Goal: Task Accomplishment & Management: Use online tool/utility

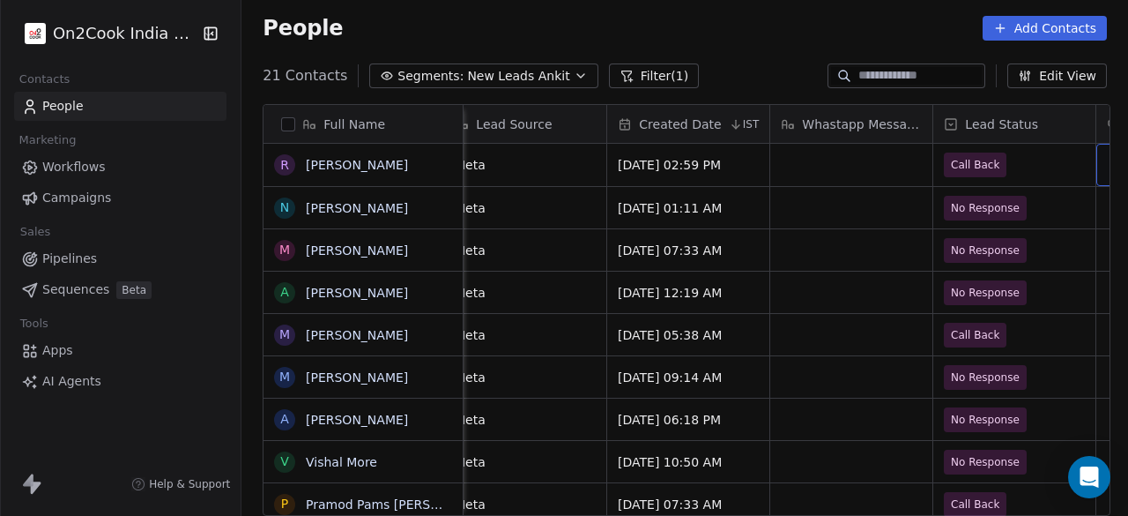
scroll to position [0, 1161]
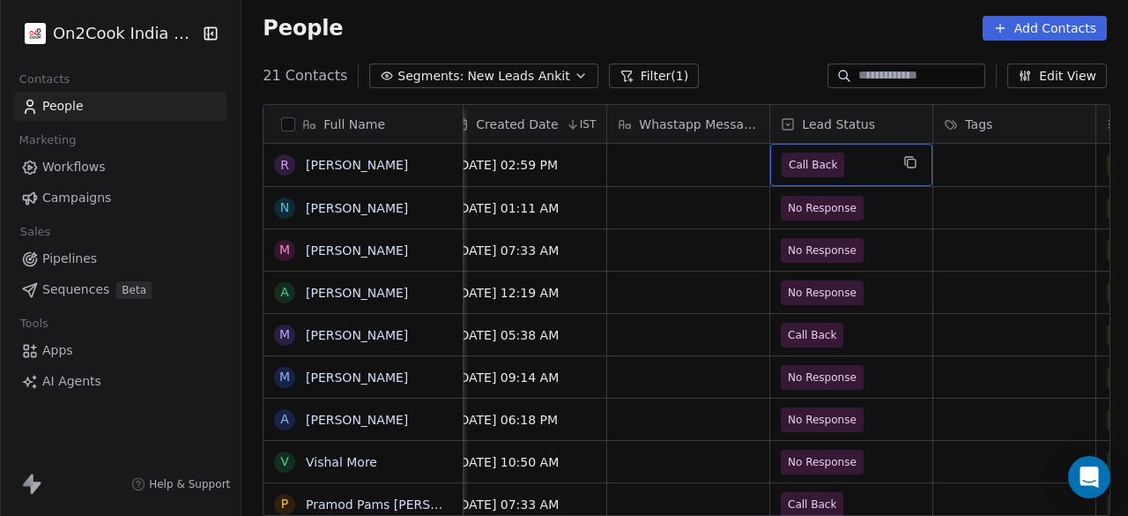
click at [816, 170] on span "Call Back" at bounding box center [813, 165] width 48 height 18
click at [875, 161] on span "Call Back" at bounding box center [836, 165] width 108 height 25
click at [846, 163] on span "Call Back" at bounding box center [836, 165] width 108 height 25
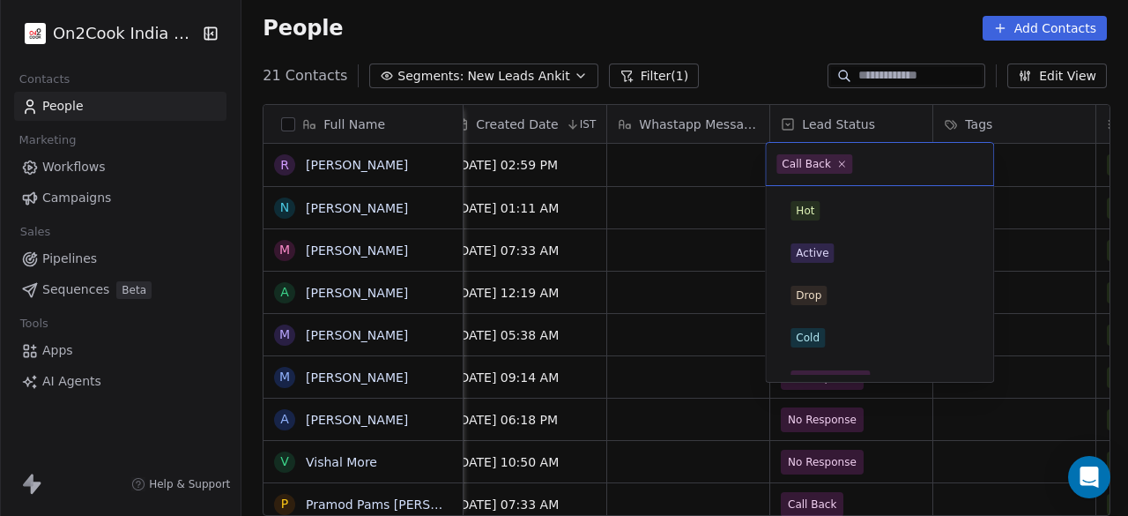
scroll to position [234, 0]
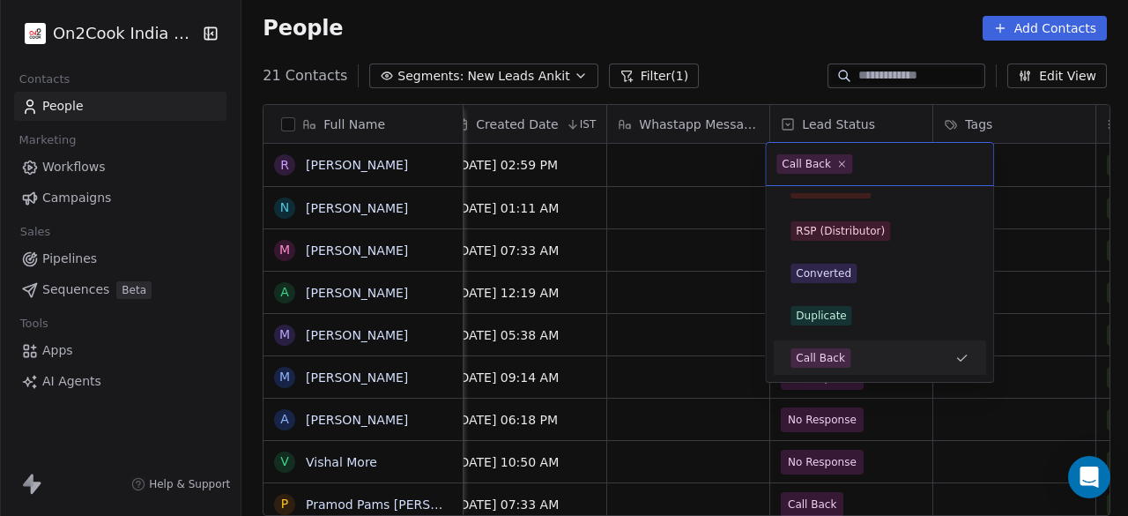
click at [846, 163] on span "Call Back" at bounding box center [815, 163] width 76 height 19
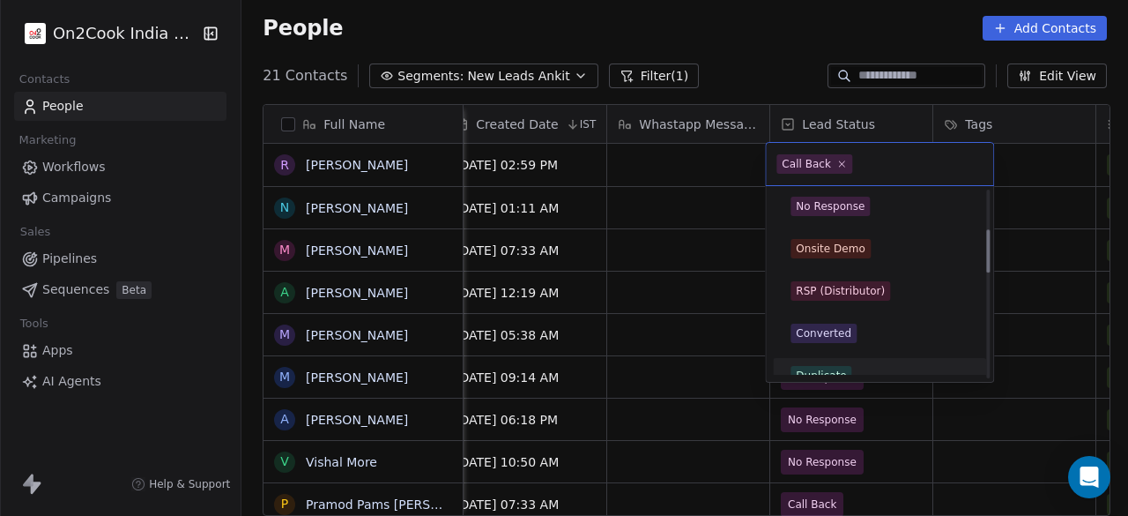
scroll to position [86, 0]
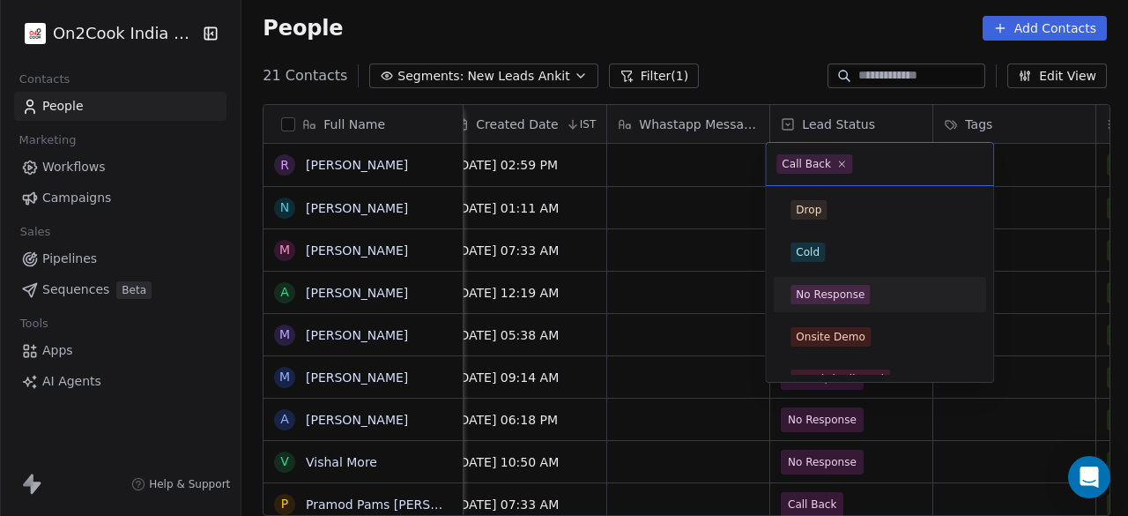
click at [857, 287] on div "No Response" at bounding box center [830, 295] width 69 height 16
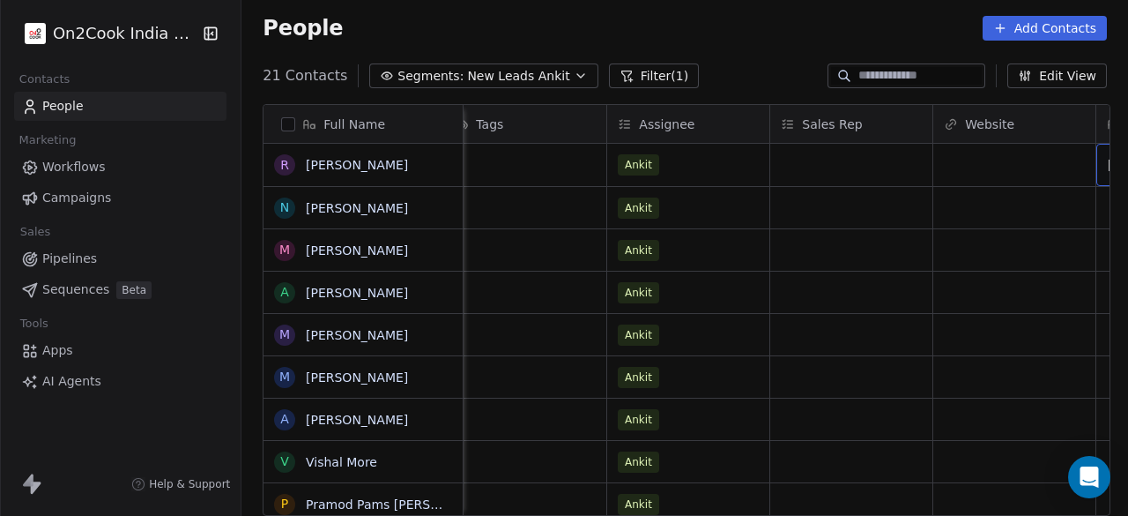
scroll to position [0, 1814]
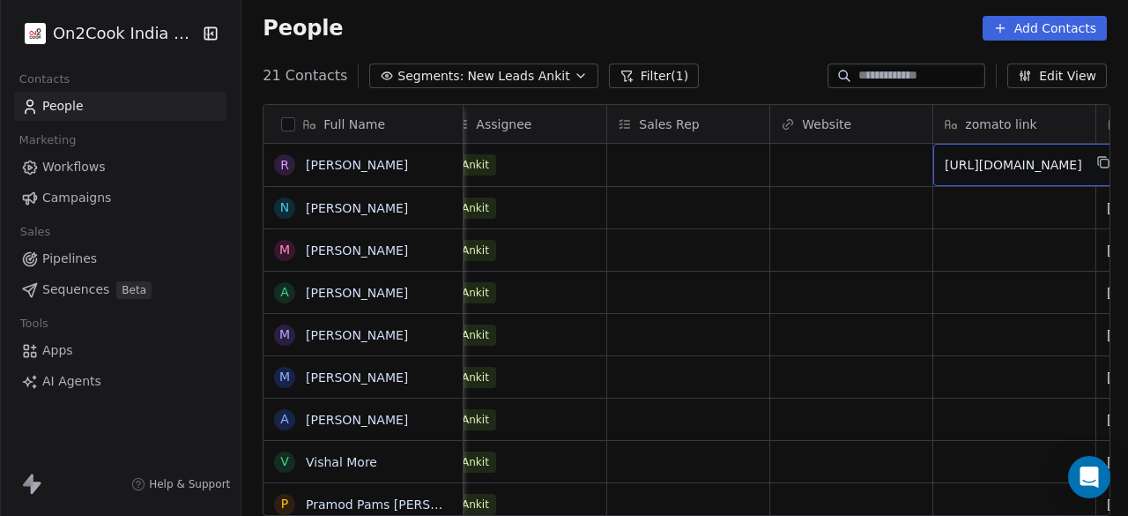
click at [906, 119] on div "Website" at bounding box center [850, 124] width 138 height 18
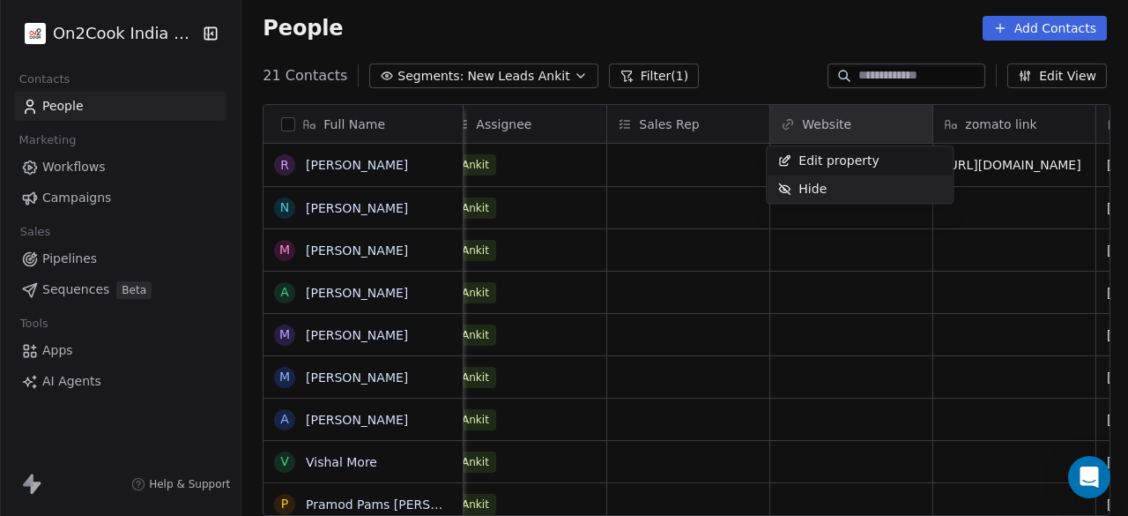
click at [827, 181] on div "Hide" at bounding box center [802, 189] width 71 height 28
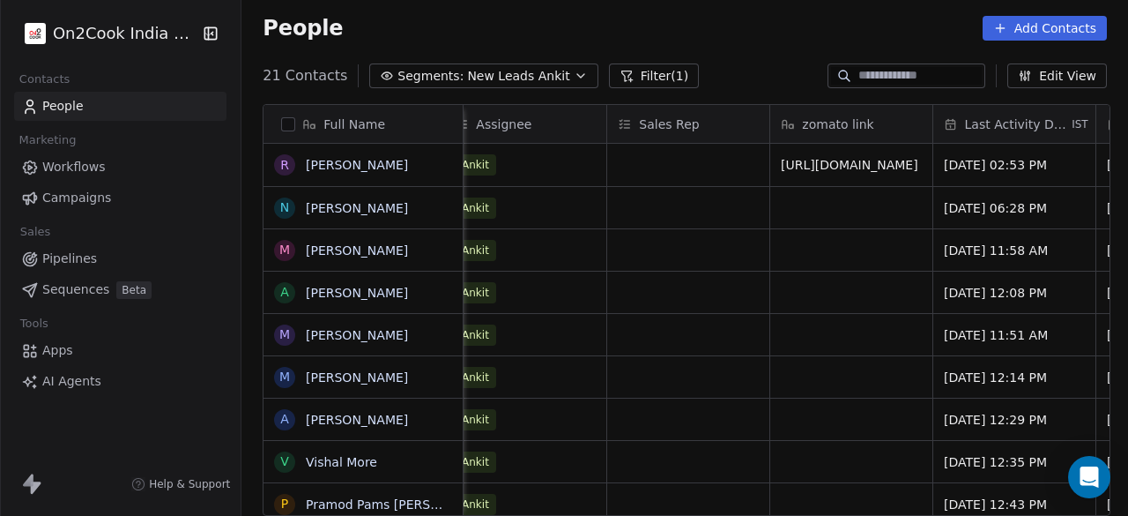
click at [742, 124] on div "Sales Rep" at bounding box center [687, 124] width 138 height 18
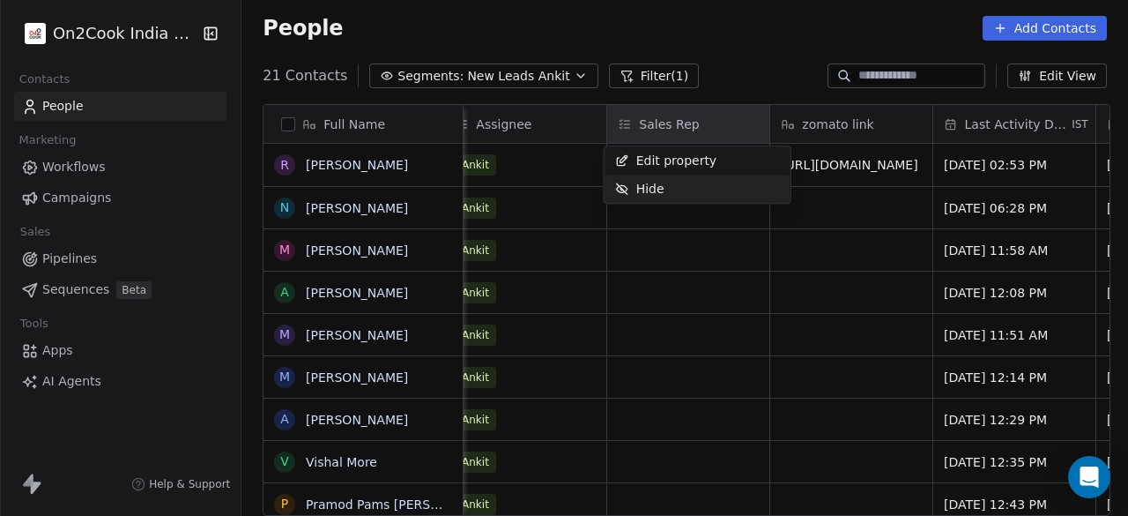
click at [714, 184] on div "Hide" at bounding box center [698, 189] width 186 height 28
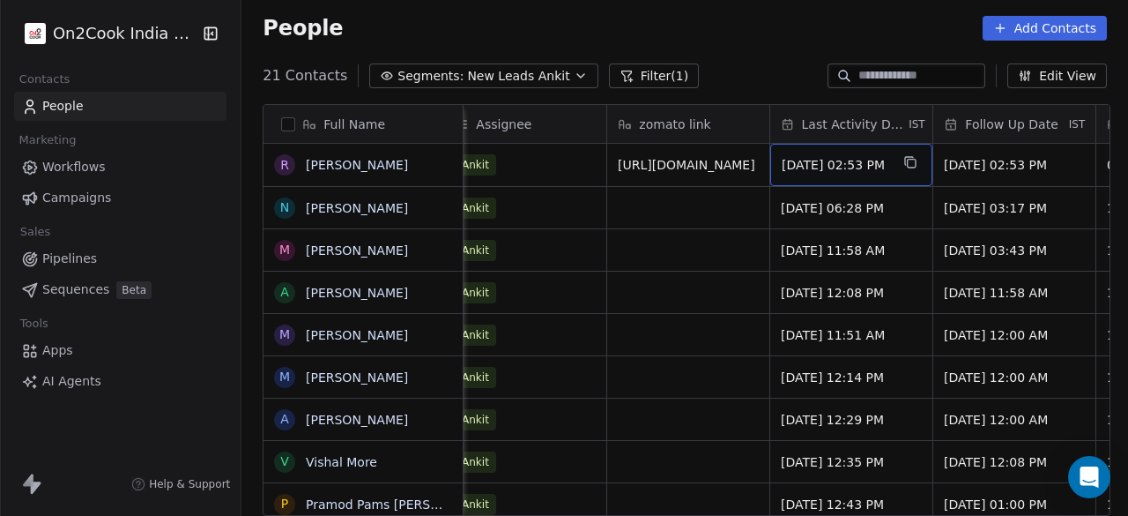
click at [818, 160] on span "Aug 08, 2025 02:53 PM" at bounding box center [836, 165] width 108 height 18
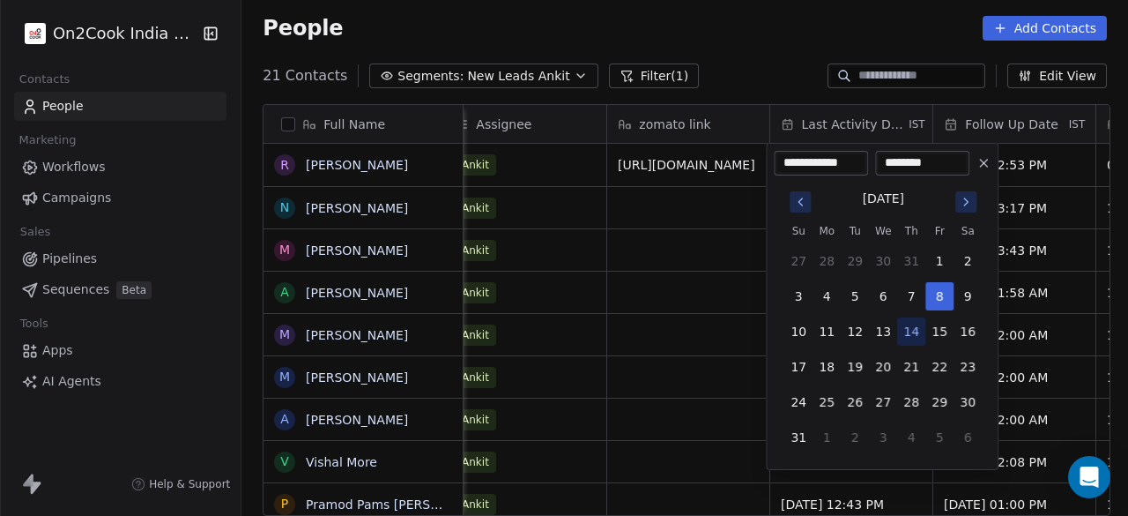
click at [910, 332] on button "14" at bounding box center [911, 331] width 28 height 28
type input "**********"
click at [894, 165] on input "********" at bounding box center [922, 163] width 87 height 18
type input "********"
click at [905, 154] on input "********" at bounding box center [922, 163] width 87 height 18
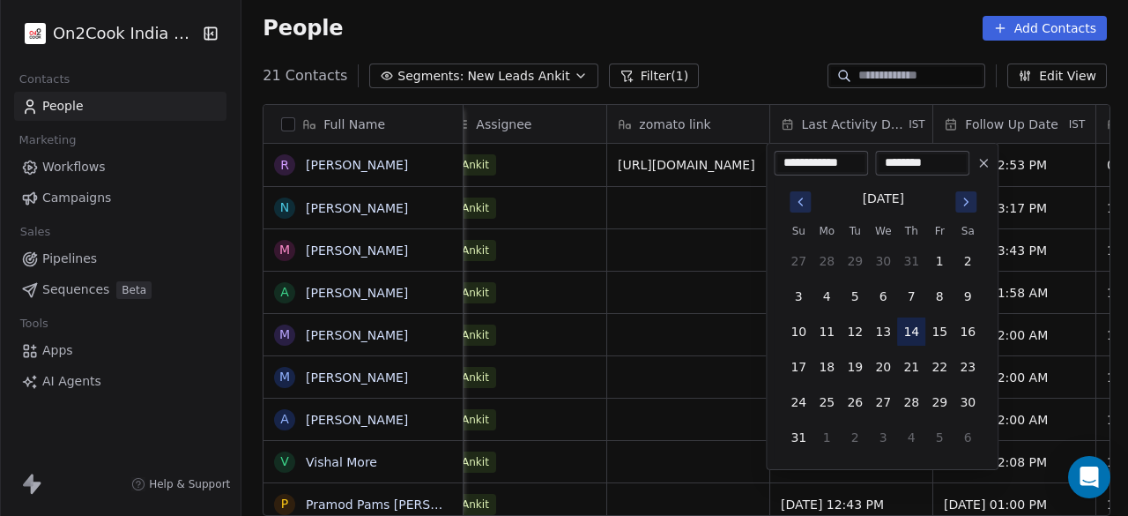
type input "********"
click at [909, 333] on button "14" at bounding box center [911, 331] width 28 height 28
click at [698, 287] on html "On2Cook India Pvt. Ltd. Contacts People Marketing Workflows Campaigns Sales Pip…" at bounding box center [564, 258] width 1128 height 516
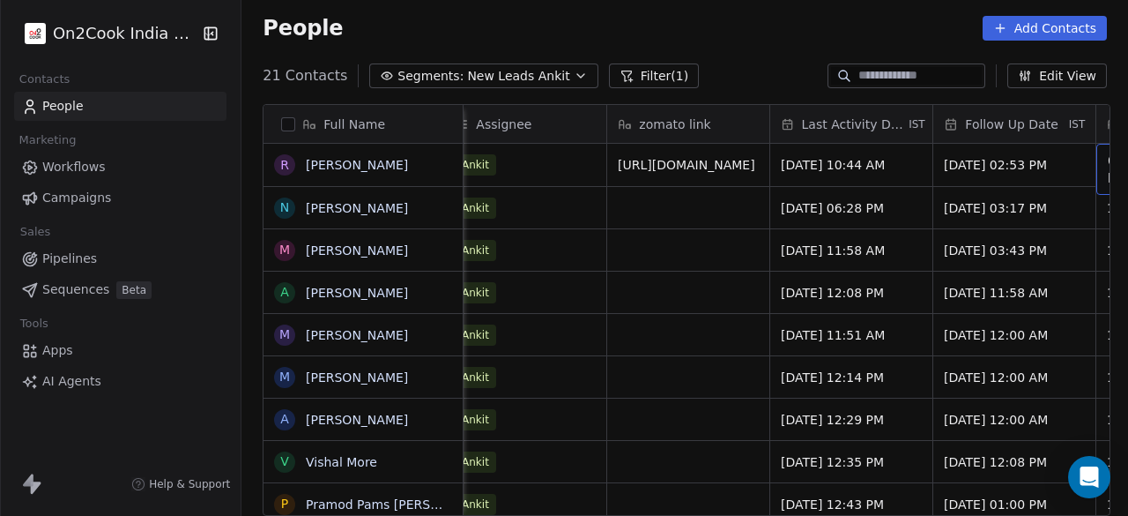
scroll to position [0, 1977]
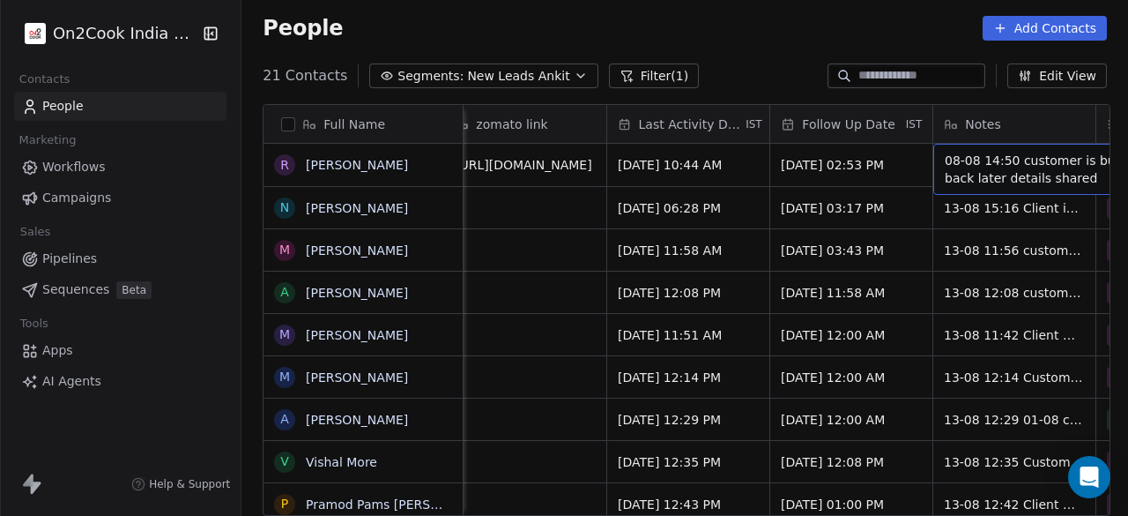
click at [993, 117] on span "Notes" at bounding box center [982, 124] width 35 height 18
click at [1003, 122] on html "On2Cook India Pvt. Ltd. Contacts People Marketing Workflows Campaigns Sales Pip…" at bounding box center [564, 258] width 1128 height 516
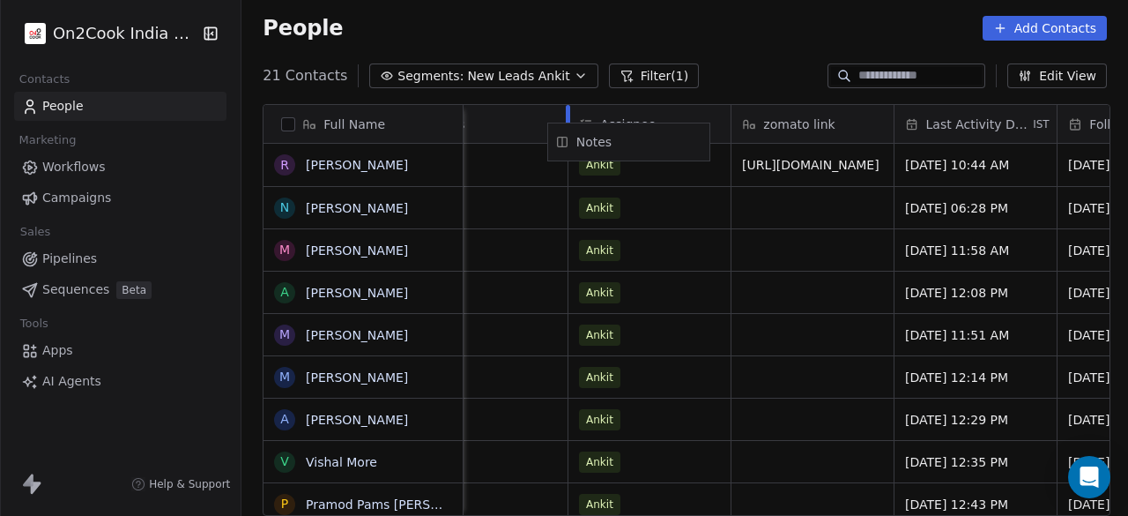
scroll to position [0, 1686]
drag, startPoint x: 985, startPoint y: 119, endPoint x: 736, endPoint y: 138, distance: 249.4
click at [736, 138] on div "Full Name R Rohan N Noman Khan M Mangesh Borade A Aisha Panna M Mahendra Kuldee…" at bounding box center [687, 311] width 846 height 412
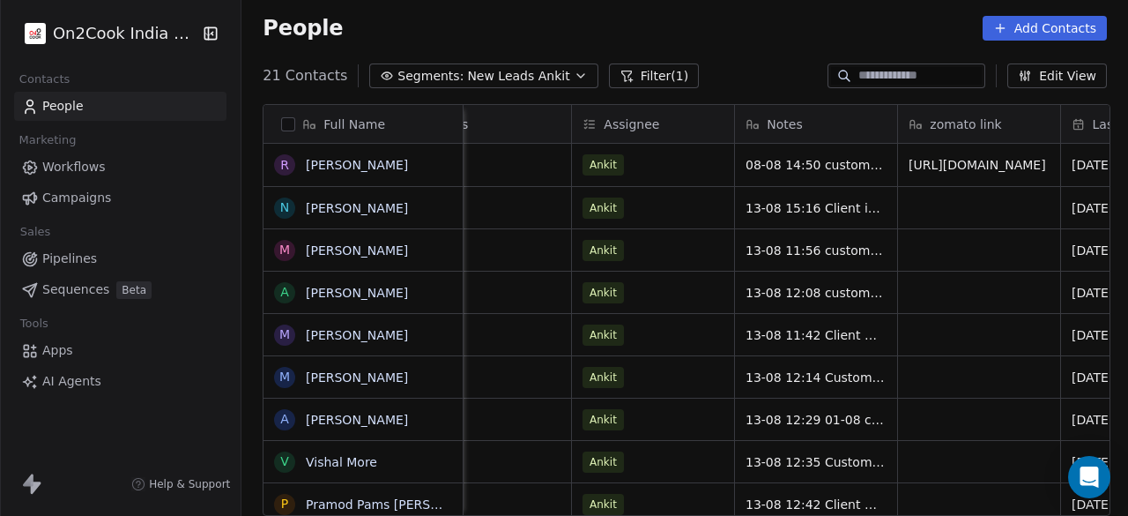
click at [898, 118] on div "zomato link" at bounding box center [979, 124] width 162 height 38
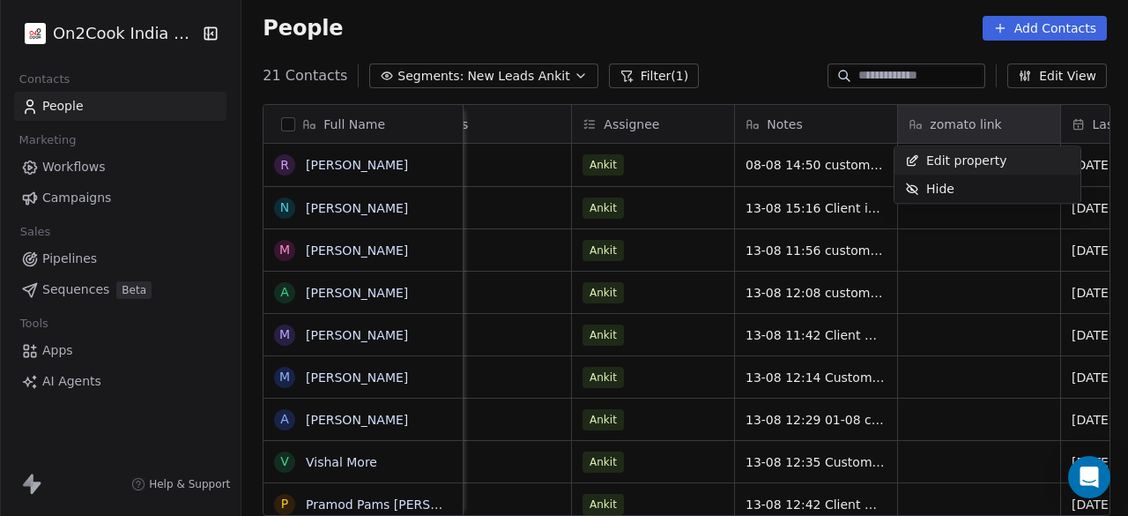
click at [865, 115] on html "On2Cook India Pvt. Ltd. Contacts People Marketing Workflows Campaigns Sales Pip…" at bounding box center [564, 258] width 1128 height 516
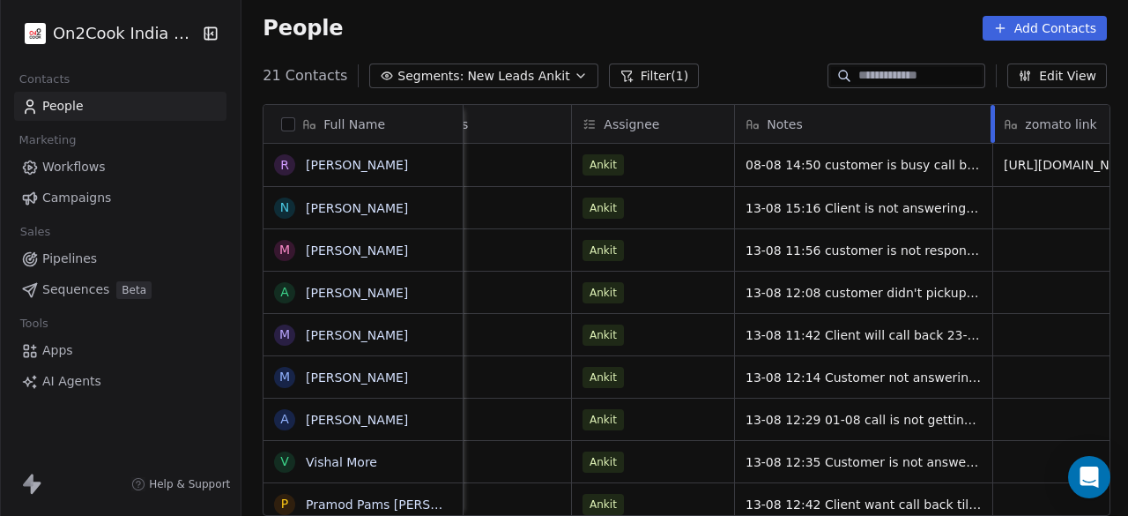
drag, startPoint x: 892, startPoint y: 118, endPoint x: 987, endPoint y: 117, distance: 95.2
click at [991, 117] on div at bounding box center [993, 124] width 4 height 38
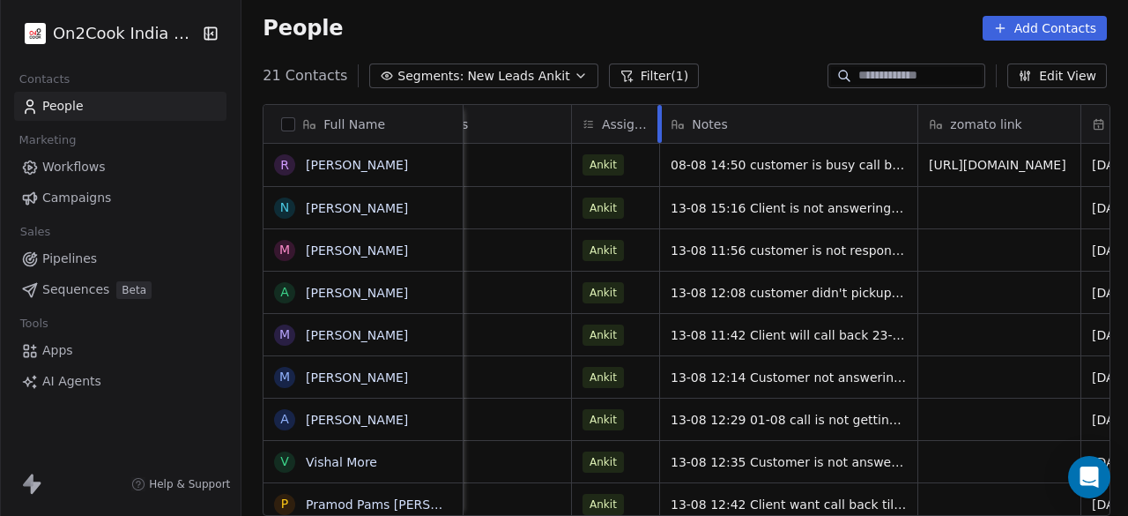
drag, startPoint x: 729, startPoint y: 118, endPoint x: 617, endPoint y: 121, distance: 112.0
click at [617, 121] on div "Assignee" at bounding box center [616, 124] width 88 height 38
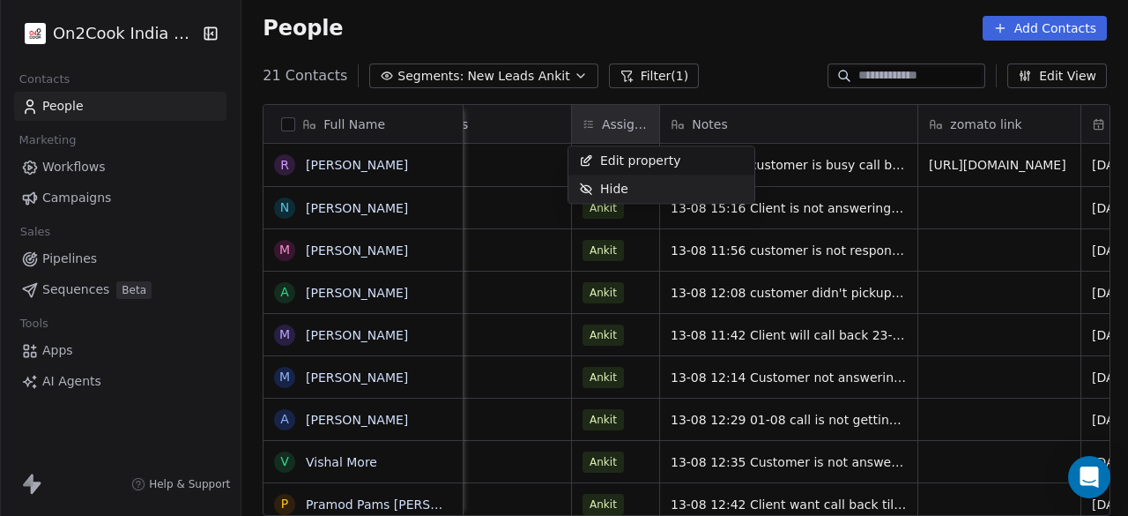
click at [824, 167] on html "On2Cook India Pvt. Ltd. Contacts People Marketing Workflows Campaigns Sales Pip…" at bounding box center [564, 258] width 1128 height 516
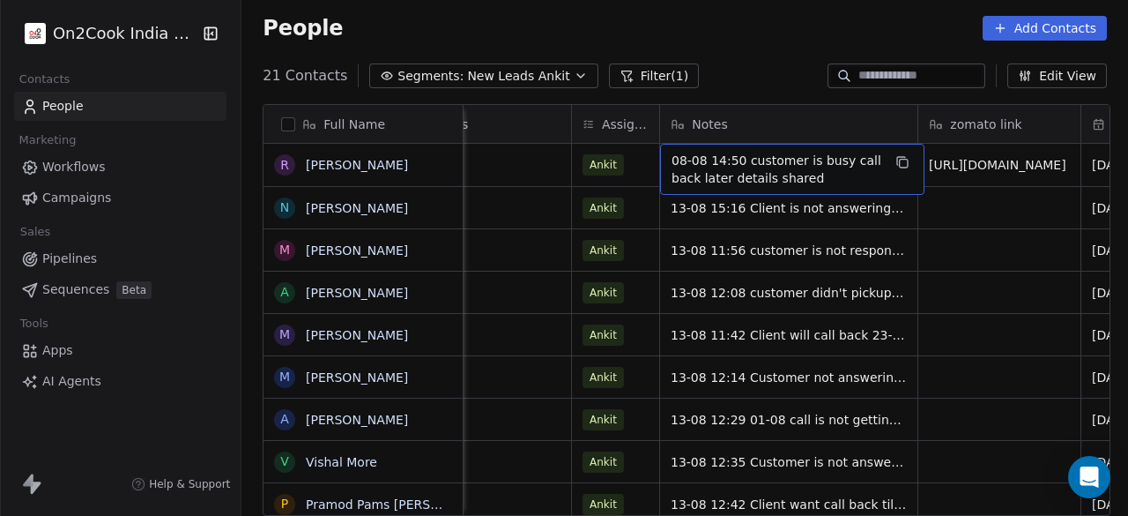
click at [672, 156] on span "08-08 14:50 customer is busy call back later details shared" at bounding box center [777, 169] width 210 height 35
click at [672, 160] on span "08-08 14:50 customer is busy call back later details shared" at bounding box center [777, 169] width 210 height 35
click at [673, 158] on span "08-08 14:50 customer is busy call back later details shared" at bounding box center [777, 169] width 210 height 35
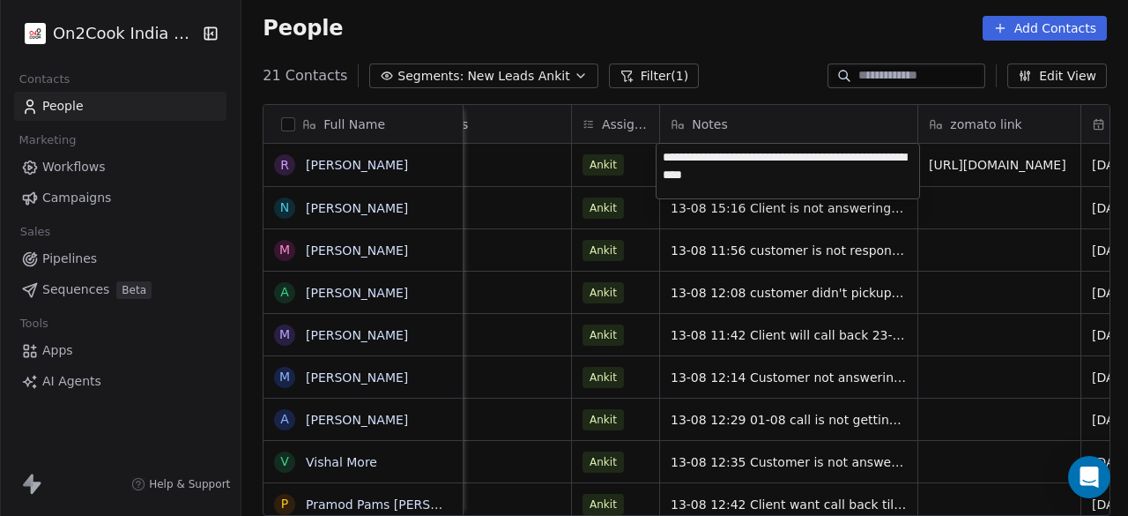
click at [670, 158] on textarea "**********" at bounding box center [788, 171] width 263 height 55
type textarea "**********"
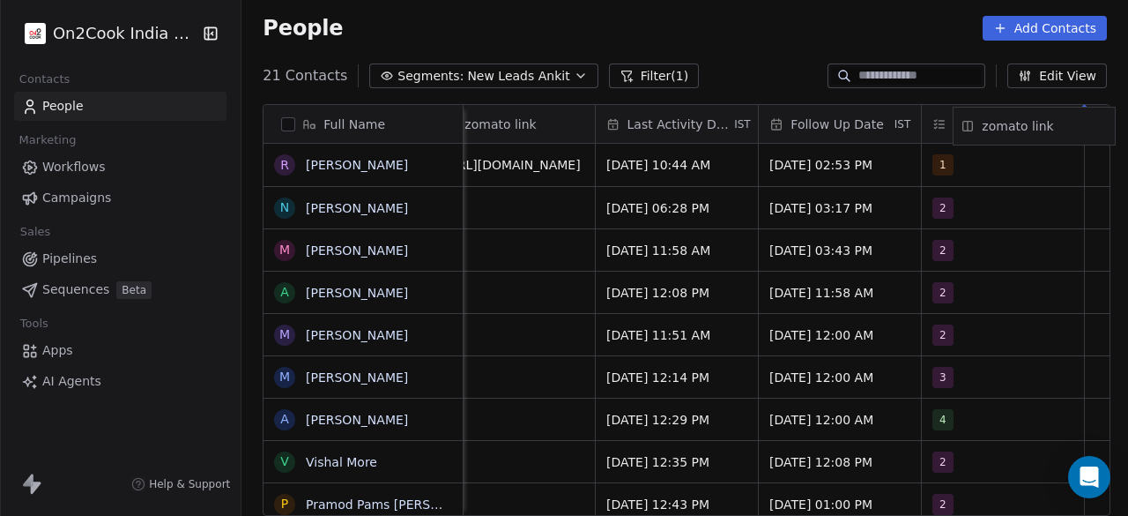
scroll to position [0, 2201]
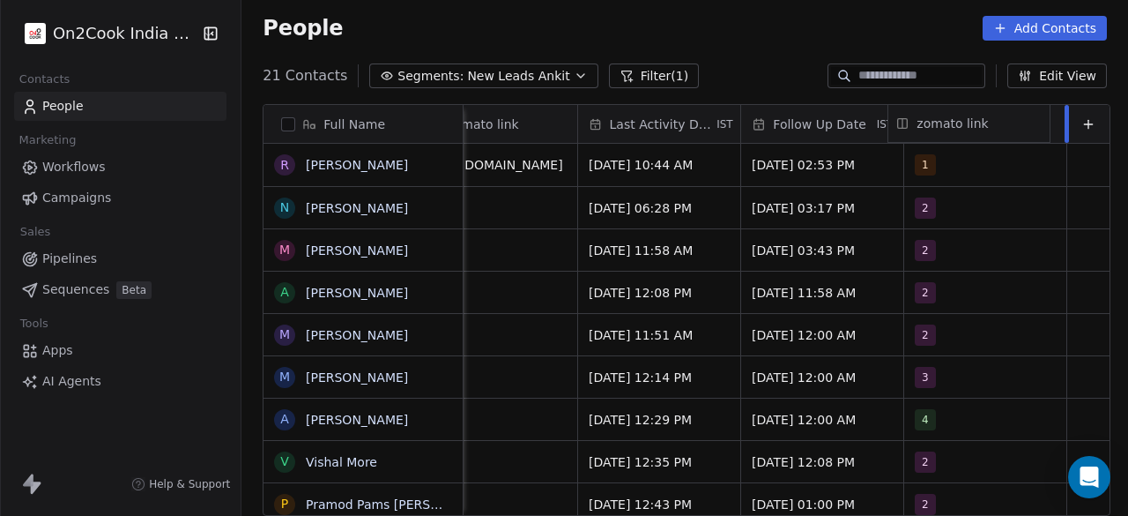
drag, startPoint x: 724, startPoint y: 119, endPoint x: 1128, endPoint y: 121, distance: 403.8
click at [1110, 121] on div "Full Name R Rohan N Noman Khan M Mangesh Borade A Aisha Panna M Mahendra Kuldee…" at bounding box center [687, 311] width 846 height 412
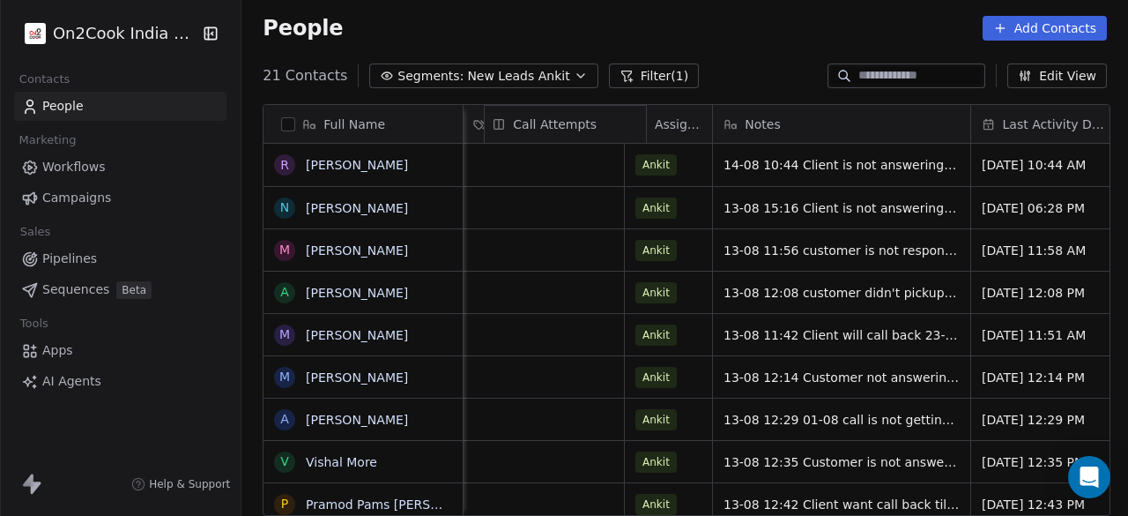
scroll to position [0, 1626]
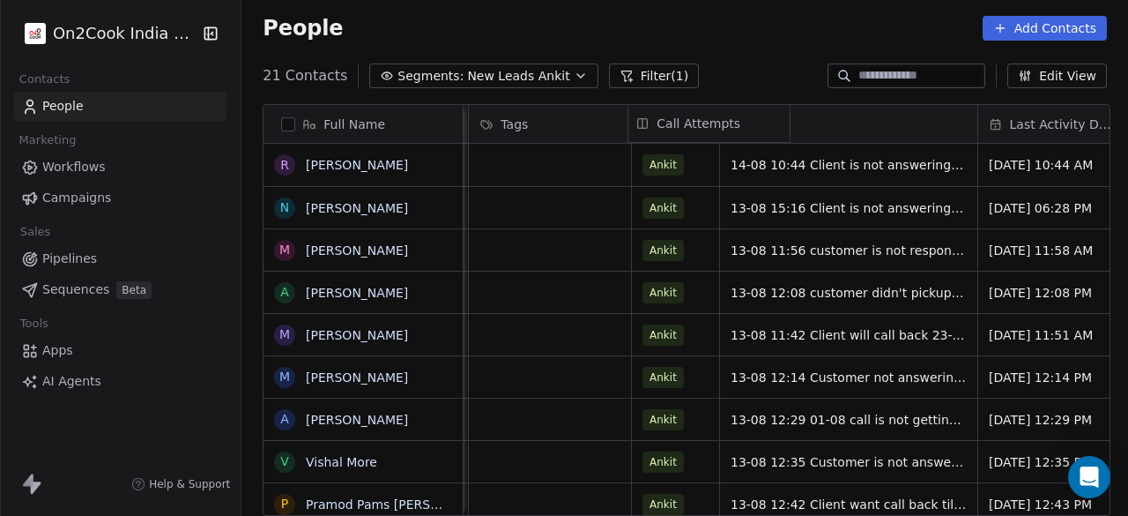
drag, startPoint x: 830, startPoint y: 123, endPoint x: 665, endPoint y: 123, distance: 165.7
click at [665, 123] on div "Full Name R Rohan N Noman Khan M Mangesh Borade A Aisha Panna M Mahendra Kuldee…" at bounding box center [687, 311] width 846 height 412
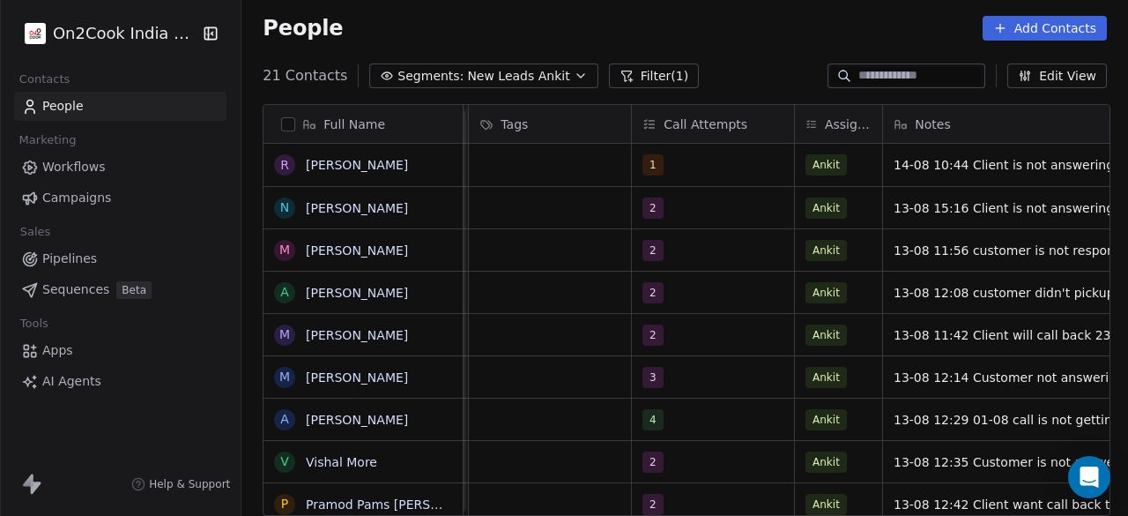
click at [573, 117] on div "Tags" at bounding box center [549, 124] width 138 height 18
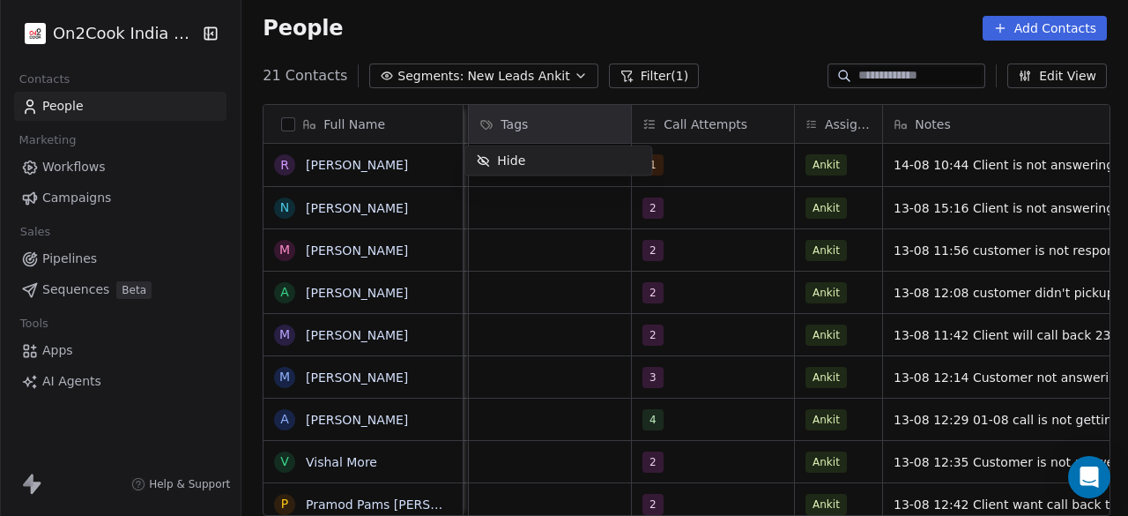
click at [541, 156] on div "Hide" at bounding box center [558, 160] width 186 height 28
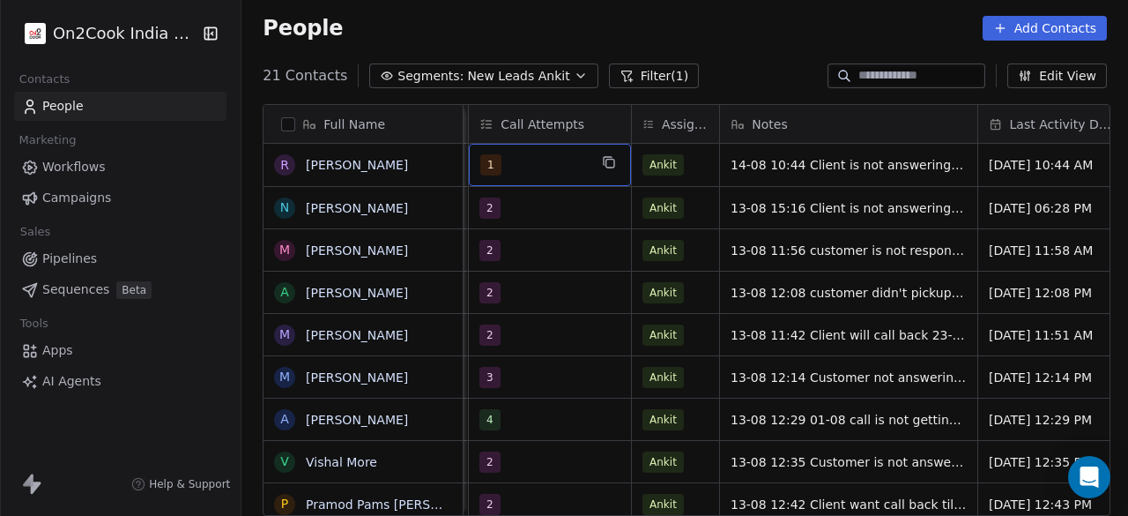
click at [483, 165] on span "1" at bounding box center [490, 164] width 21 height 21
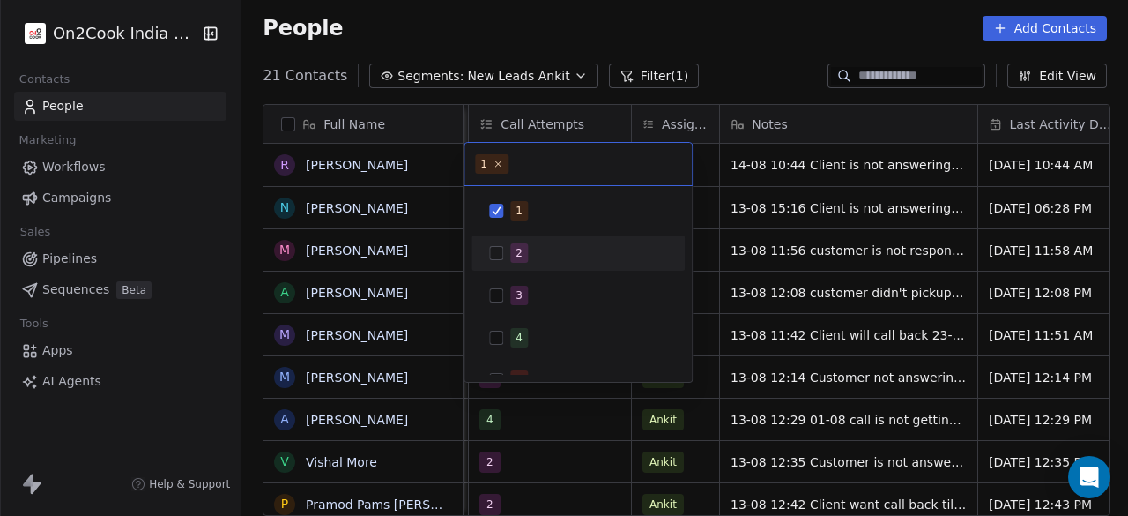
click at [499, 250] on button "Suggestions" at bounding box center [496, 253] width 14 height 14
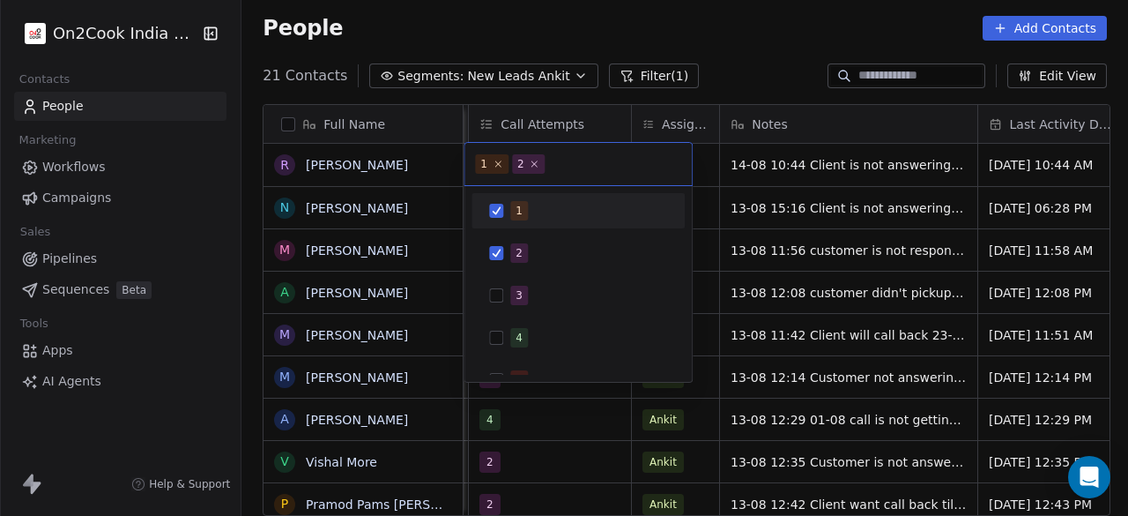
click at [493, 207] on button "Suggestions" at bounding box center [496, 211] width 14 height 14
click at [713, 56] on html "On2Cook India Pvt. Ltd. Contacts People Marketing Workflows Campaigns Sales Pip…" at bounding box center [564, 258] width 1128 height 516
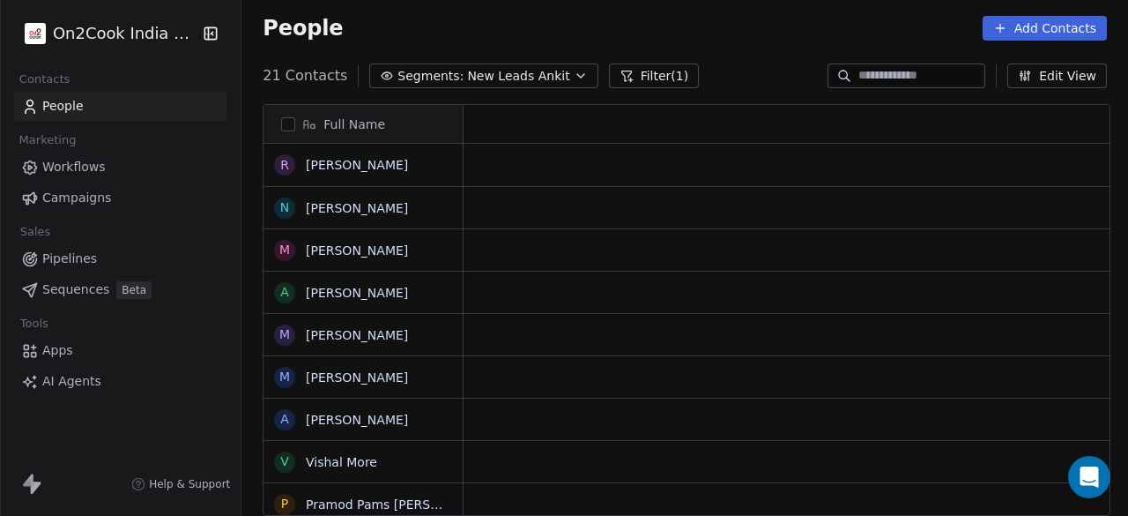
scroll to position [13, 0]
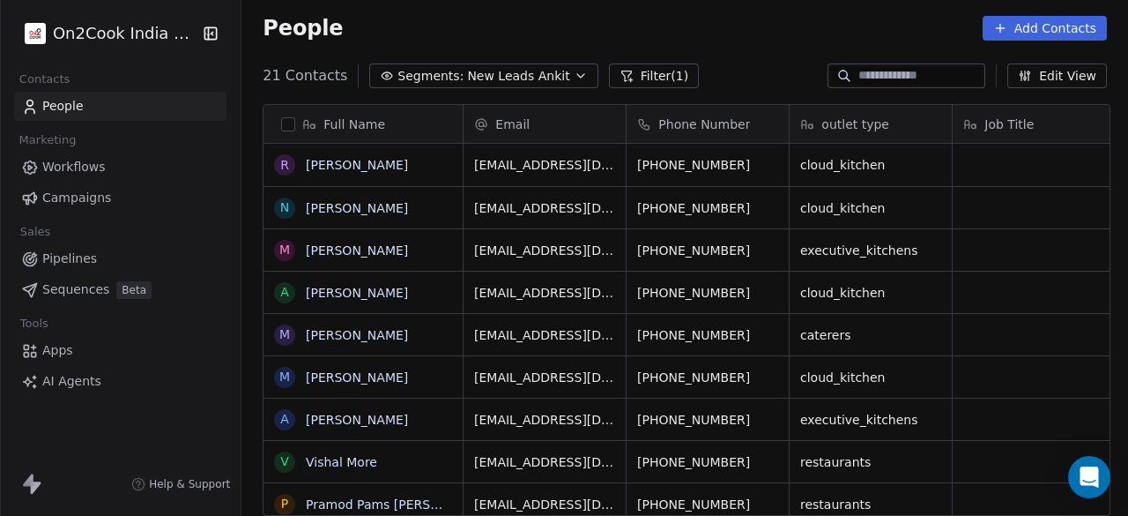
click at [574, 73] on icon "button" at bounding box center [581, 76] width 14 height 14
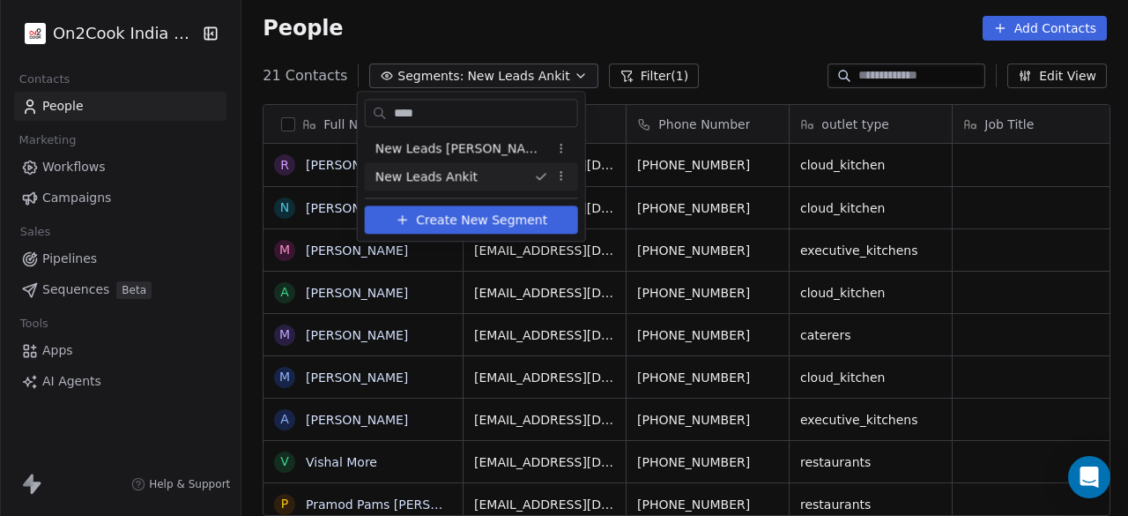
click at [491, 220] on span "Create New Segment" at bounding box center [481, 220] width 131 height 19
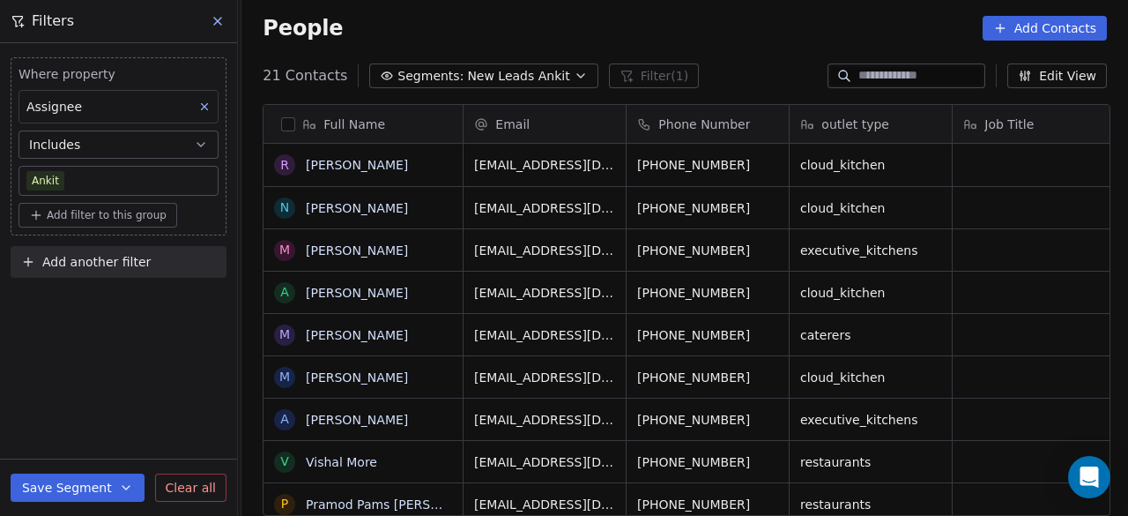
click at [388, 35] on div "People Add Contacts" at bounding box center [685, 28] width 845 height 25
click at [222, 22] on icon at bounding box center [218, 21] width 14 height 14
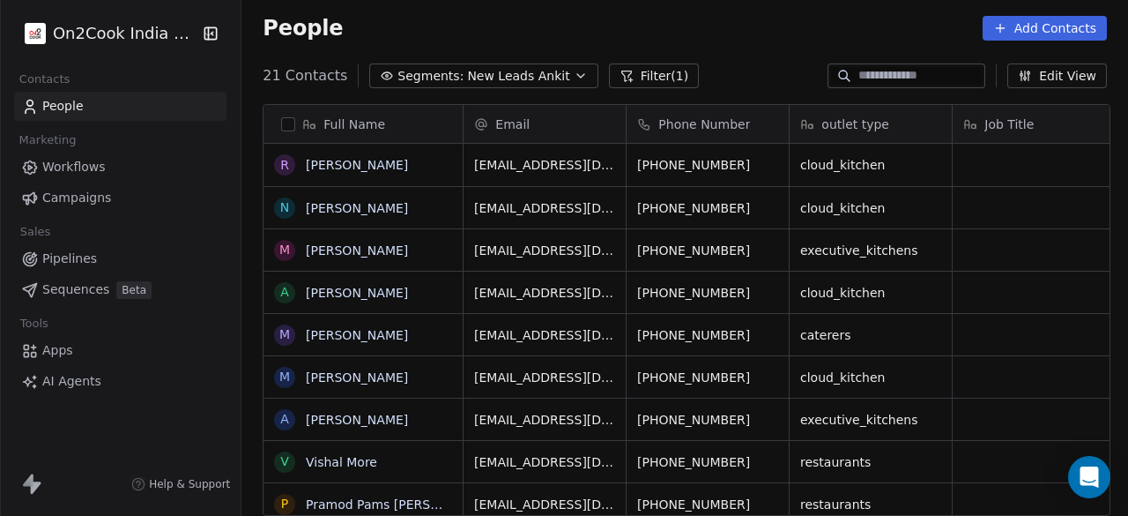
click at [508, 33] on div "People Add Contacts" at bounding box center [685, 28] width 845 height 25
click at [486, 39] on div "People Add Contacts" at bounding box center [685, 28] width 845 height 25
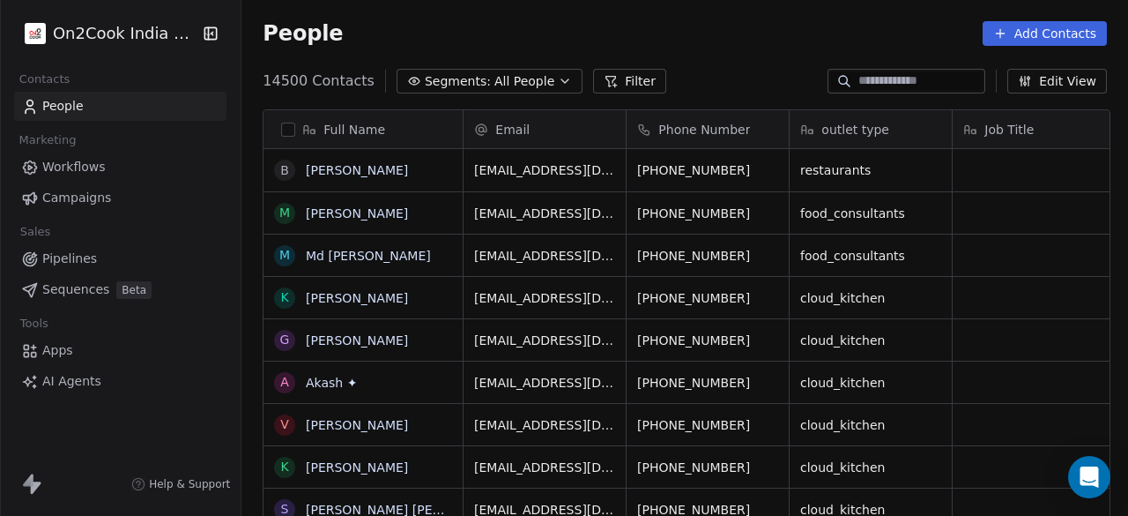
scroll to position [440, 876]
click at [601, 78] on button "Filter" at bounding box center [629, 81] width 73 height 25
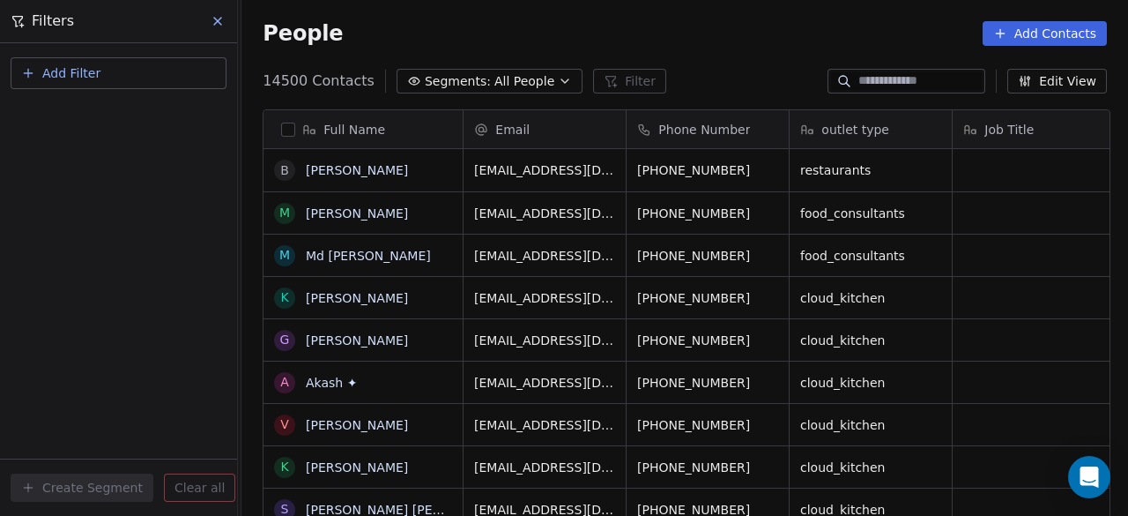
click at [120, 71] on button "Add Filter" at bounding box center [119, 73] width 216 height 32
click at [110, 115] on span "Contact properties" at bounding box center [86, 115] width 115 height 19
type input "***"
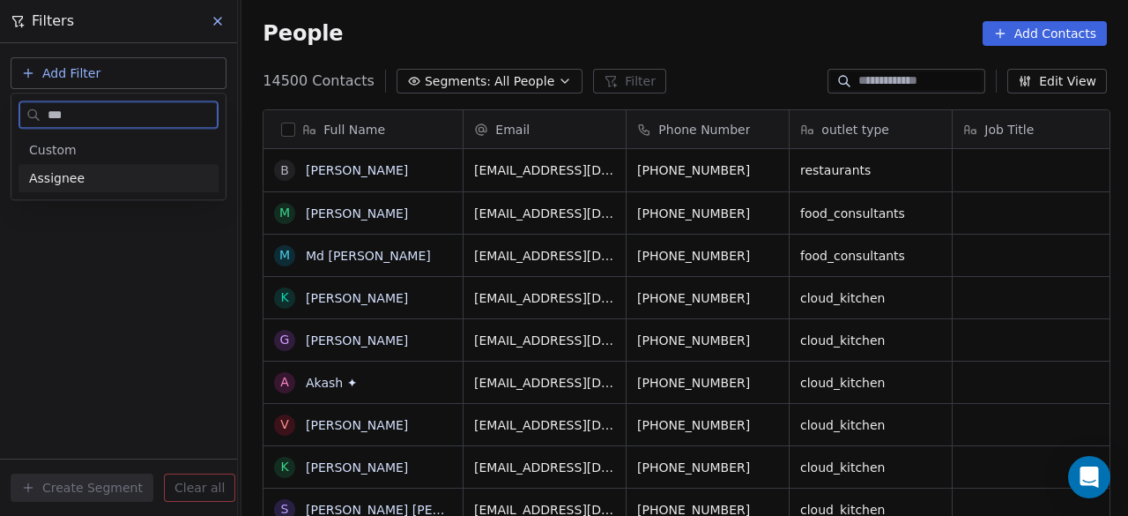
click at [74, 178] on span "Assignee" at bounding box center [57, 178] width 56 height 18
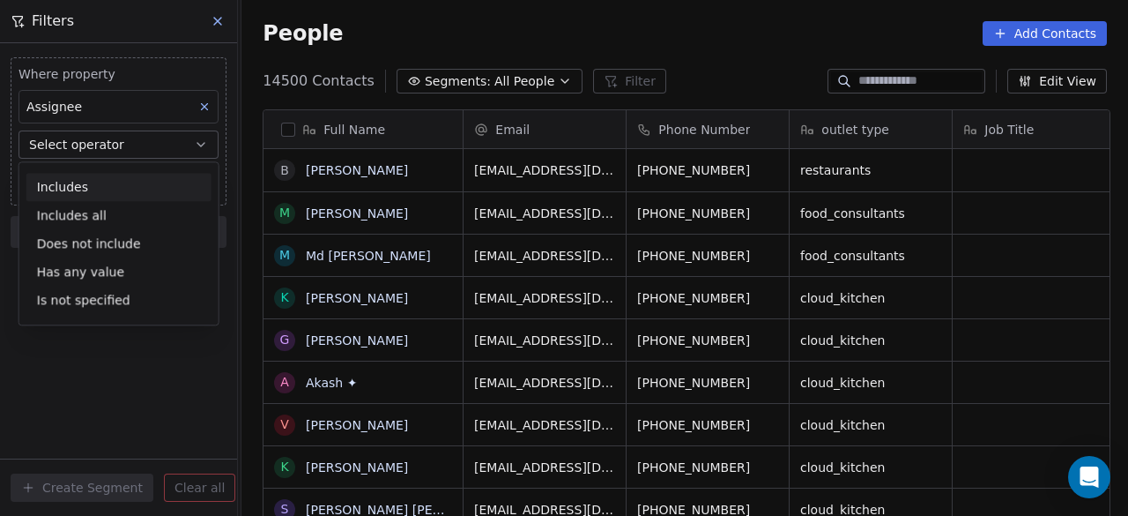
click at [116, 184] on div "Includes" at bounding box center [118, 187] width 185 height 28
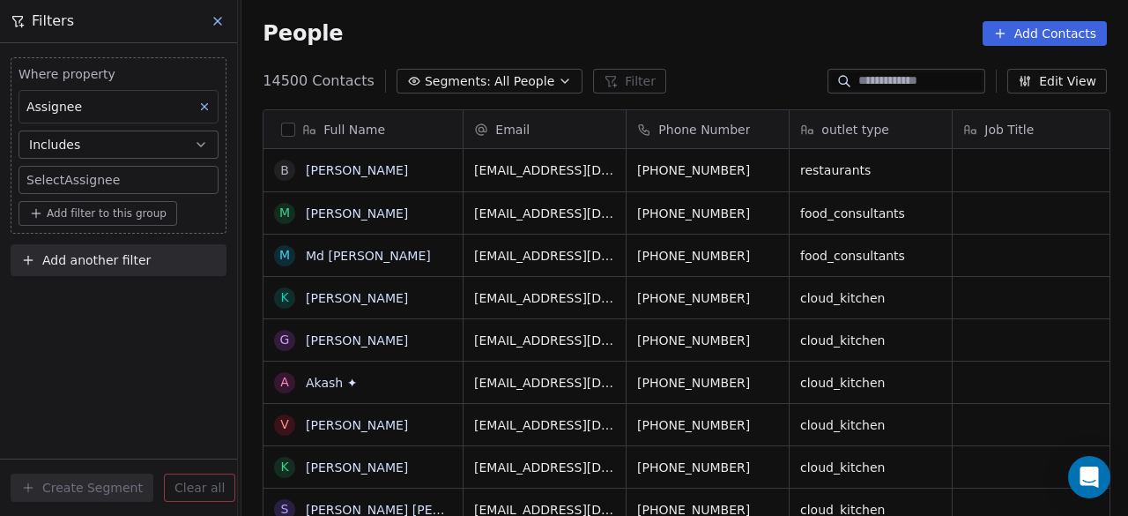
click at [116, 184] on body "On2Cook India Pvt. Ltd. Contacts People Marketing Workflows Campaigns Sales Pip…" at bounding box center [564, 258] width 1128 height 516
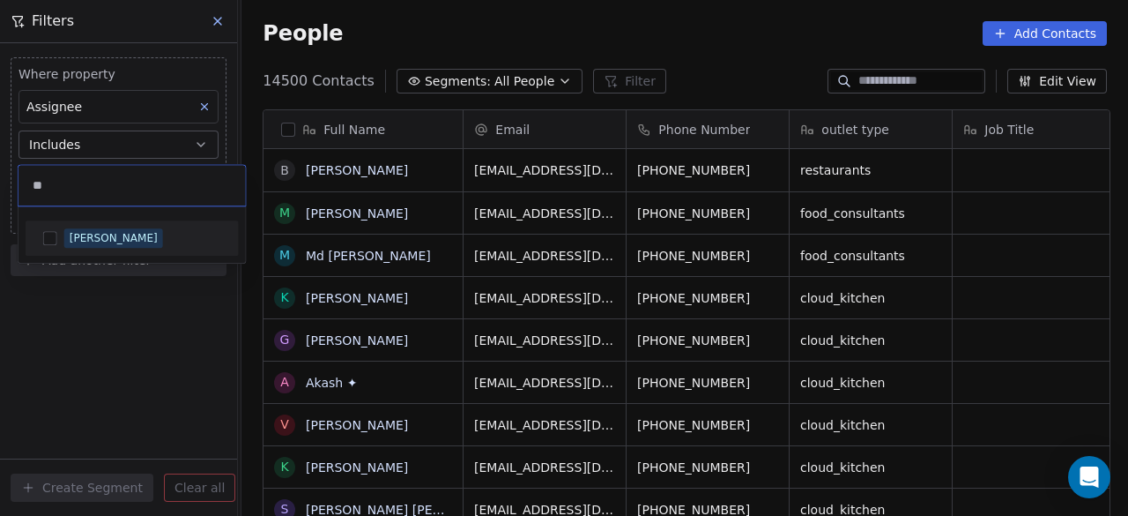
type input "**"
click at [54, 238] on button "Suggestions" at bounding box center [50, 238] width 14 height 14
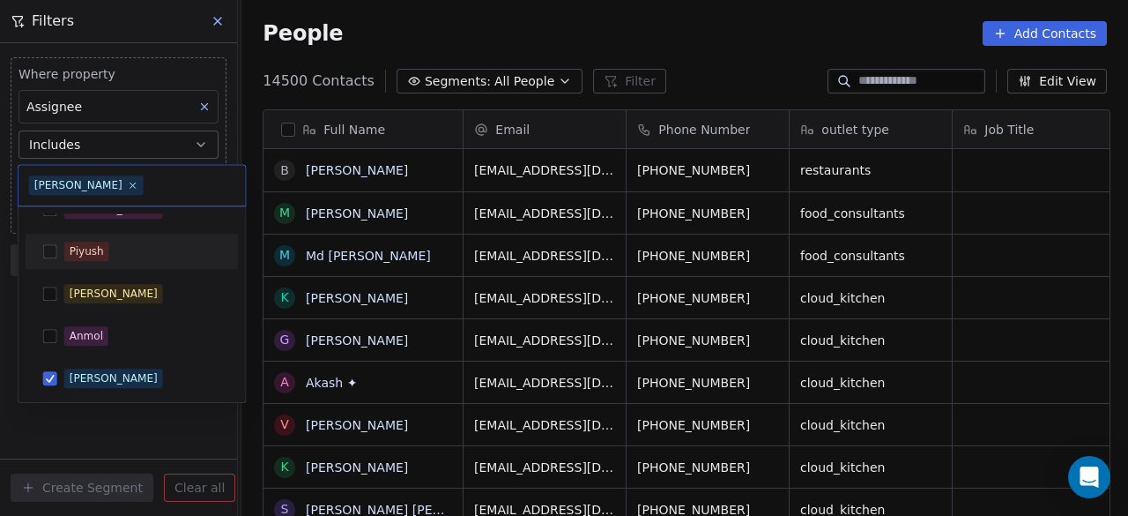
click at [180, 444] on html "On2Cook India Pvt. Ltd. Contacts People Marketing Workflows Campaigns Sales Pip…" at bounding box center [564, 258] width 1128 height 516
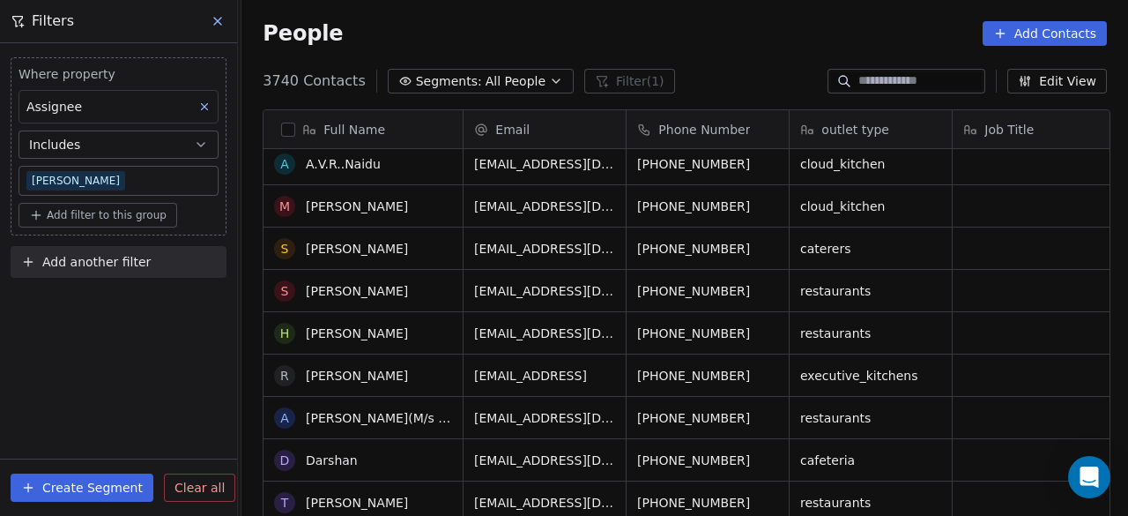
scroll to position [0, 0]
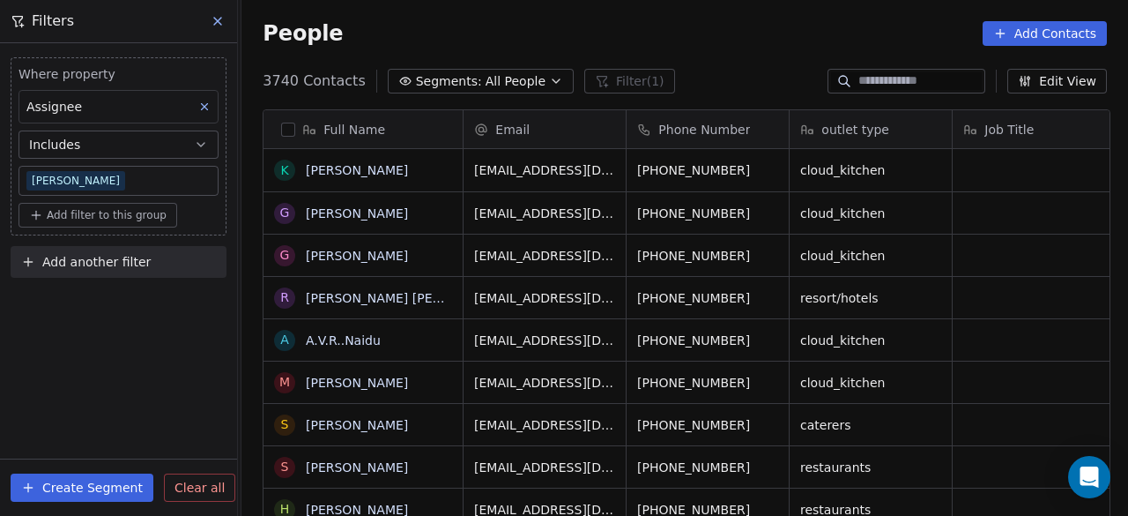
click at [608, 143] on div "Email" at bounding box center [545, 129] width 162 height 38
click at [424, 176] on html "On2Cook India Pvt. Ltd. Contacts People Marketing Workflows Campaigns Sales Pip…" at bounding box center [564, 258] width 1128 height 516
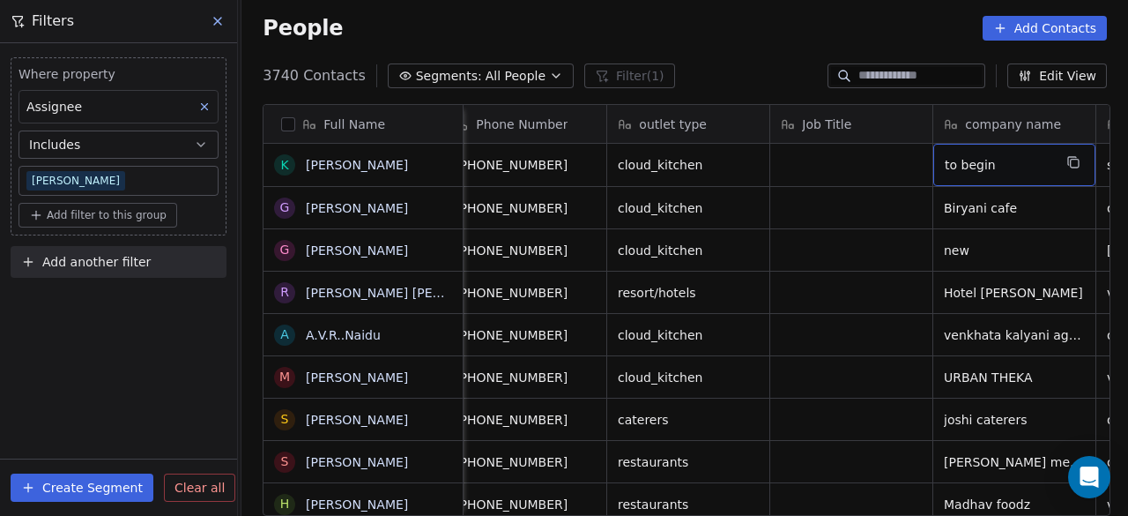
scroll to position [0, 346]
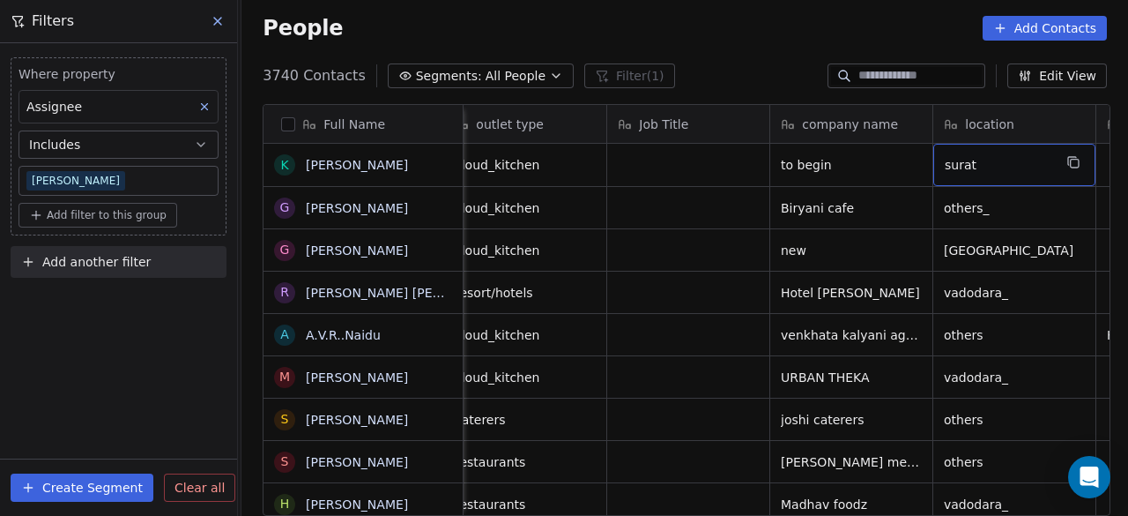
click at [144, 216] on span "Add filter to this group" at bounding box center [107, 215] width 120 height 14
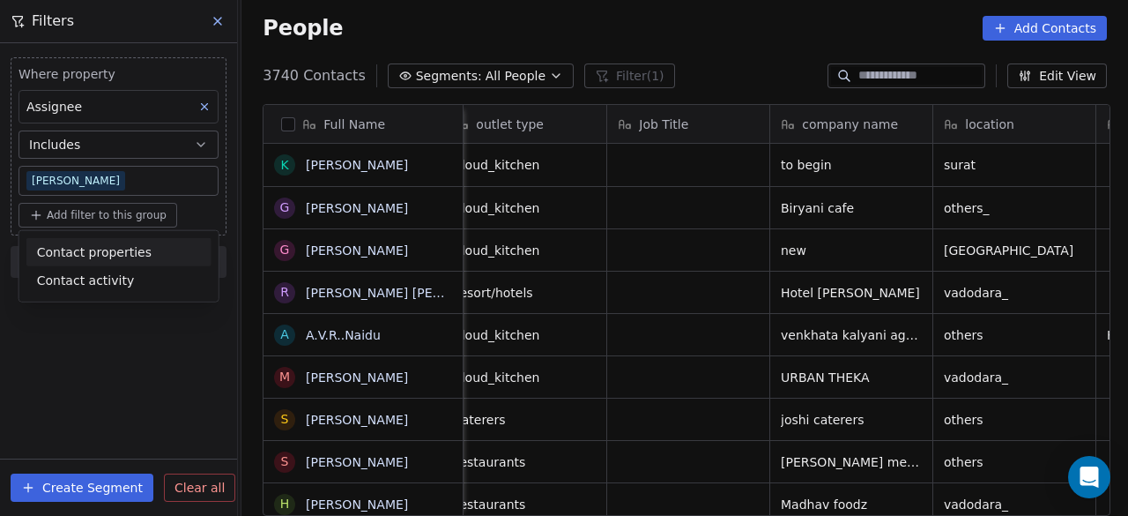
click at [137, 249] on span "Contact properties" at bounding box center [94, 251] width 115 height 19
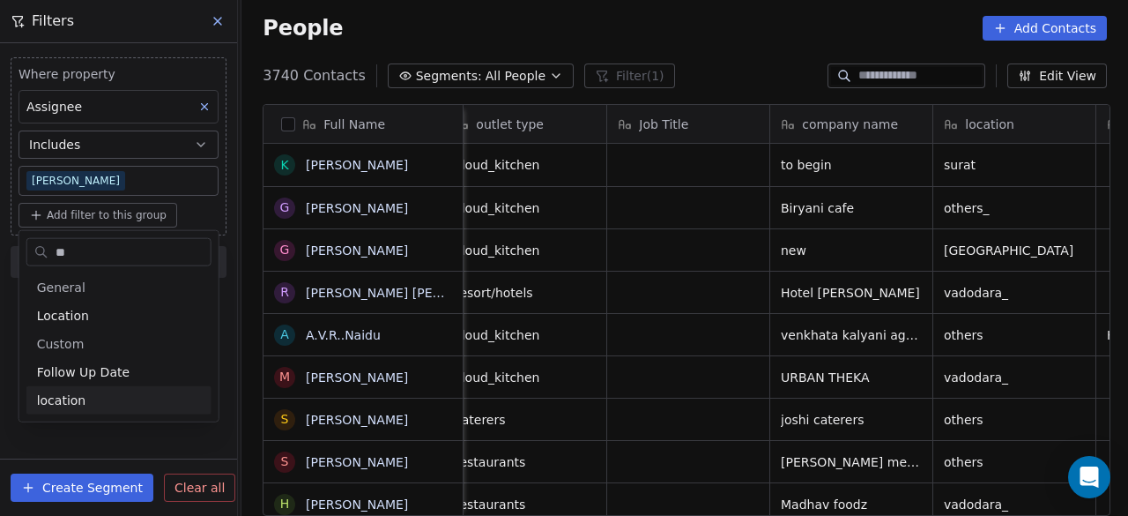
type input "**"
click at [71, 403] on span "location" at bounding box center [61, 400] width 49 height 18
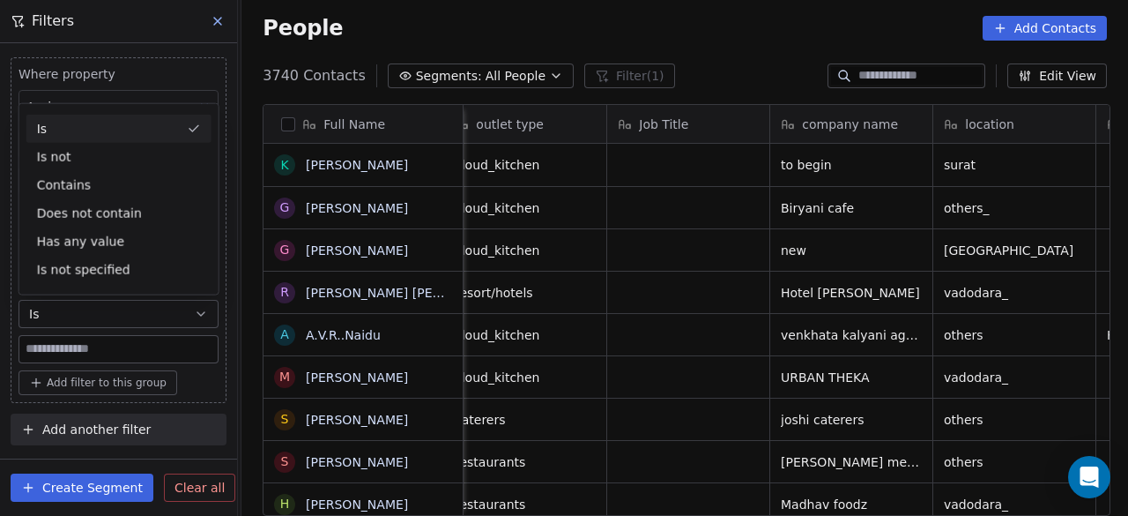
click at [56, 131] on div "Is" at bounding box center [118, 129] width 185 height 28
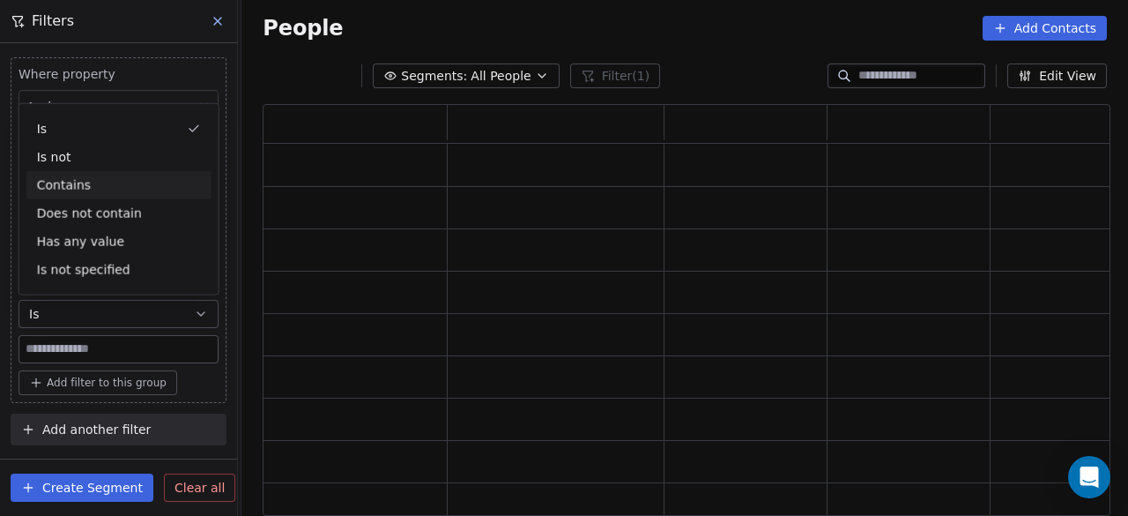
scroll to position [398, 834]
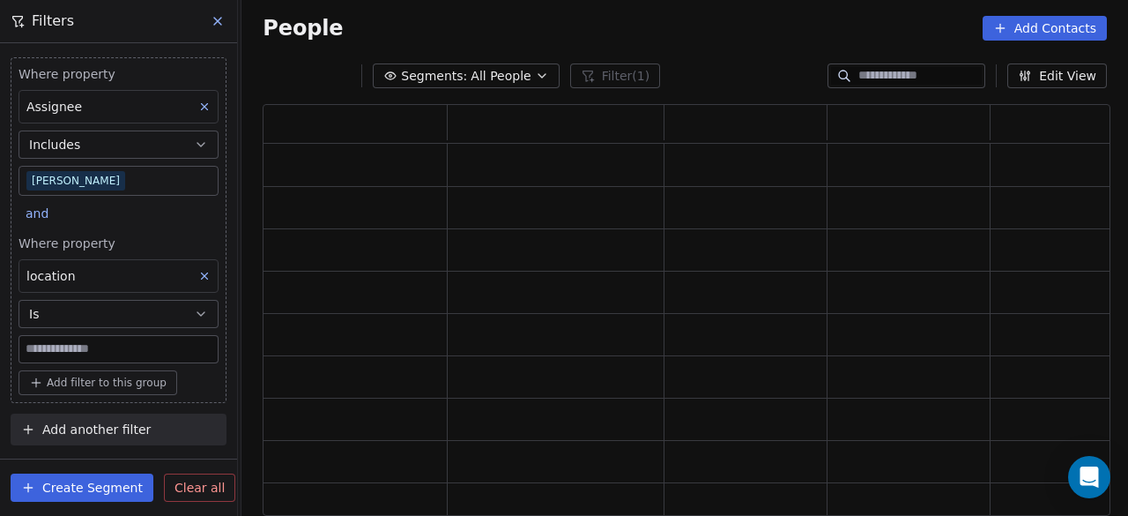
click at [90, 345] on input at bounding box center [118, 349] width 198 height 26
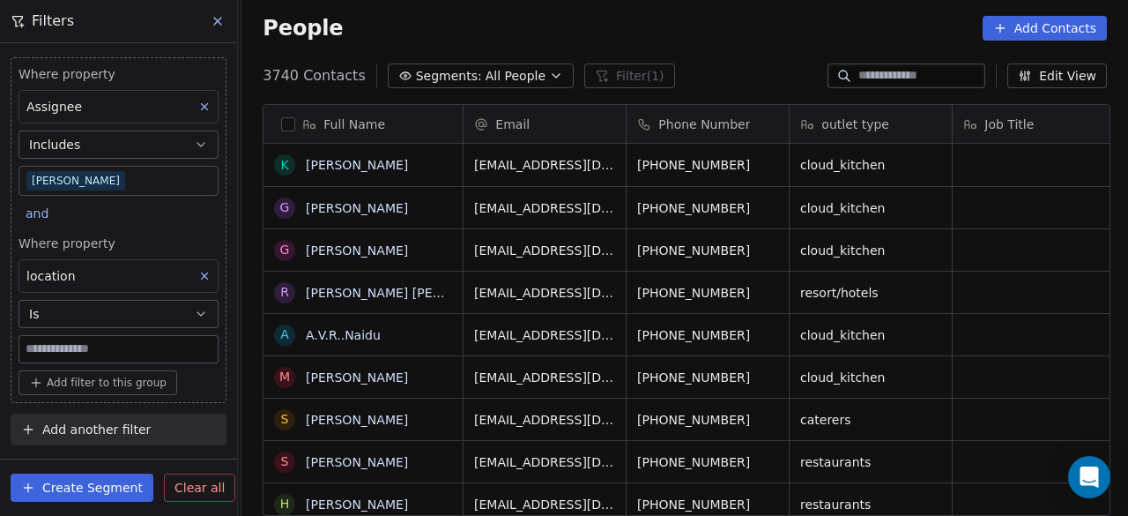
scroll to position [440, 876]
type input "****"
click at [205, 376] on div "Add filter to this group" at bounding box center [119, 382] width 200 height 25
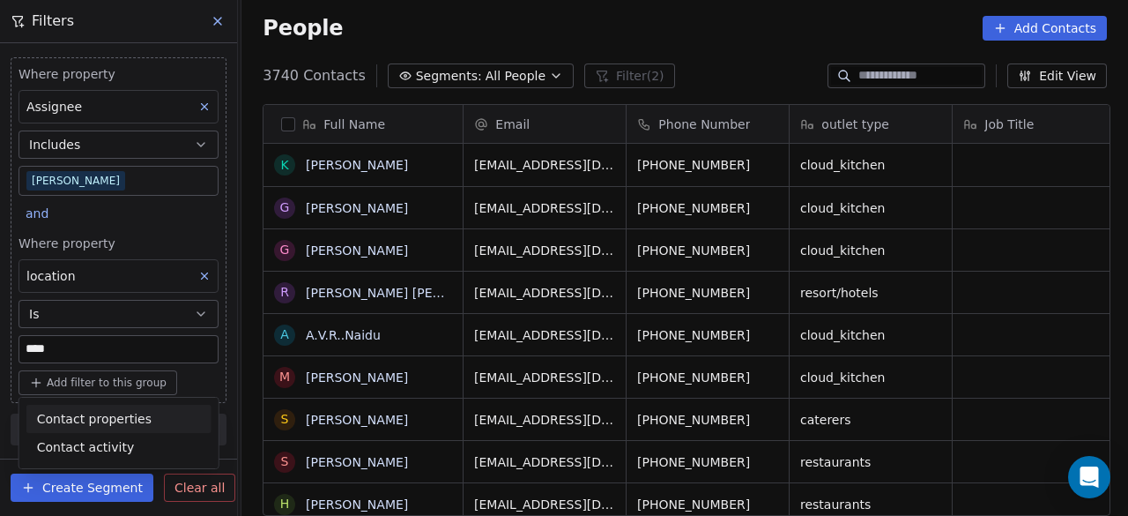
click at [203, 373] on html "On2Cook India Pvt. Ltd. Contacts People Marketing Workflows Campaigns Sales Pip…" at bounding box center [564, 258] width 1128 height 516
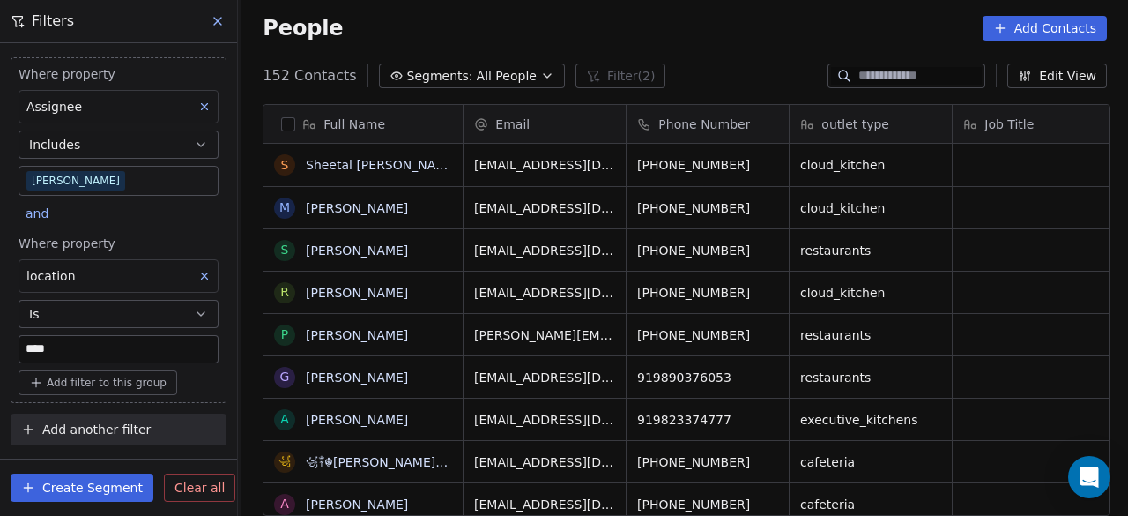
click at [192, 351] on input "****" at bounding box center [118, 349] width 198 height 26
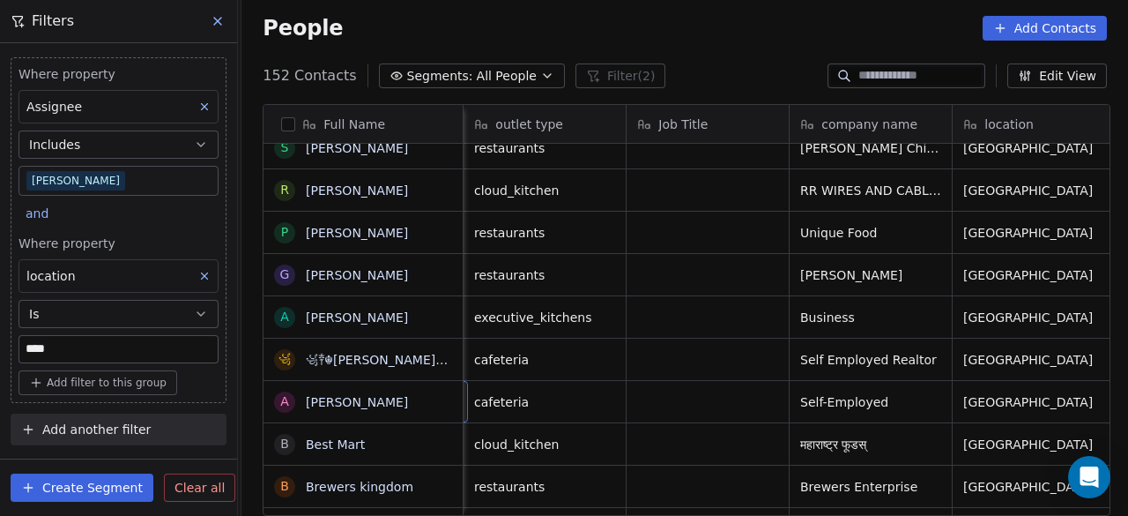
scroll to position [0, 163]
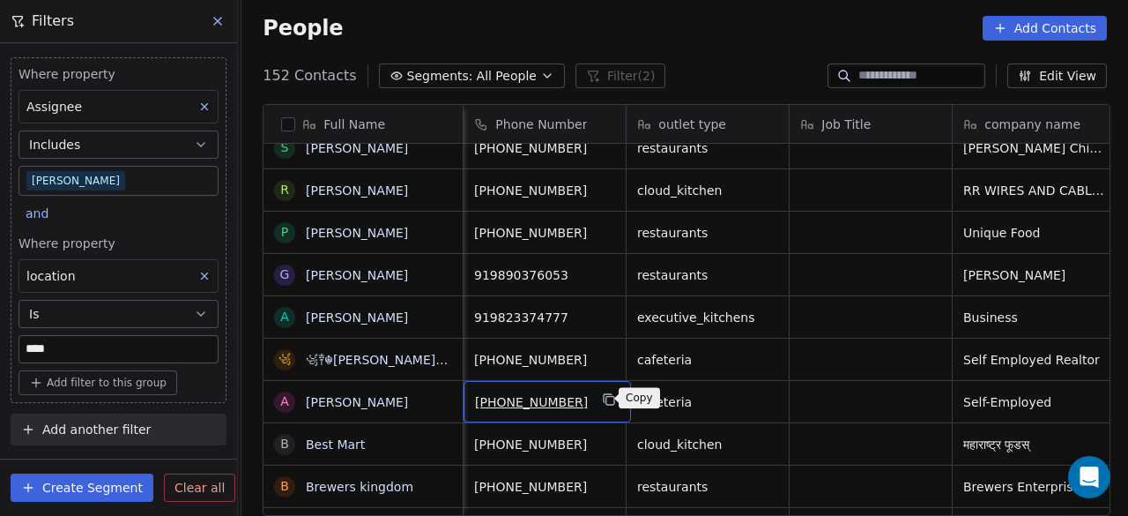
click at [605, 394] on icon "grid" at bounding box center [609, 398] width 8 height 8
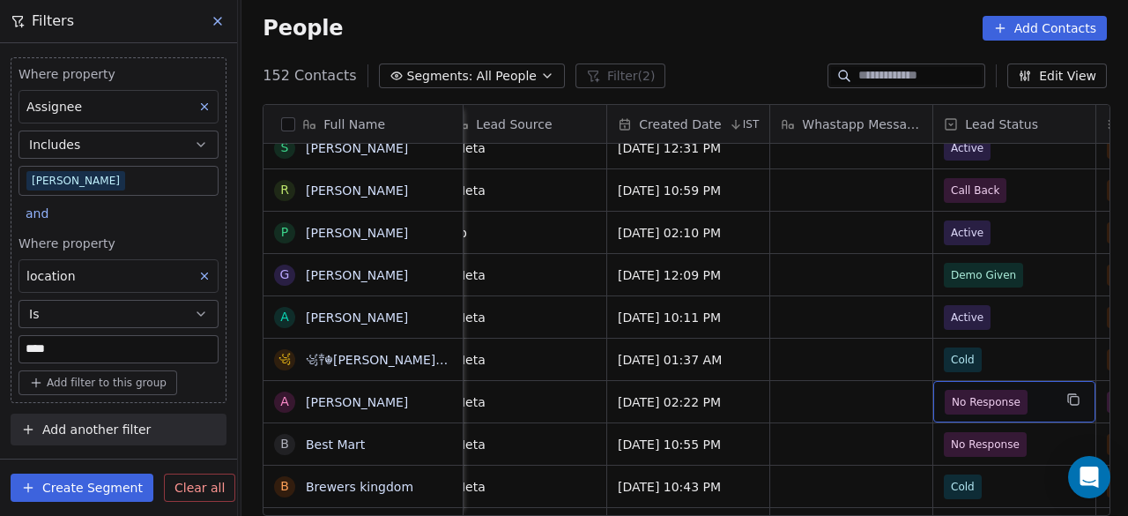
scroll to position [0, 1324]
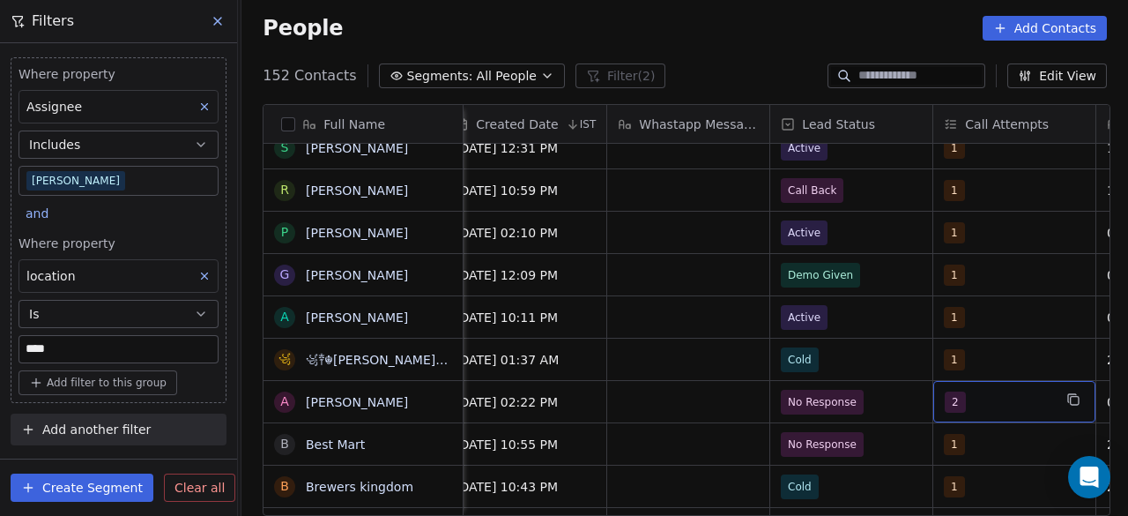
click at [953, 406] on span "2" at bounding box center [955, 401] width 21 height 21
click at [954, 401] on span "2" at bounding box center [955, 401] width 21 height 21
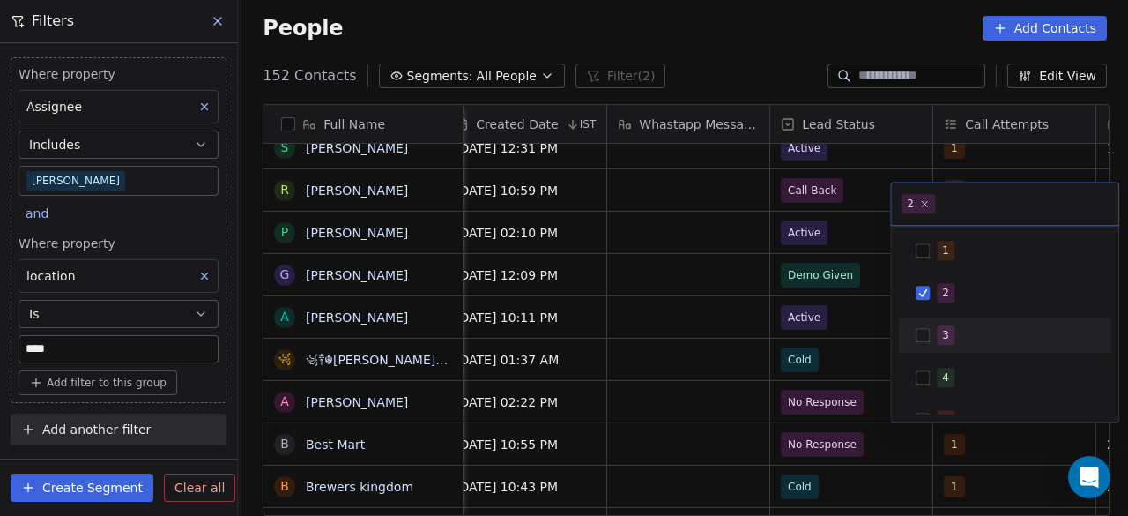
click at [924, 341] on button "Suggestions" at bounding box center [923, 335] width 14 height 14
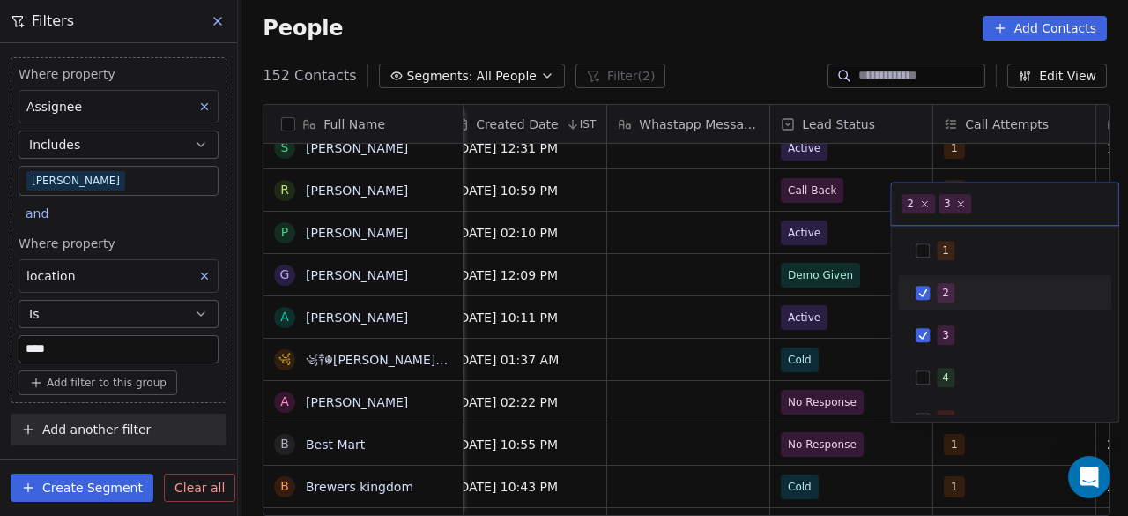
click at [921, 295] on button "Suggestions" at bounding box center [923, 293] width 14 height 14
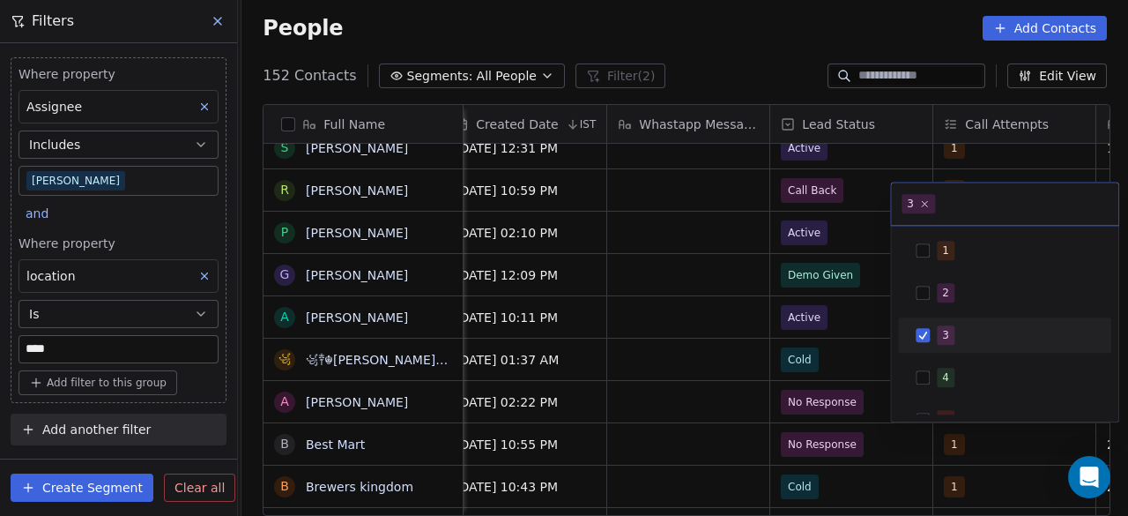
click at [979, 341] on div "3" at bounding box center [1015, 334] width 157 height 19
click at [922, 331] on button "Suggestions" at bounding box center [923, 335] width 14 height 14
click at [862, 401] on html "On2Cook India Pvt. Ltd. Contacts People Marketing Workflows Campaigns Sales Pip…" at bounding box center [564, 258] width 1128 height 516
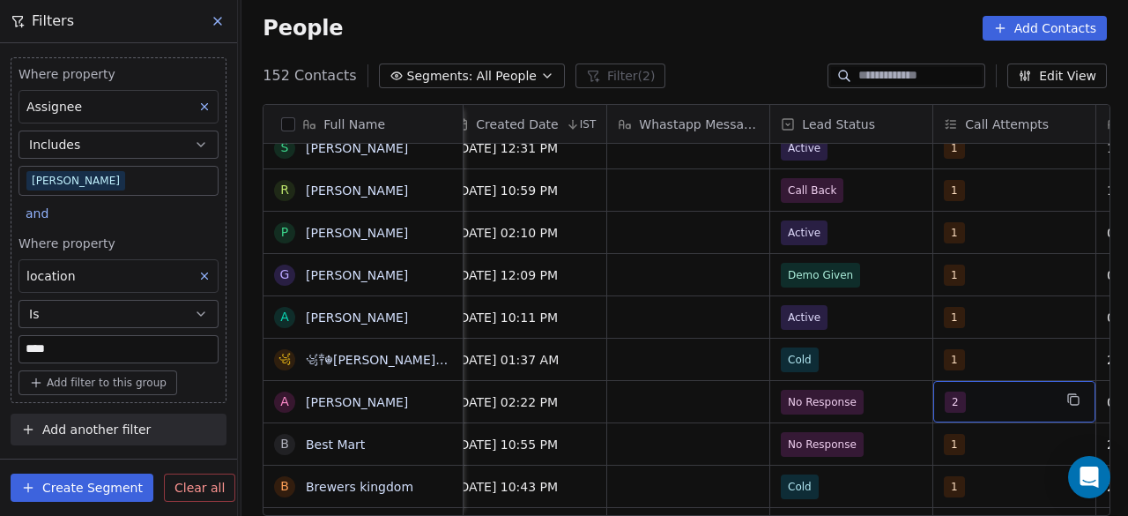
click at [956, 399] on span "2" at bounding box center [955, 401] width 21 height 21
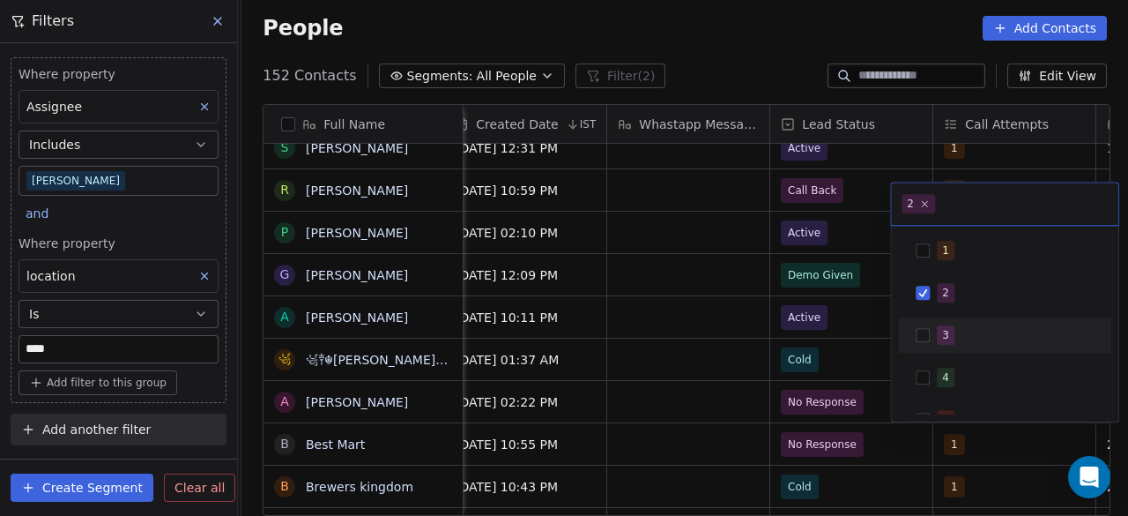
click at [921, 333] on button "Suggestions" at bounding box center [923, 335] width 14 height 14
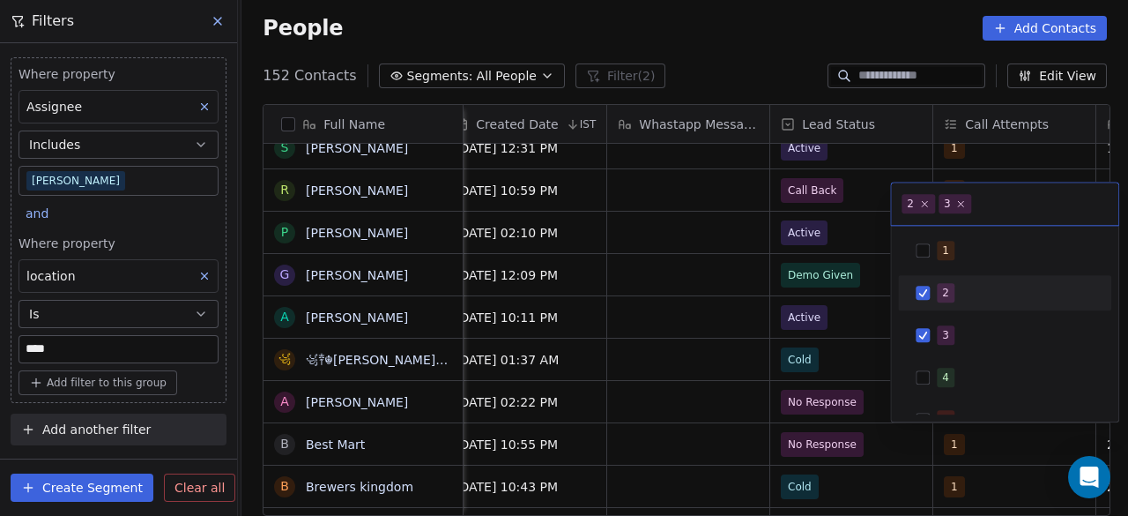
click at [922, 288] on button "Suggestions" at bounding box center [923, 293] width 14 height 14
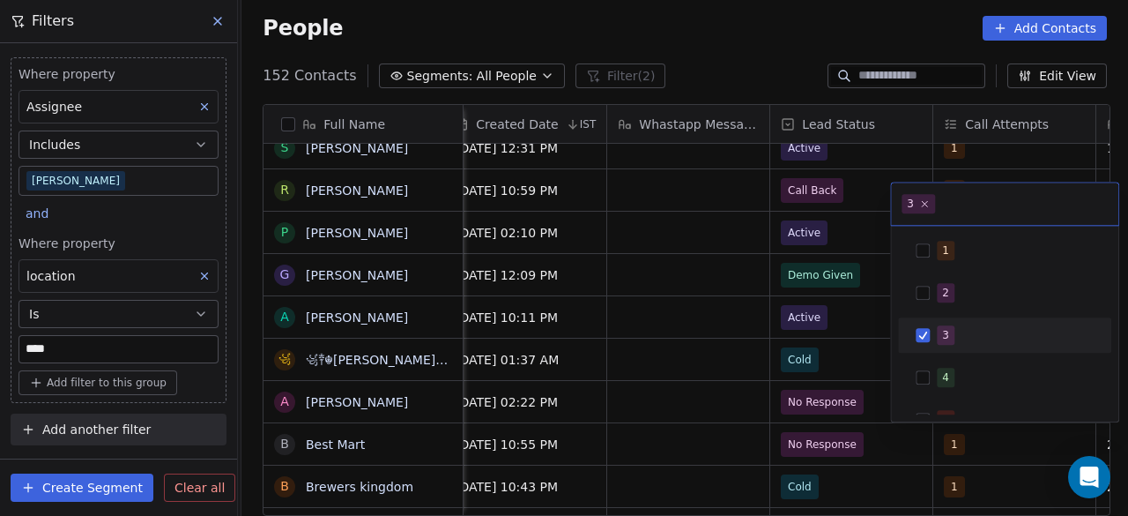
click at [874, 408] on html "On2Cook India Pvt. Ltd. Contacts People Marketing Workflows Campaigns Sales Pip…" at bounding box center [564, 258] width 1128 height 516
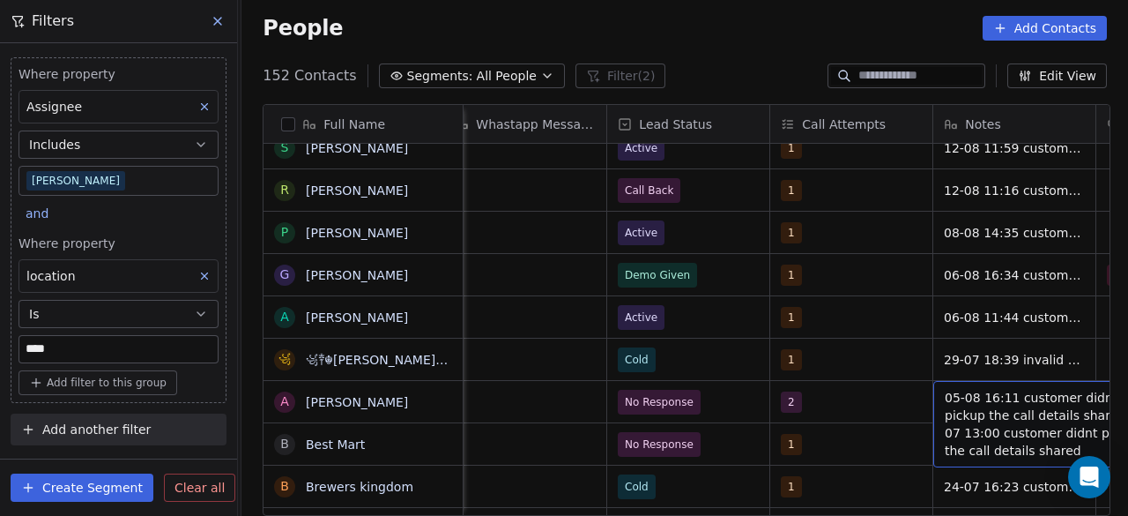
scroll to position [0, 1650]
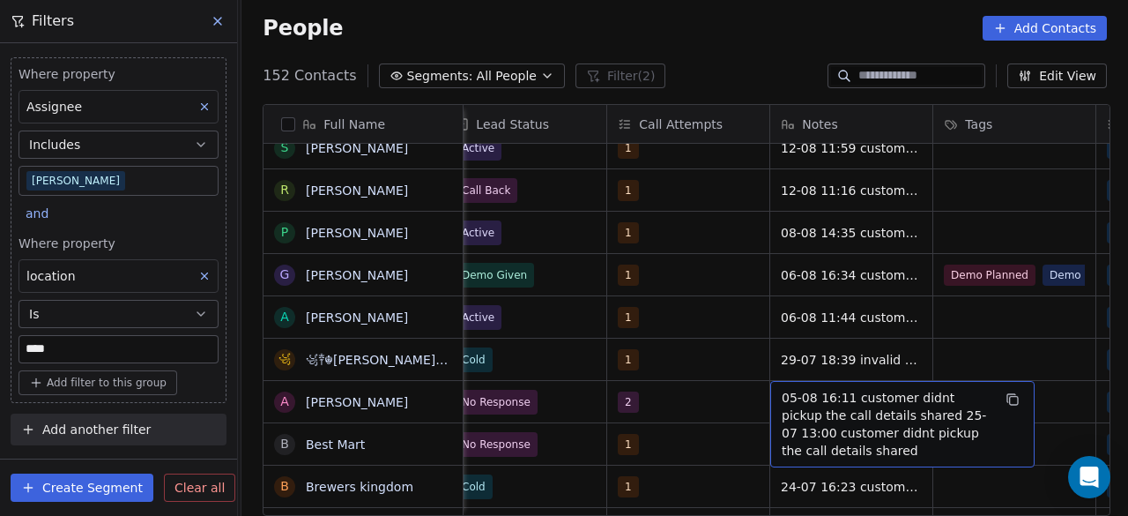
click at [782, 392] on span "05-08 16:11 customer didnt pickup the call details shared 25-07 13:00 customer …" at bounding box center [887, 424] width 210 height 71
click at [785, 399] on span "05-08 16:11 customer didnt pickup the call details shared 25-07 13:00 customer …" at bounding box center [887, 424] width 210 height 71
click at [782, 393] on span "05-08 16:11 customer didnt pickup the call details shared 25-07 13:00 customer …" at bounding box center [887, 424] width 210 height 71
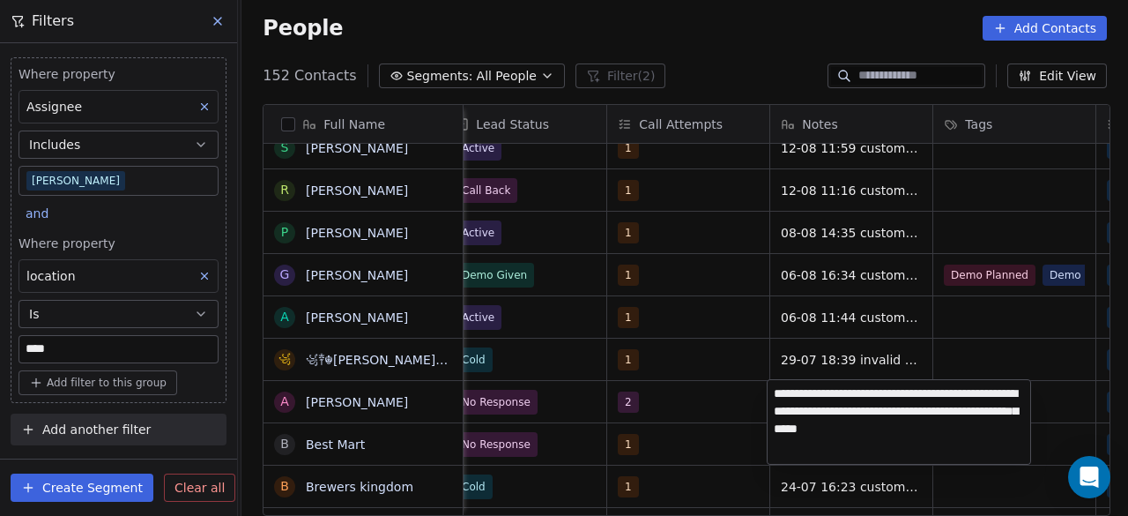
click at [775, 391] on textarea "**********" at bounding box center [899, 422] width 263 height 84
click at [707, 403] on html "On2Cook India Pvt. Ltd. Contacts People Marketing Workflows Campaigns Sales Pip…" at bounding box center [564, 258] width 1128 height 516
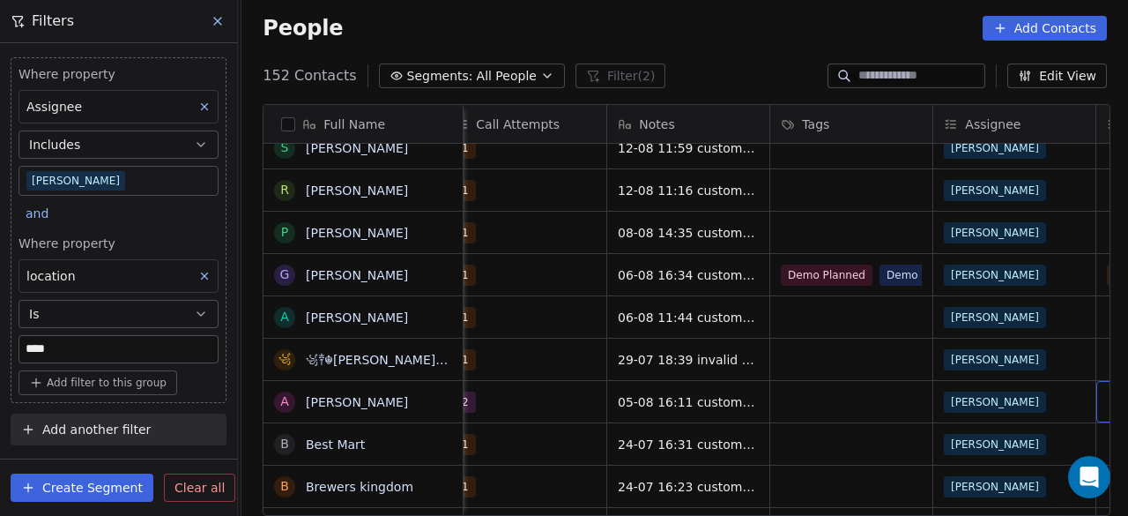
scroll to position [0, 1977]
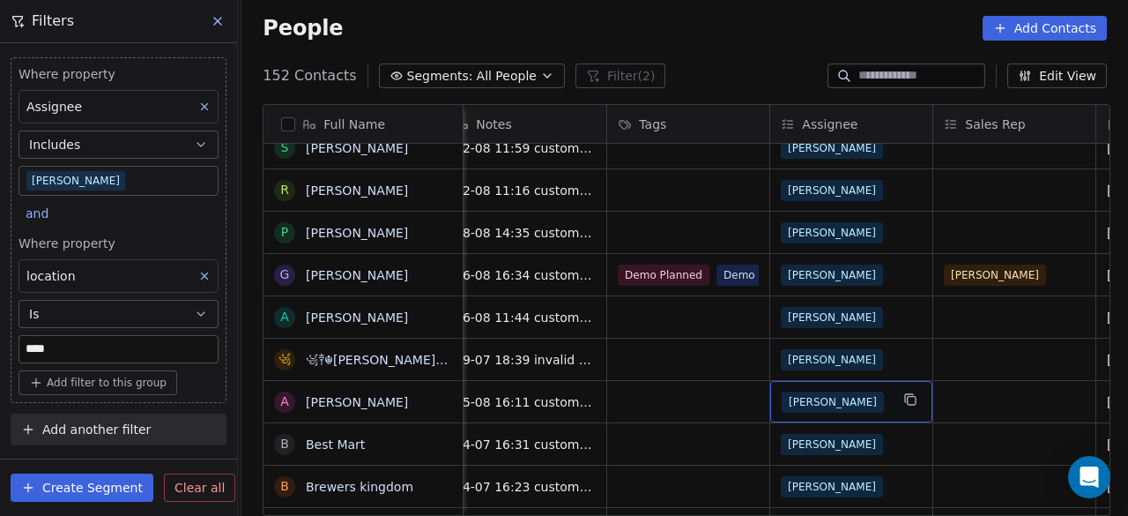
click at [860, 401] on div "[PERSON_NAME]" at bounding box center [836, 401] width 108 height 21
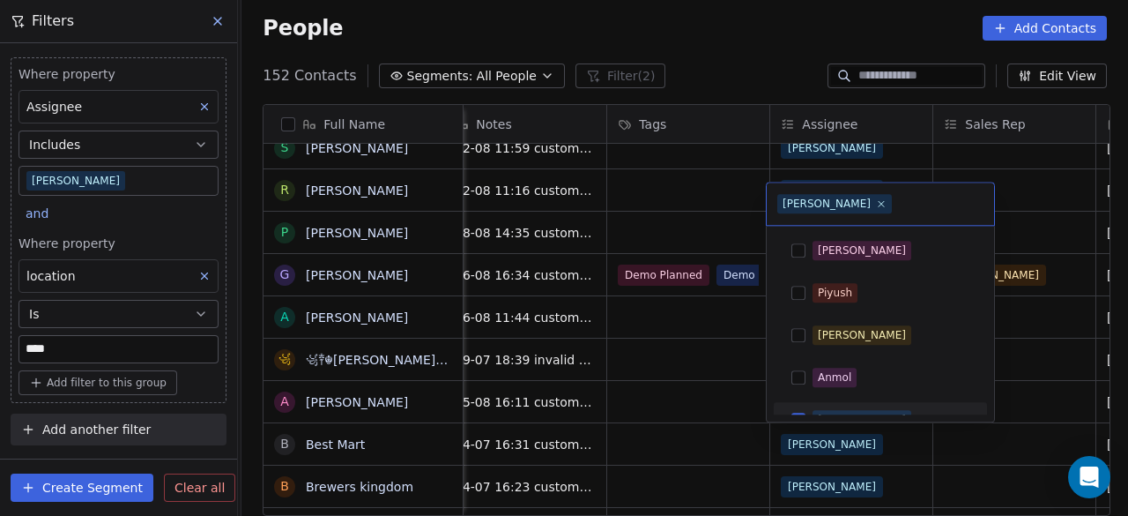
scroll to position [22, 0]
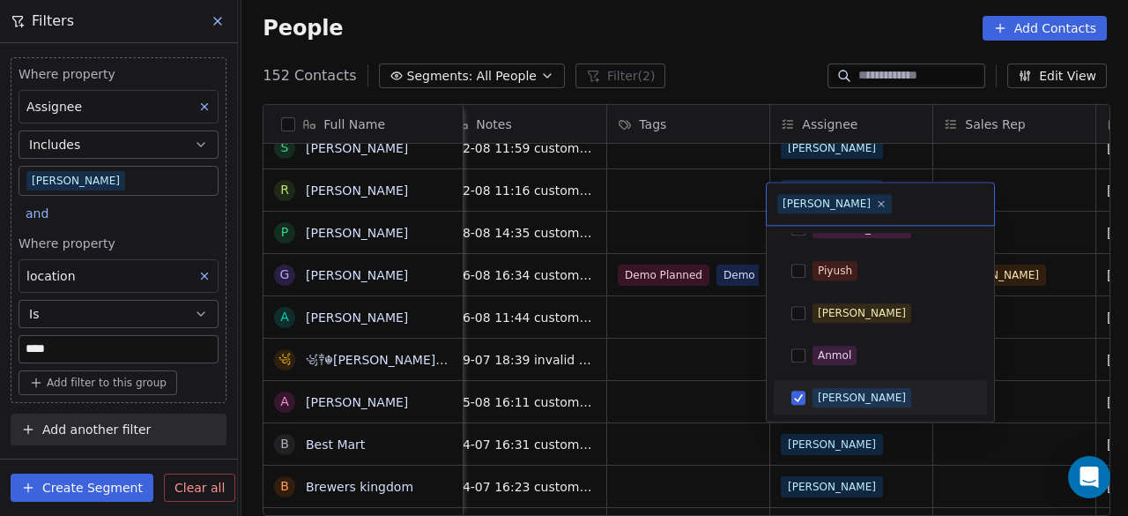
click at [836, 399] on div "[PERSON_NAME]" at bounding box center [862, 398] width 88 height 16
click at [819, 395] on div "[PERSON_NAME]" at bounding box center [862, 398] width 88 height 16
click at [805, 397] on button "Suggestions" at bounding box center [799, 398] width 14 height 14
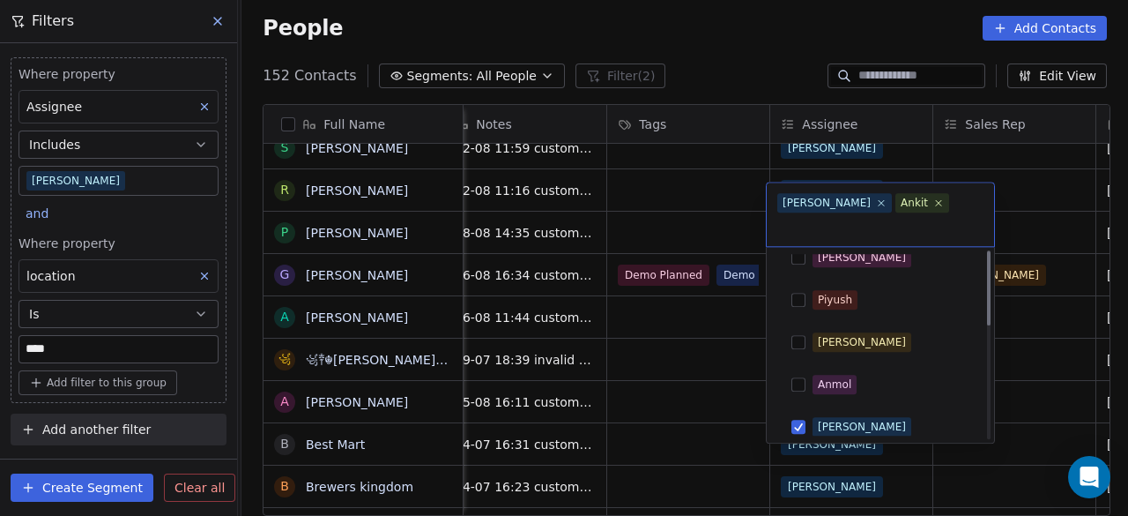
scroll to position [0, 0]
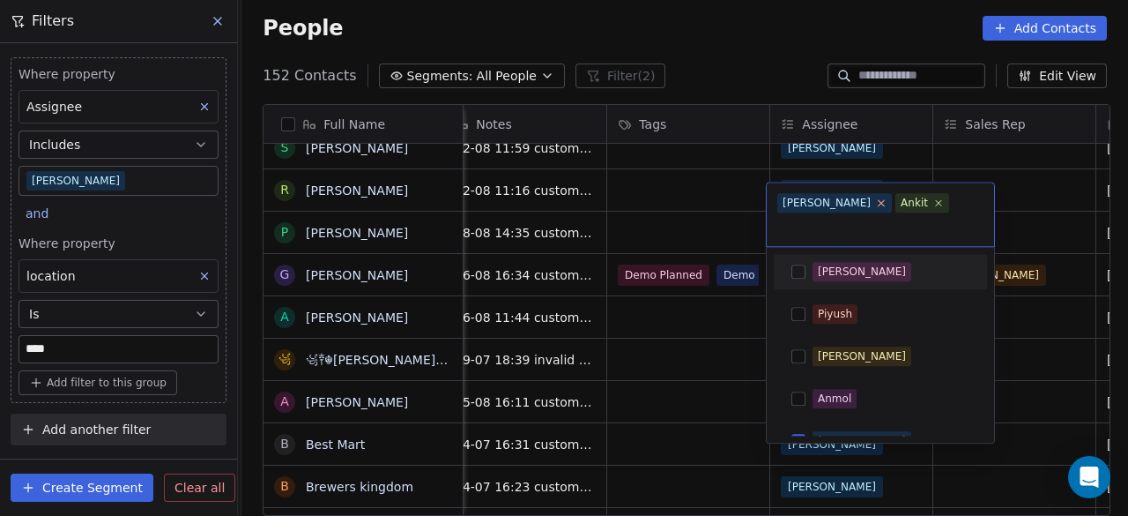
click at [879, 205] on icon at bounding box center [882, 203] width 6 height 6
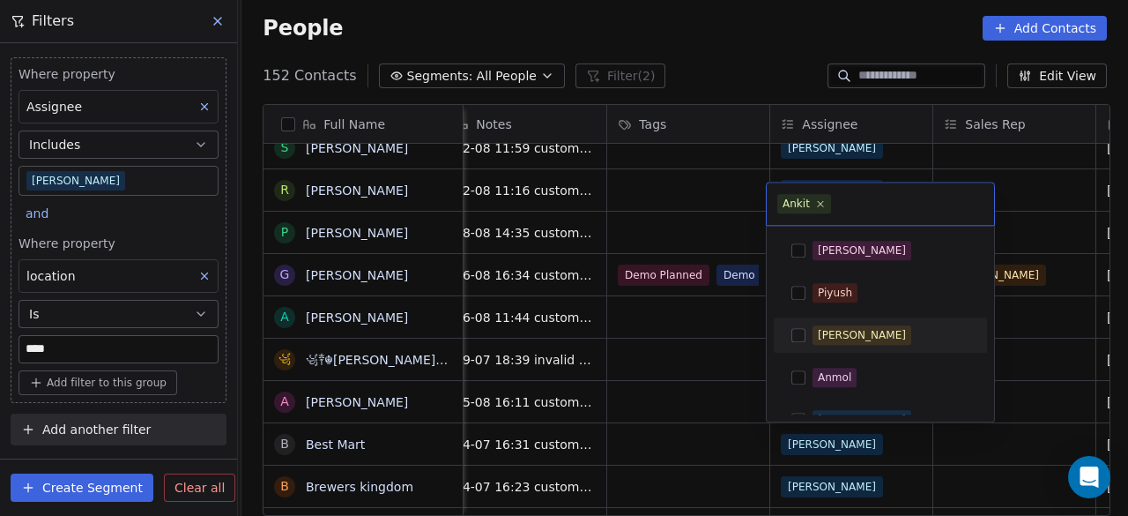
click at [688, 403] on html "On2Cook India Pvt. Ltd. Contacts People Marketing Workflows Campaigns Sales Pip…" at bounding box center [564, 258] width 1128 height 516
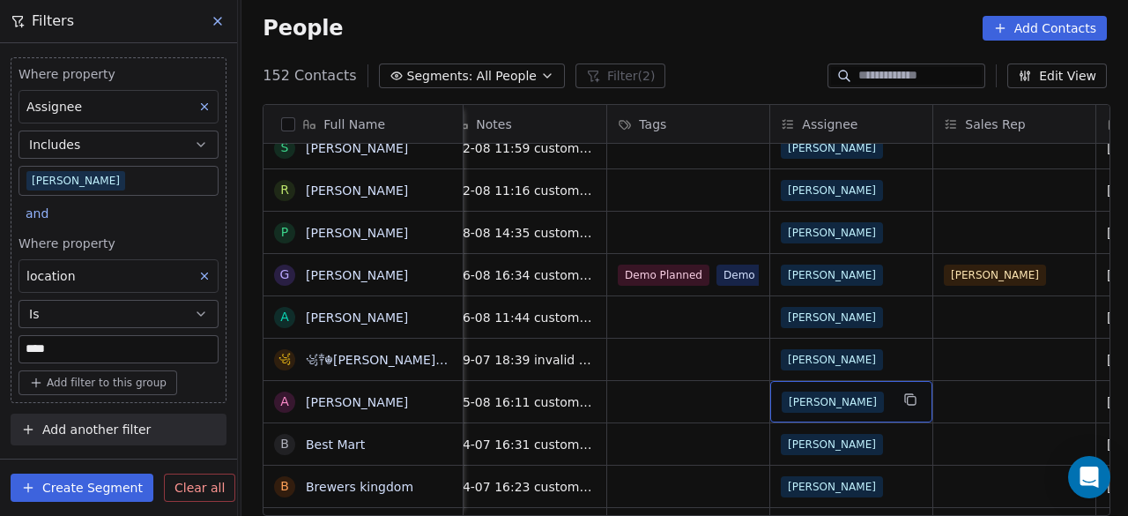
click at [825, 402] on div "[PERSON_NAME]" at bounding box center [836, 401] width 108 height 21
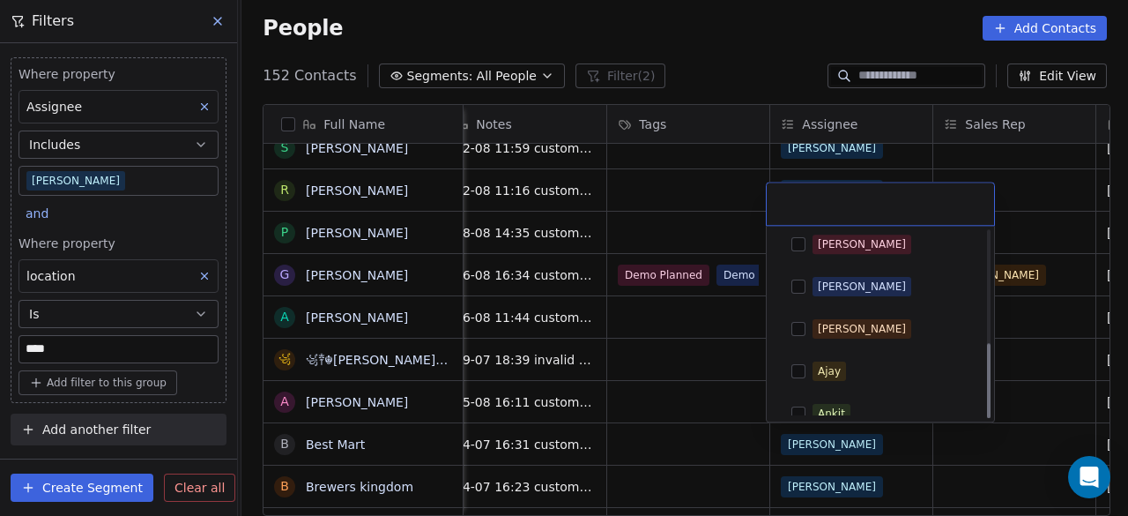
scroll to position [276, 0]
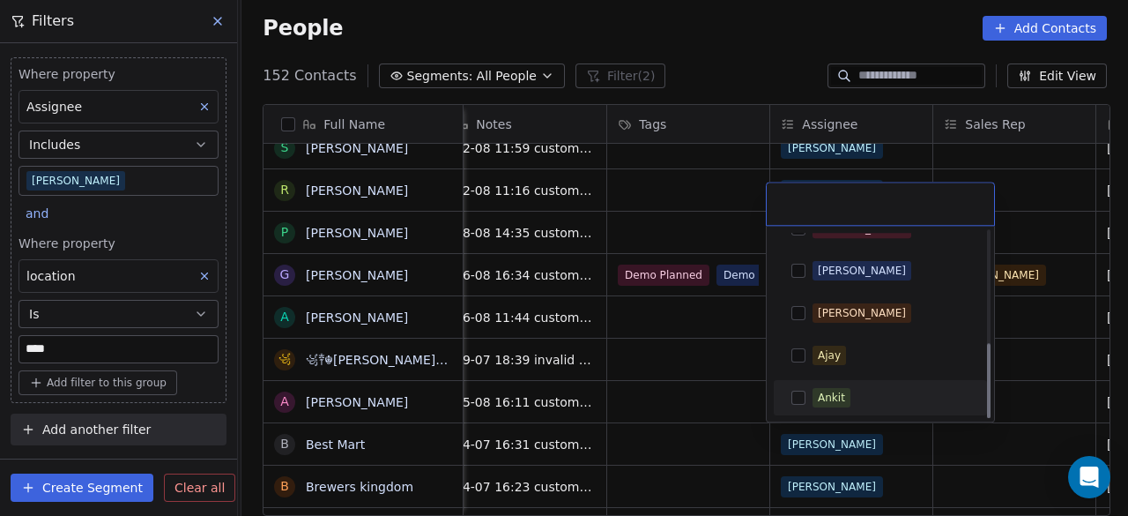
click at [799, 398] on button "Suggestions" at bounding box center [799, 398] width 14 height 14
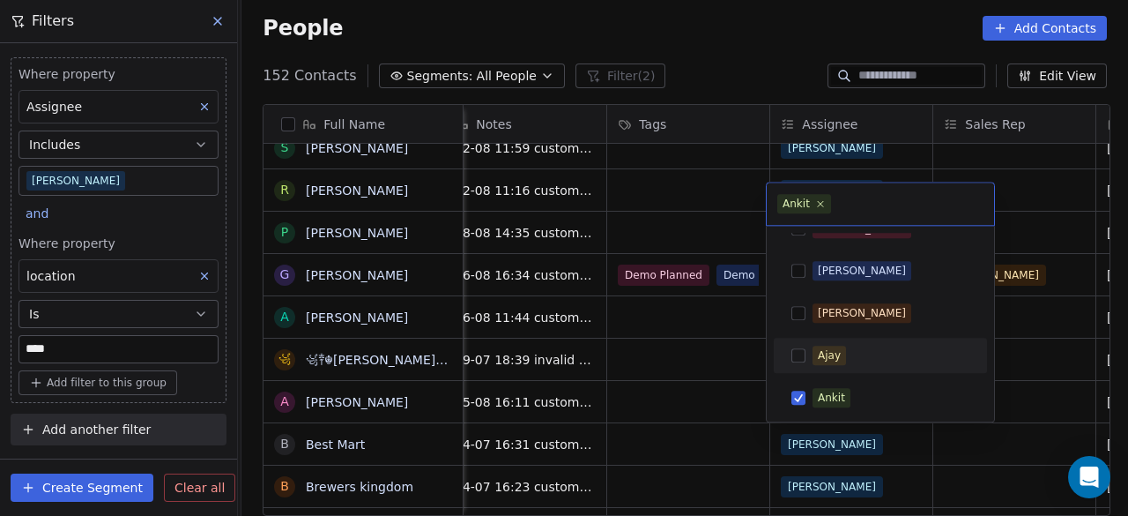
click at [682, 398] on html "On2Cook India Pvt. Ltd. Contacts People Marketing Workflows Campaigns Sales Pip…" at bounding box center [564, 258] width 1128 height 516
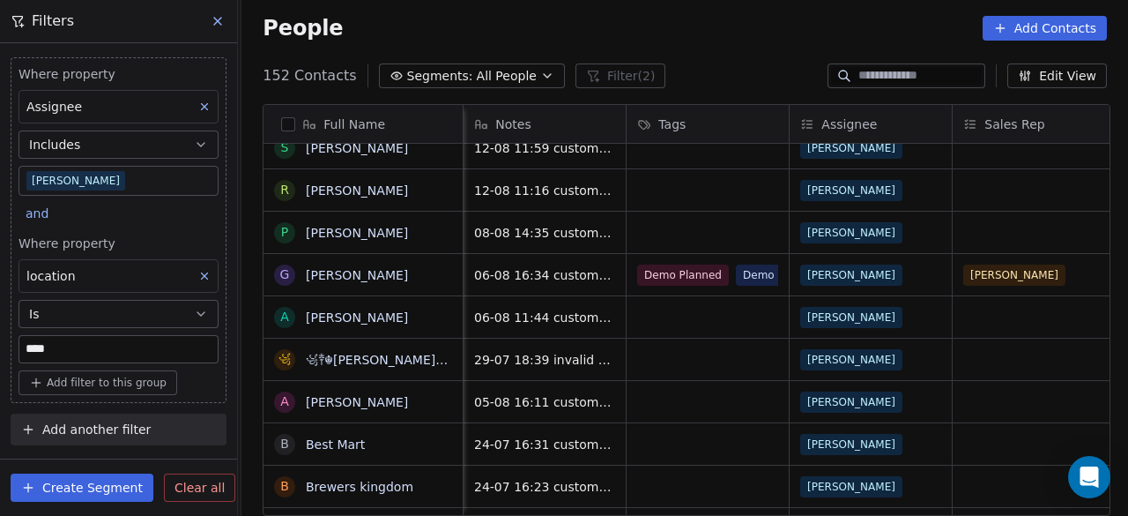
scroll to position [0, 1794]
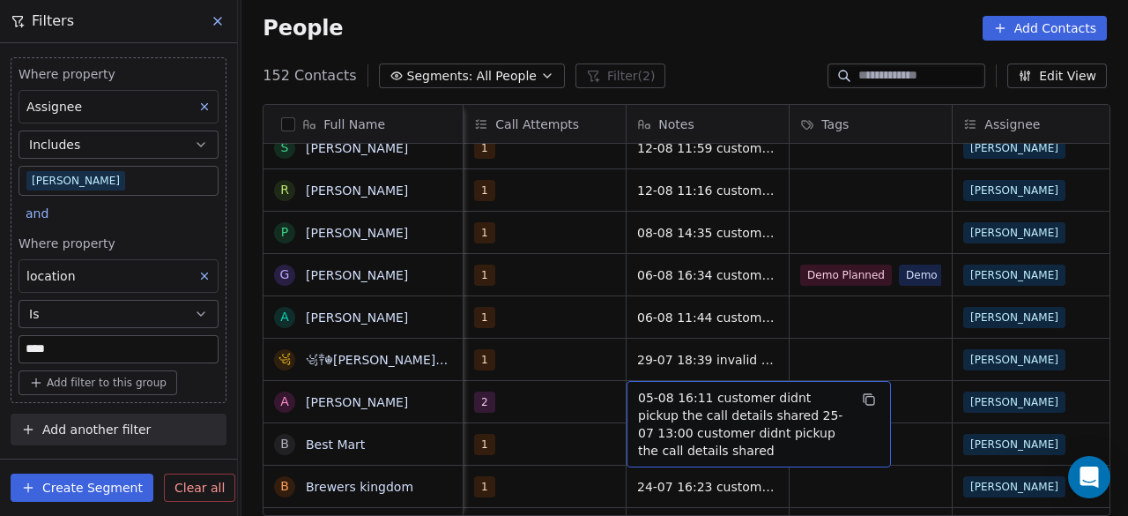
click at [638, 393] on span "05-08 16:11 customer didnt pickup the call details shared 25-07 13:00 customer …" at bounding box center [743, 424] width 210 height 71
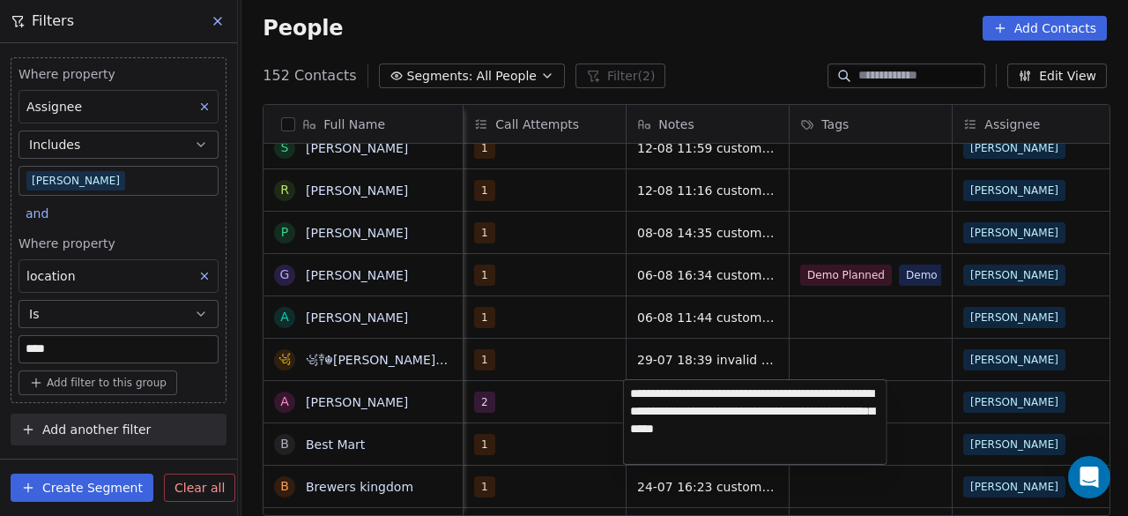
click at [631, 389] on textarea "**********" at bounding box center [755, 422] width 263 height 84
click at [626, 393] on textarea "**********" at bounding box center [755, 422] width 263 height 84
drag, startPoint x: 774, startPoint y: 391, endPoint x: 792, endPoint y: 403, distance: 21.0
click at [792, 403] on textarea "**********" at bounding box center [755, 419] width 263 height 78
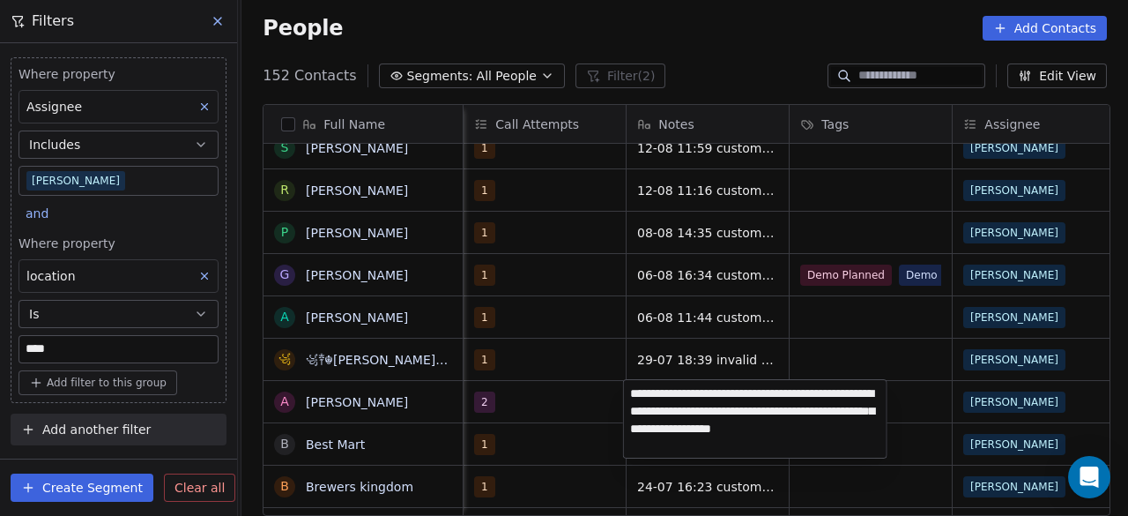
click at [734, 395] on textarea "**********" at bounding box center [755, 419] width 263 height 78
type textarea "**********"
click at [547, 413] on html "On2Cook India Pvt. Ltd. Contacts People Marketing Workflows Campaigns Sales Pip…" at bounding box center [564, 258] width 1128 height 516
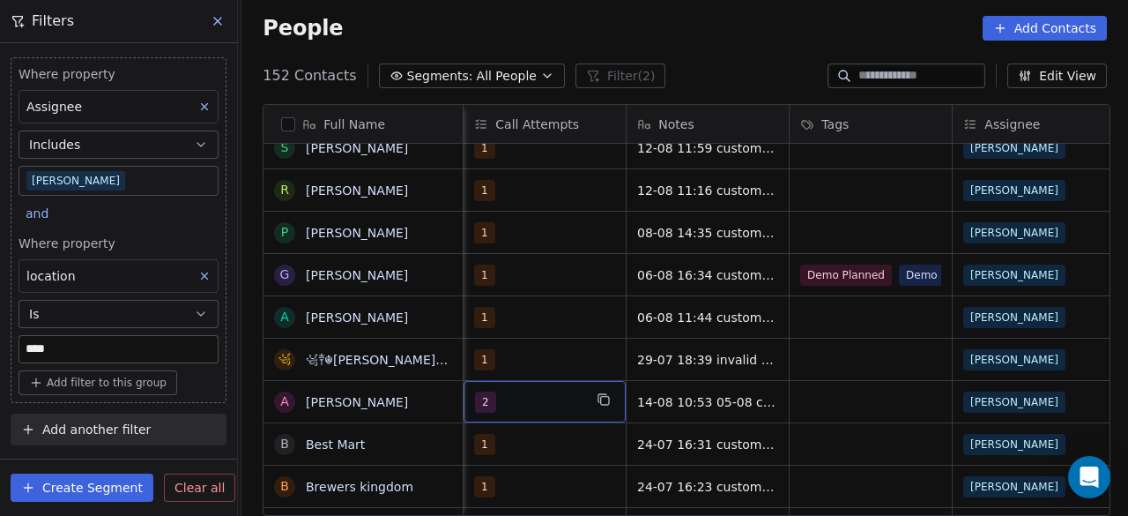
click at [480, 415] on div "2" at bounding box center [545, 401] width 162 height 41
click at [480, 401] on span "2" at bounding box center [485, 401] width 21 height 21
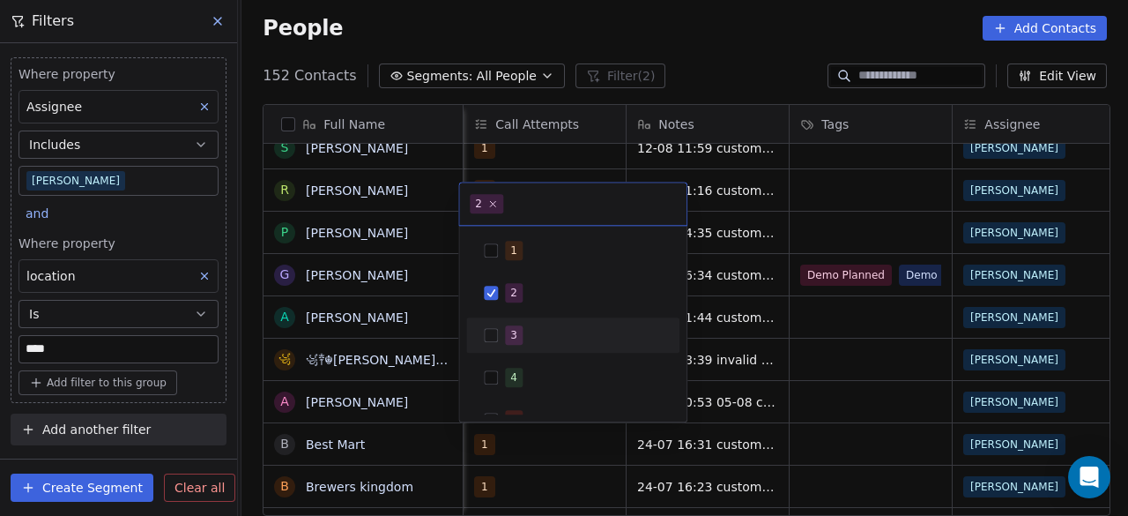
click at [494, 340] on button "Suggestions" at bounding box center [491, 335] width 14 height 14
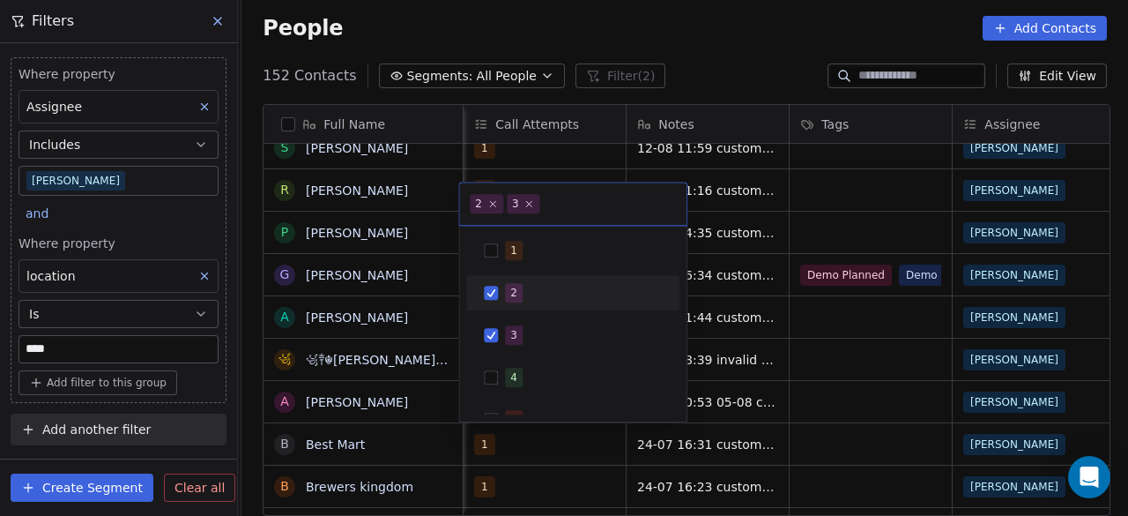
click at [487, 294] on button "Suggestions" at bounding box center [491, 293] width 14 height 14
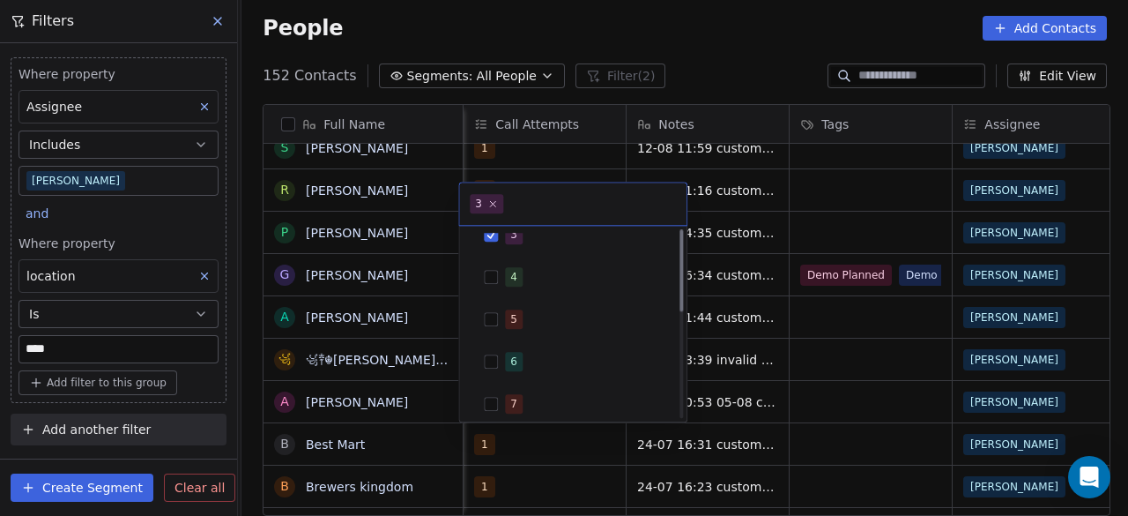
scroll to position [0, 0]
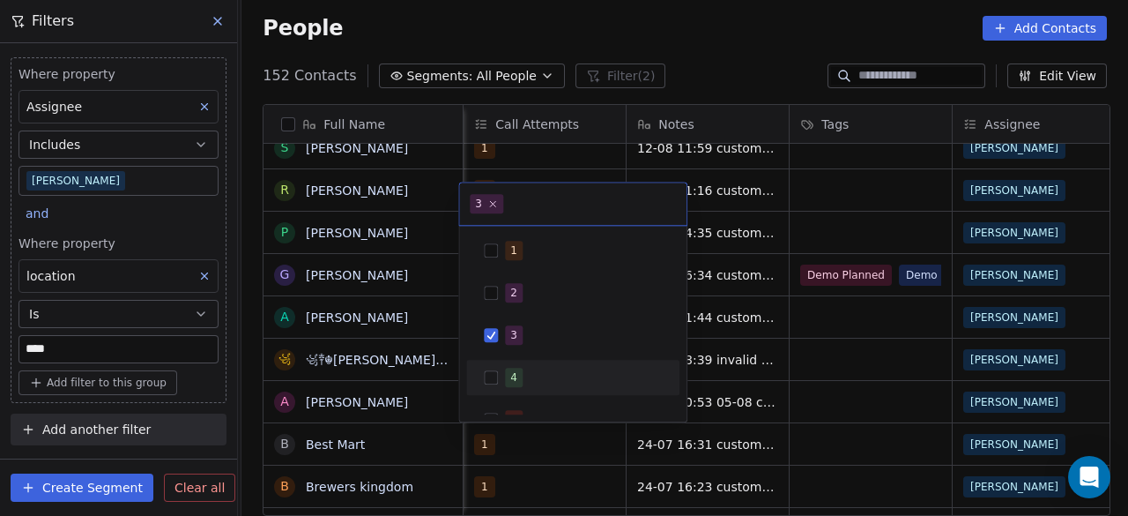
click at [421, 401] on html "On2Cook India Pvt. Ltd. Contacts People Marketing Workflows Campaigns Sales Pip…" at bounding box center [564, 258] width 1128 height 516
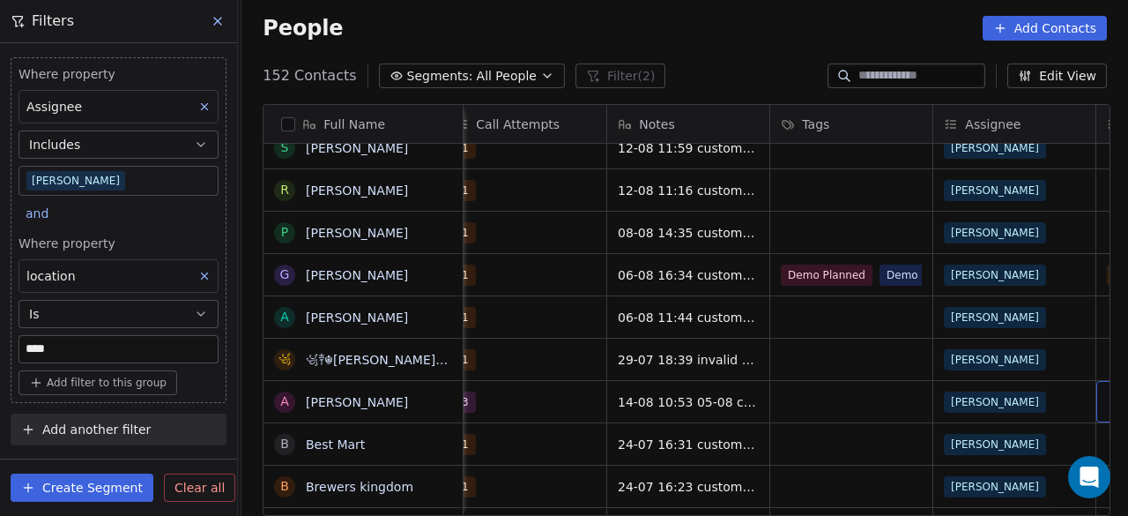
scroll to position [0, 1977]
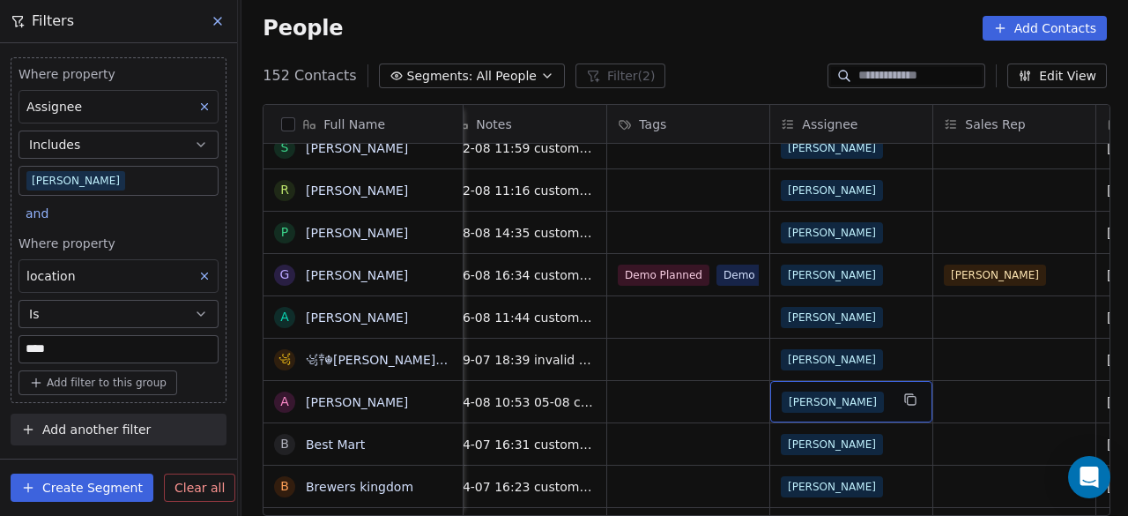
click at [867, 398] on div "[PERSON_NAME]" at bounding box center [836, 401] width 108 height 21
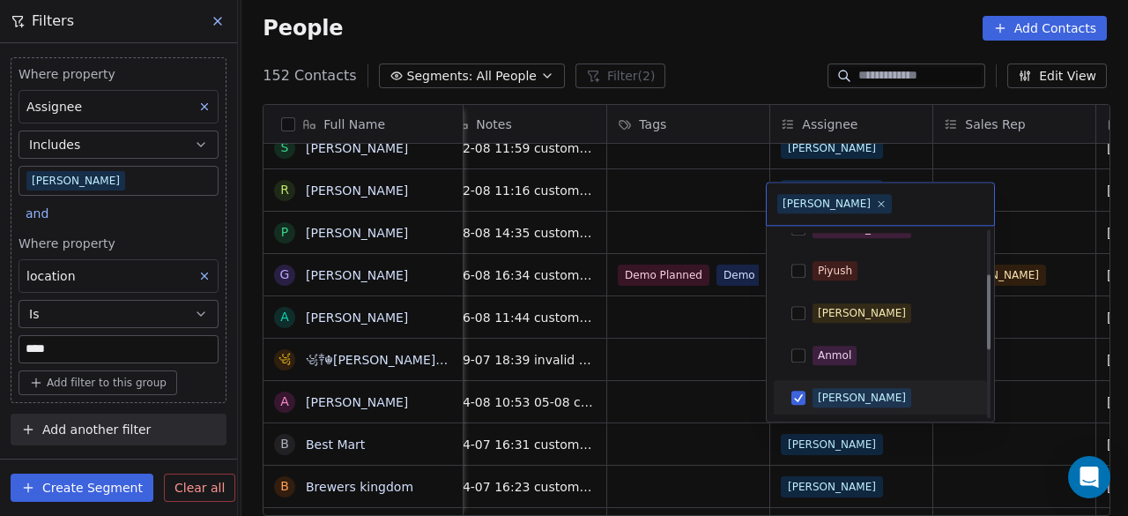
scroll to position [276, 0]
click at [800, 397] on button "Suggestions" at bounding box center [799, 398] width 14 height 14
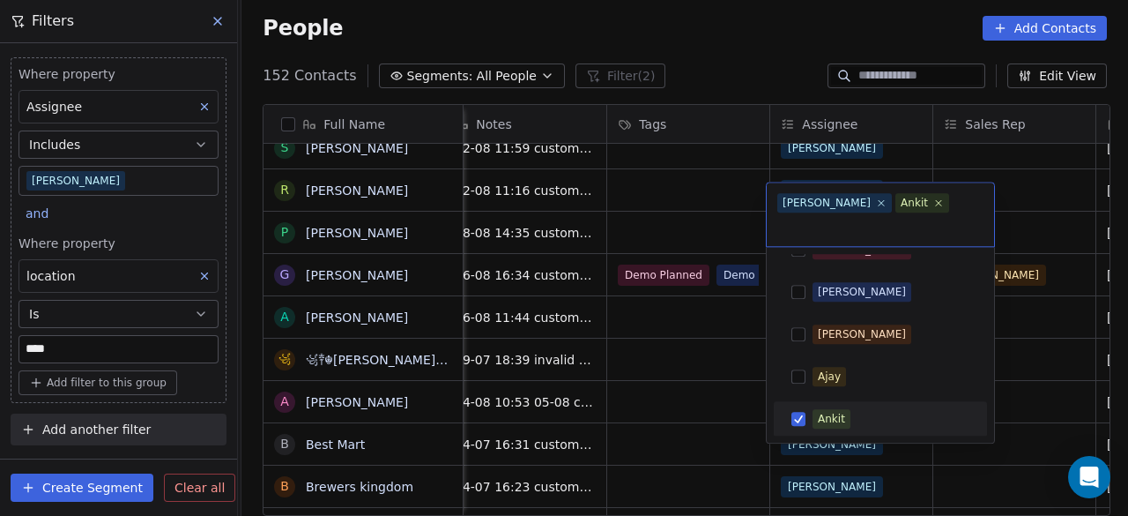
click at [702, 411] on html "On2Cook India Pvt. Ltd. Contacts People Marketing Workflows Campaigns Sales Pip…" at bounding box center [564, 258] width 1128 height 516
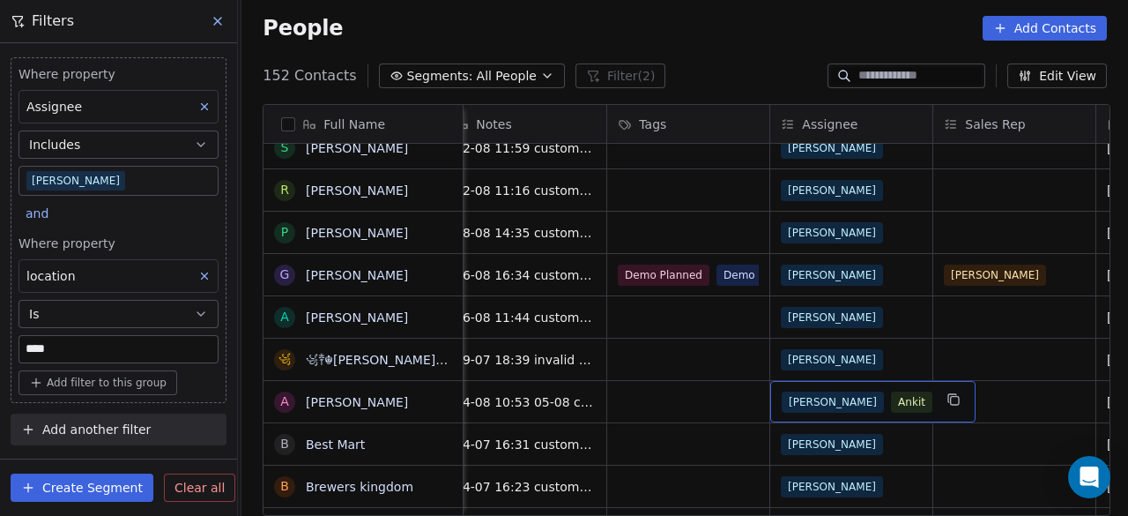
click at [808, 394] on span "[PERSON_NAME]" at bounding box center [833, 401] width 102 height 21
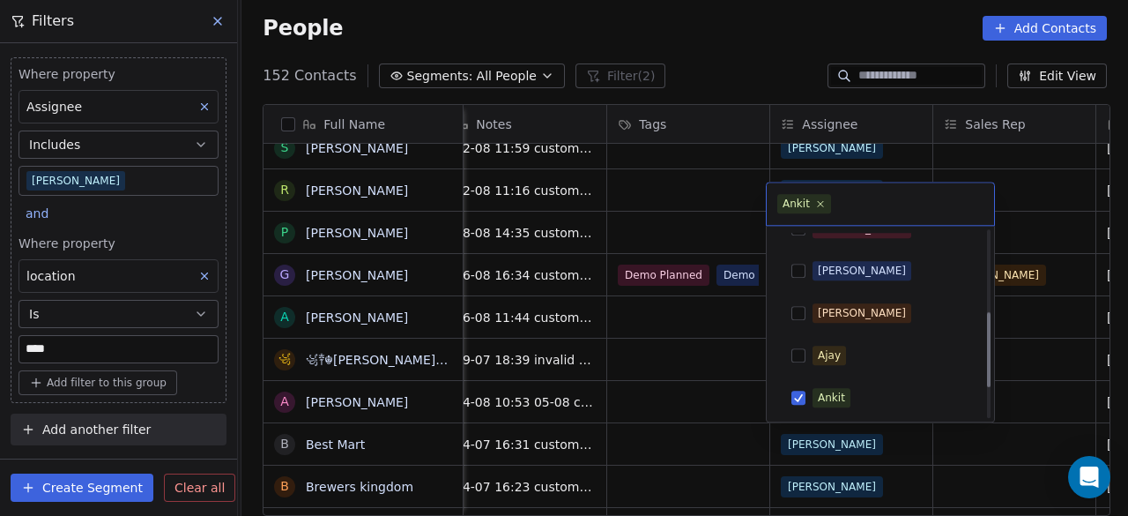
scroll to position [0, 0]
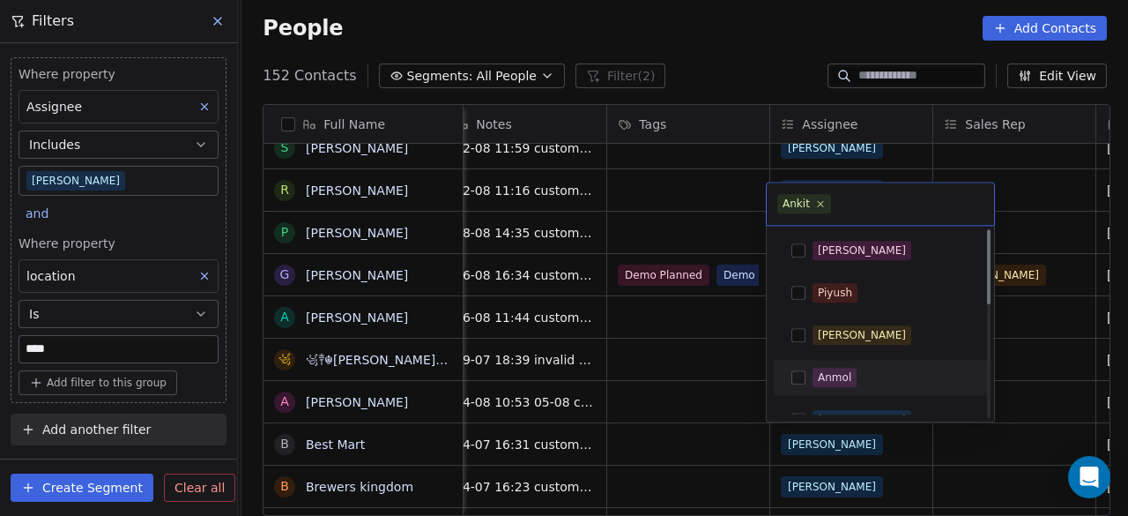
click at [674, 402] on html "On2Cook India Pvt. Ltd. Contacts People Marketing Workflows Campaigns Sales Pip…" at bounding box center [564, 258] width 1128 height 516
click at [676, 401] on html "On2Cook India Pvt. Ltd. Contacts People Marketing Workflows Campaigns Sales Pip…" at bounding box center [564, 258] width 1128 height 516
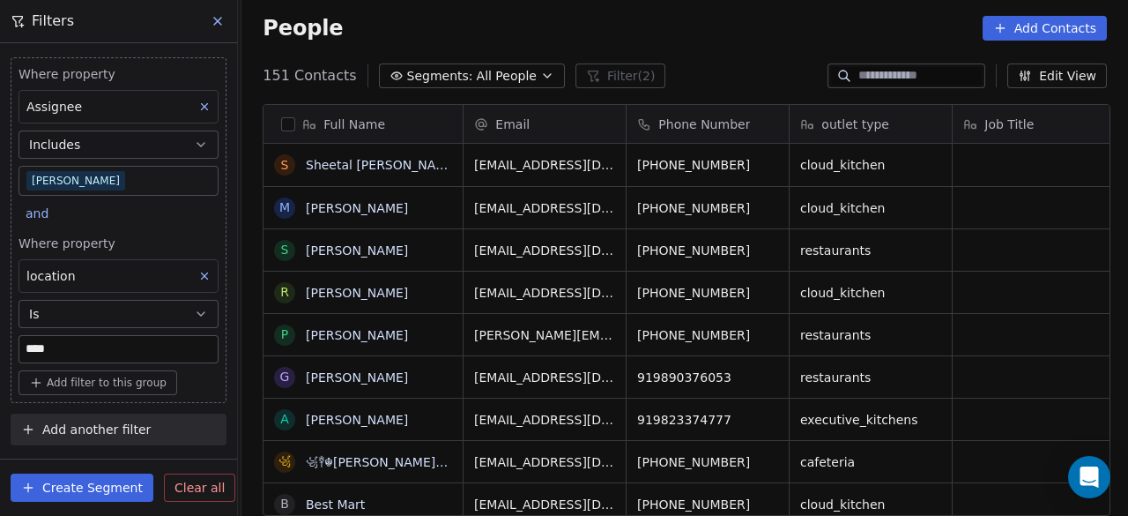
click at [718, 67] on div "151 Contacts Segments: All People Filter (2) Edit View" at bounding box center [685, 76] width 887 height 28
click at [216, 24] on icon at bounding box center [218, 21] width 14 height 14
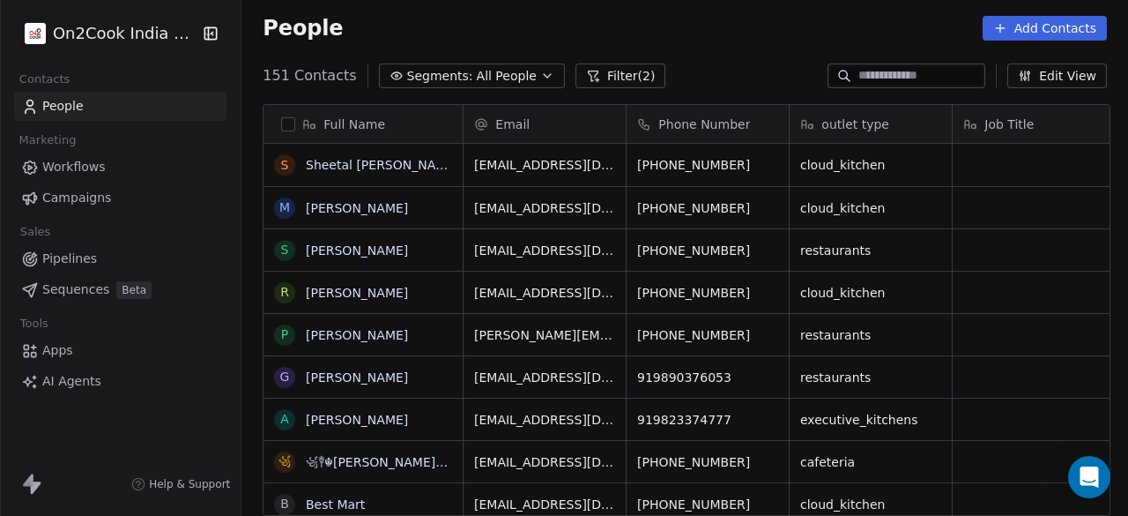
click at [603, 73] on button "Filter (2)" at bounding box center [621, 75] width 91 height 25
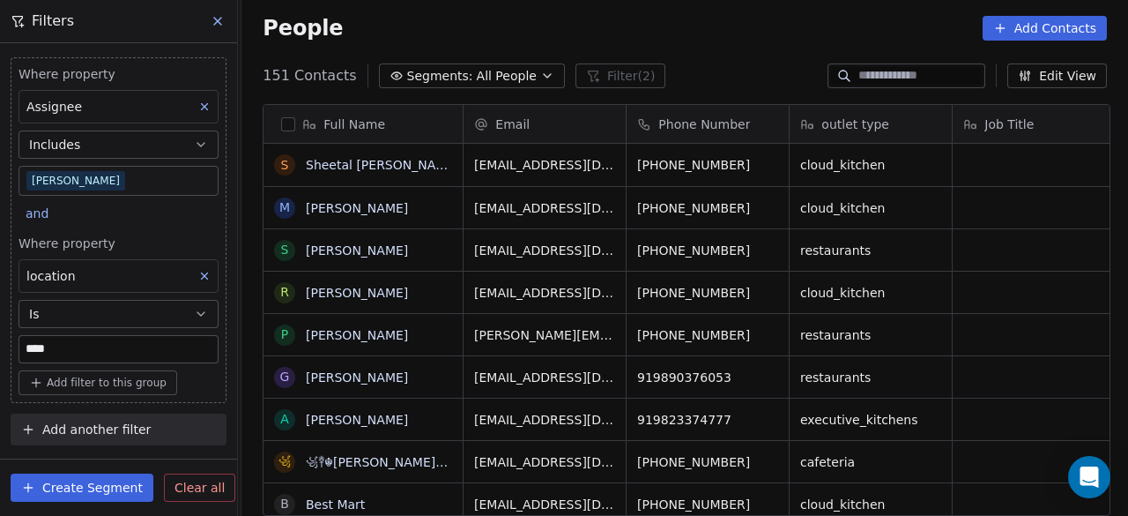
click at [182, 488] on span "Clear all" at bounding box center [200, 488] width 50 height 19
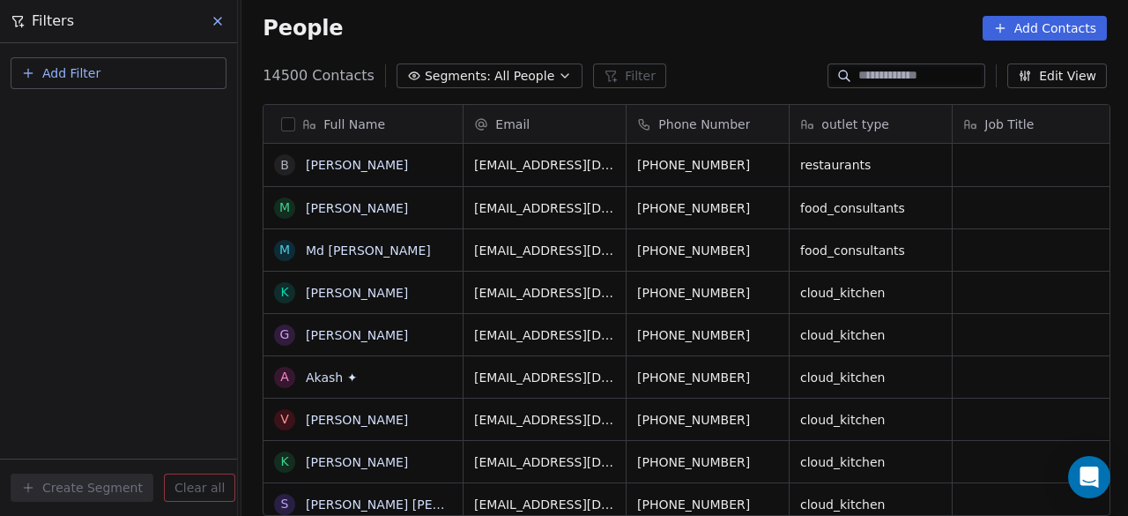
scroll to position [440, 876]
click at [157, 80] on button "Add Filter" at bounding box center [119, 73] width 216 height 32
click at [145, 108] on div "Contact properties" at bounding box center [118, 115] width 179 height 19
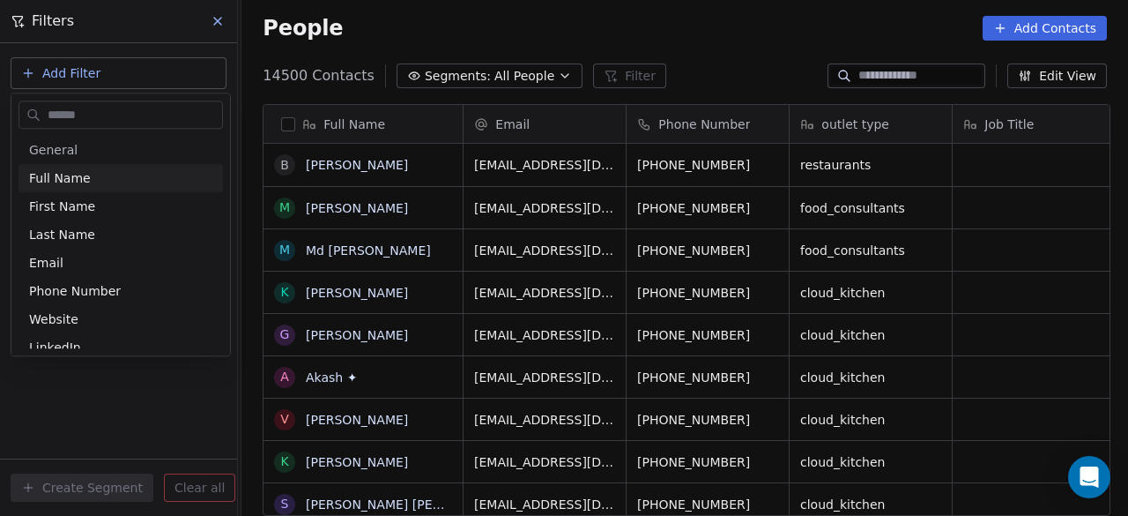
click at [123, 109] on input "text" at bounding box center [133, 115] width 178 height 26
type input "***"
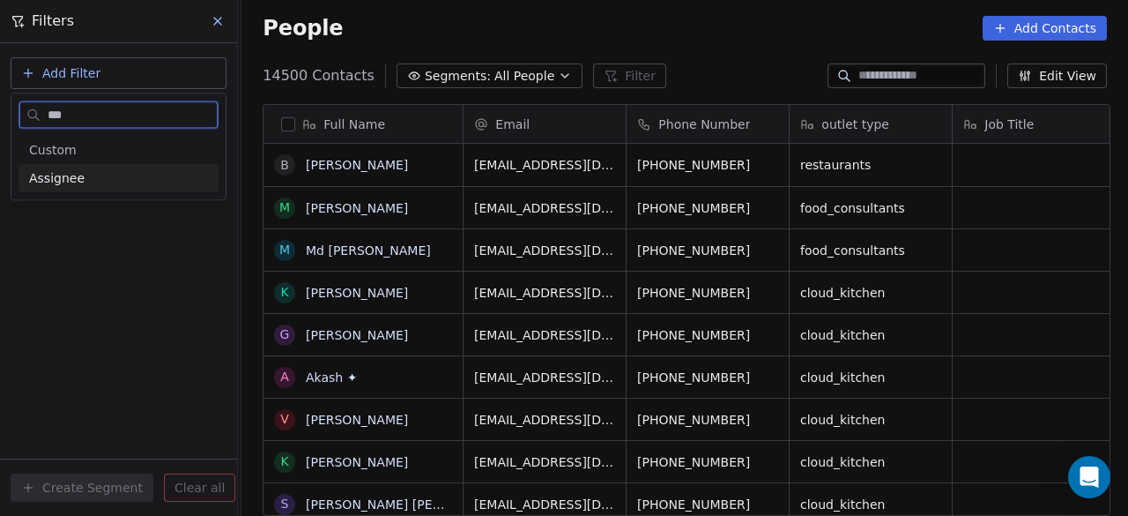
click at [106, 182] on div "Assignee" at bounding box center [118, 178] width 179 height 18
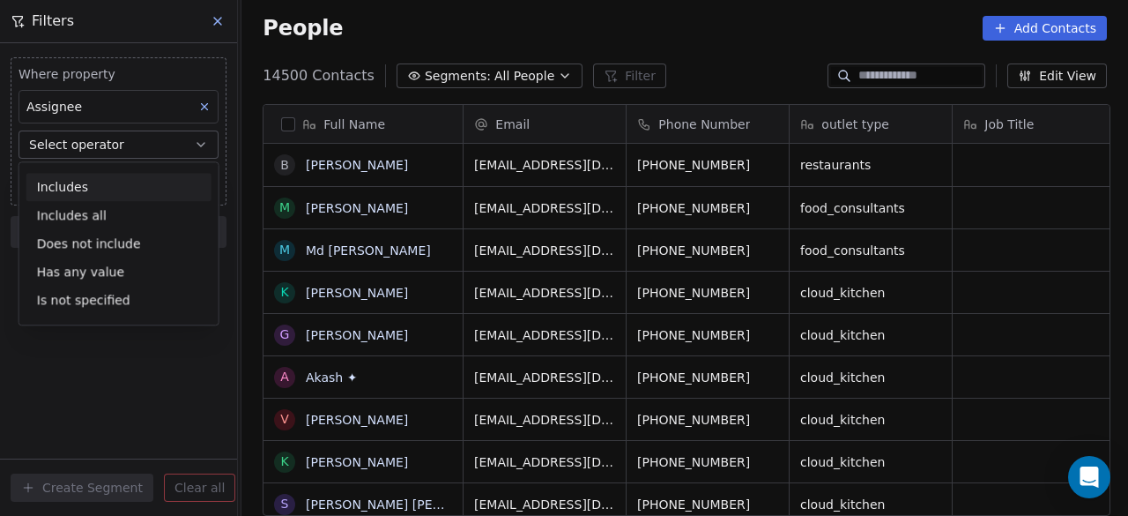
click at [123, 188] on div "Includes" at bounding box center [118, 187] width 185 height 28
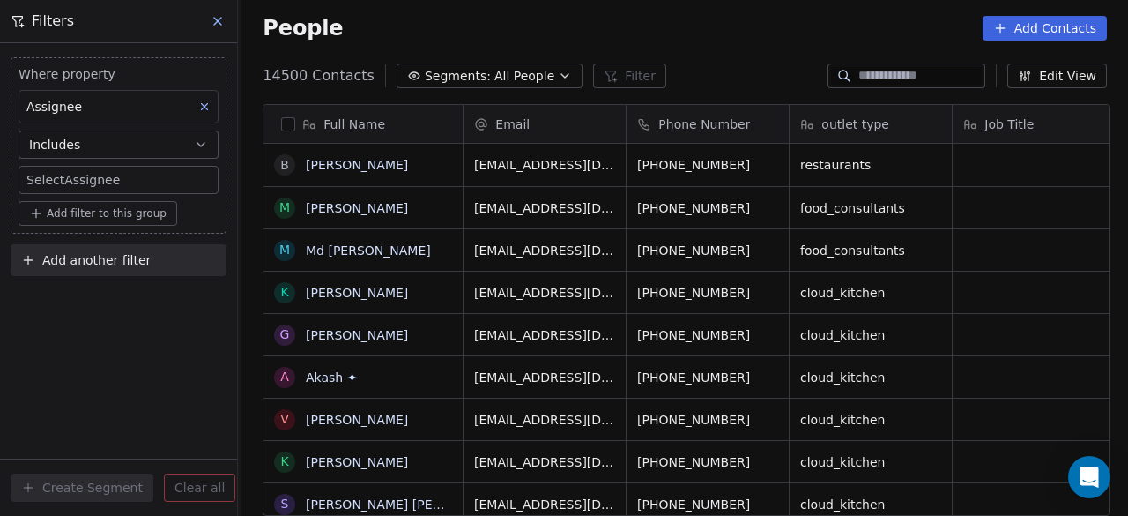
click at [124, 184] on body "On2Cook India Pvt. Ltd. Contacts People Marketing Workflows Campaigns Sales Pip…" at bounding box center [564, 258] width 1128 height 516
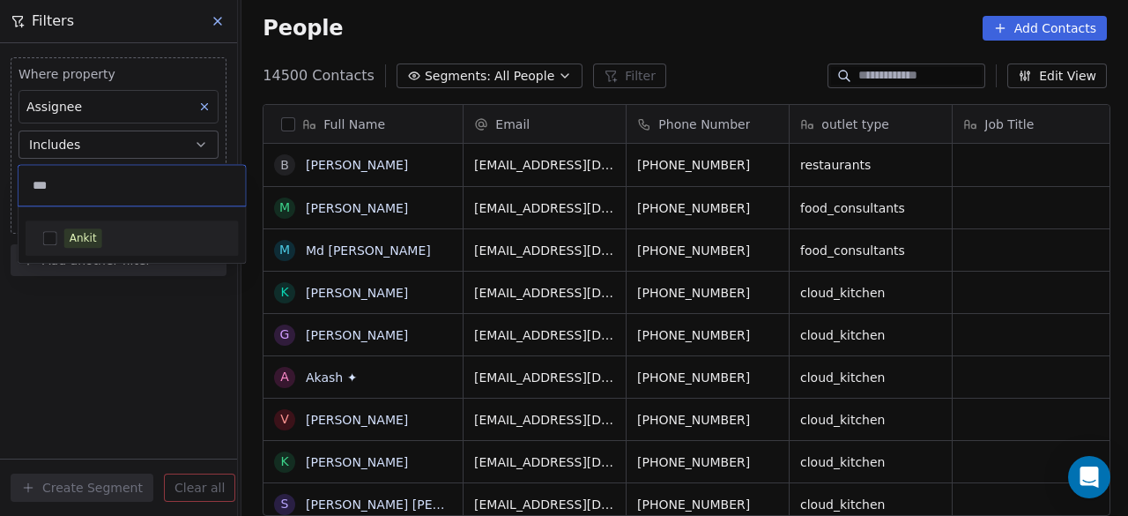
type input "***"
click at [113, 237] on div "Ankit" at bounding box center [142, 237] width 157 height 19
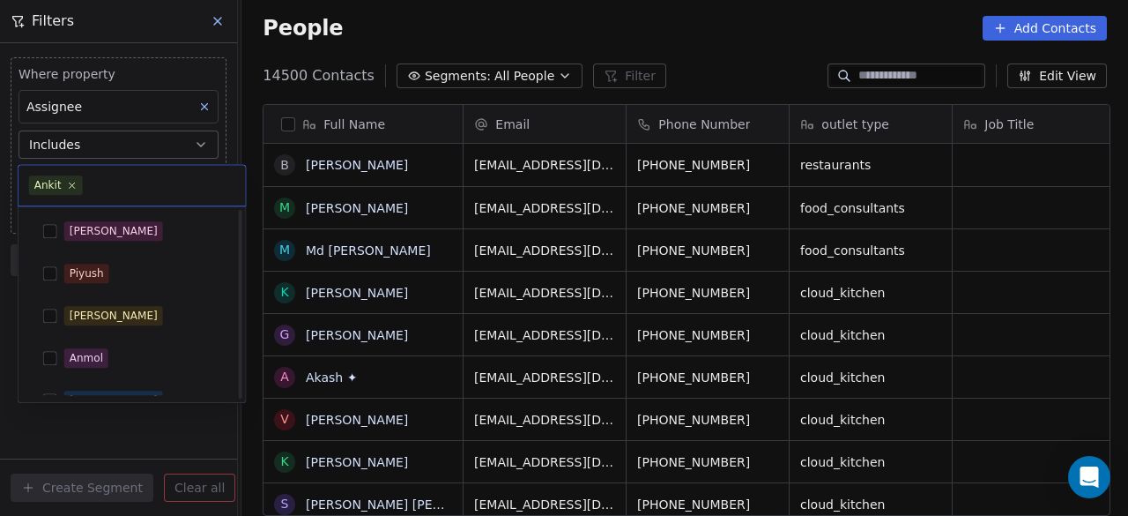
scroll to position [276, 0]
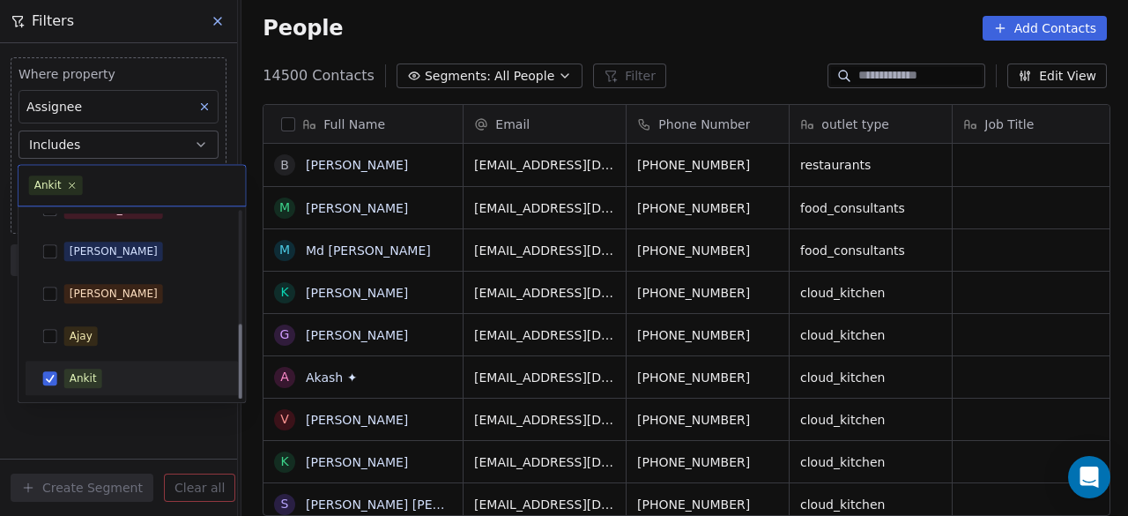
click at [139, 422] on html "On2Cook India Pvt. Ltd. Contacts People Marketing Workflows Campaigns Sales Pip…" at bounding box center [564, 258] width 1128 height 516
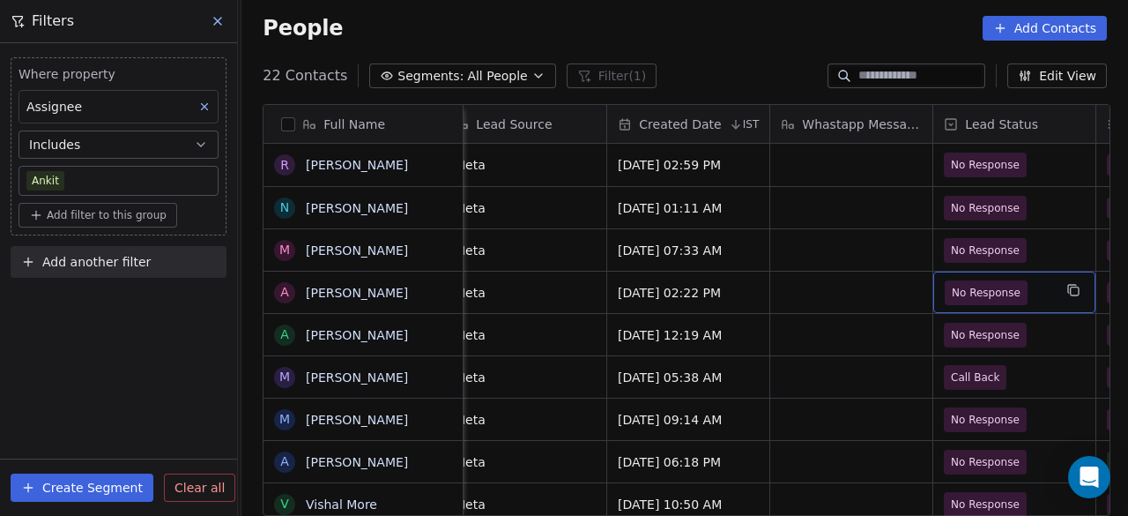
scroll to position [0, 1324]
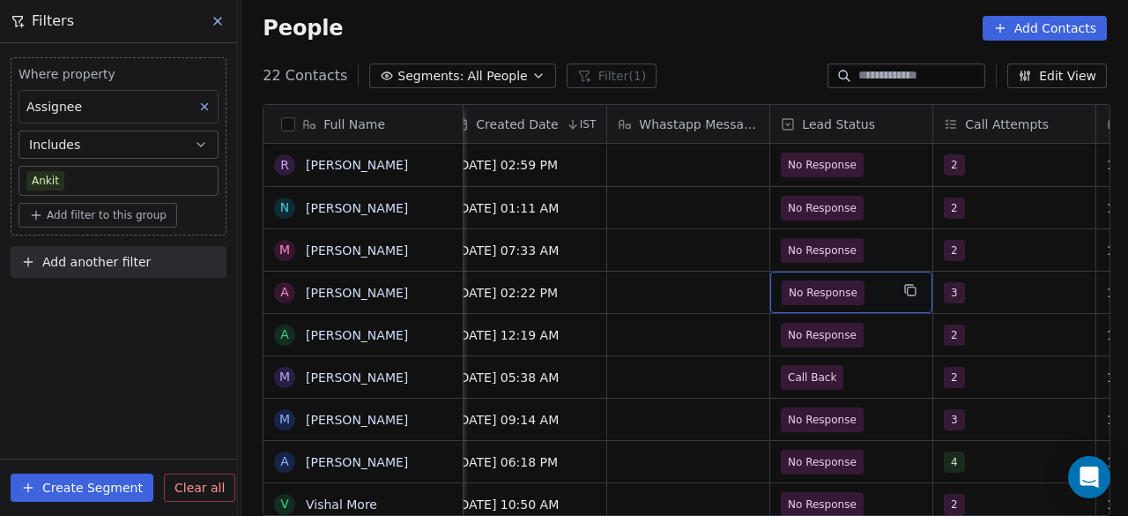
click at [870, 289] on span "No Response" at bounding box center [836, 292] width 108 height 25
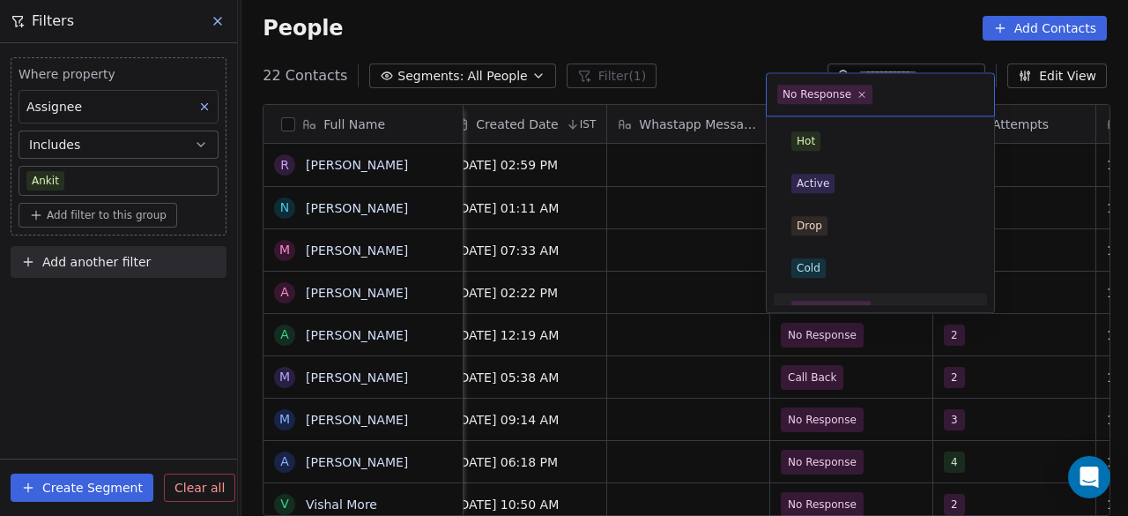
scroll to position [0, 0]
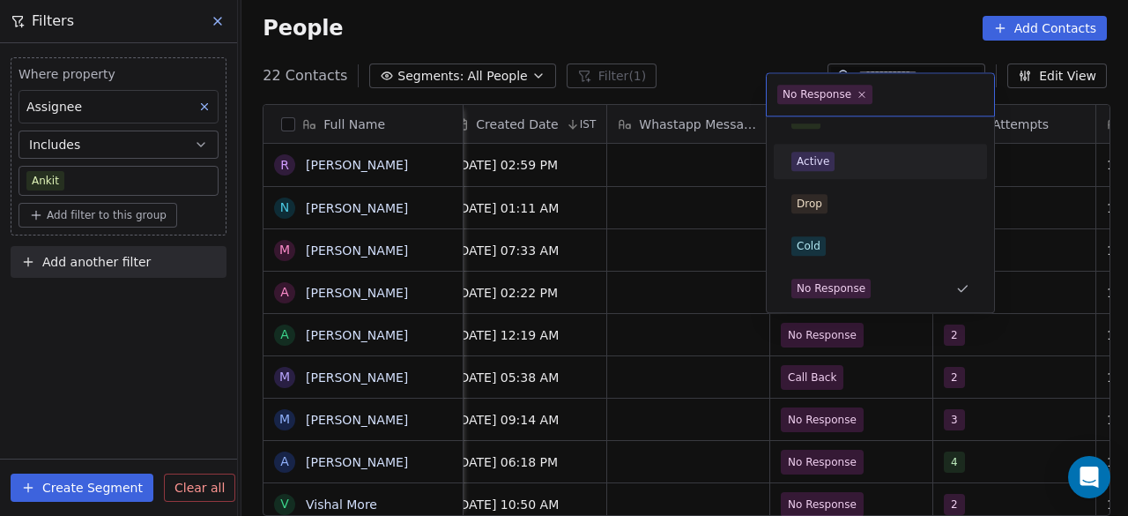
click at [821, 161] on div "Active" at bounding box center [813, 161] width 33 height 16
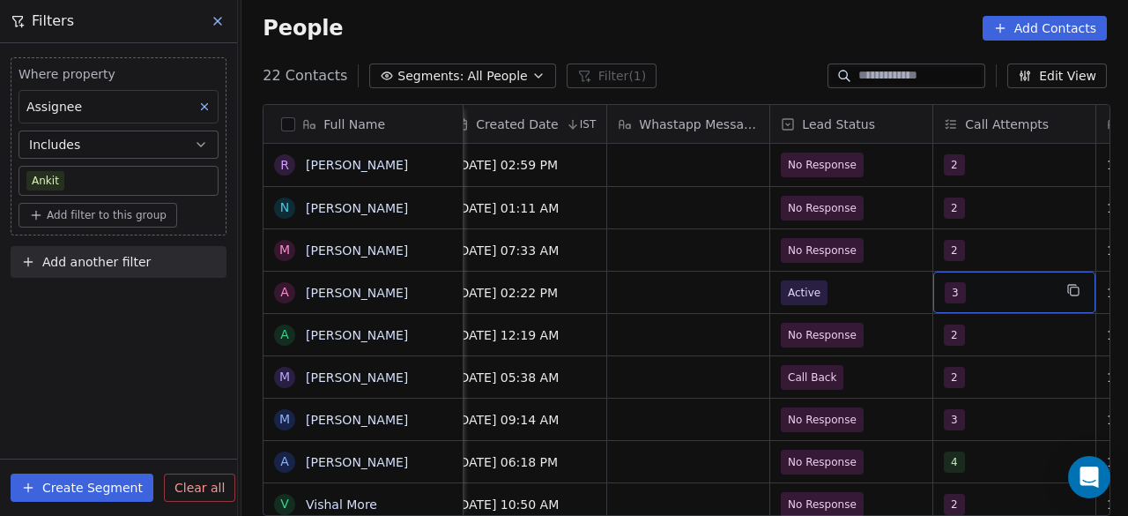
click at [949, 291] on span "3" at bounding box center [955, 292] width 21 height 21
click at [957, 292] on span "3" at bounding box center [955, 292] width 21 height 21
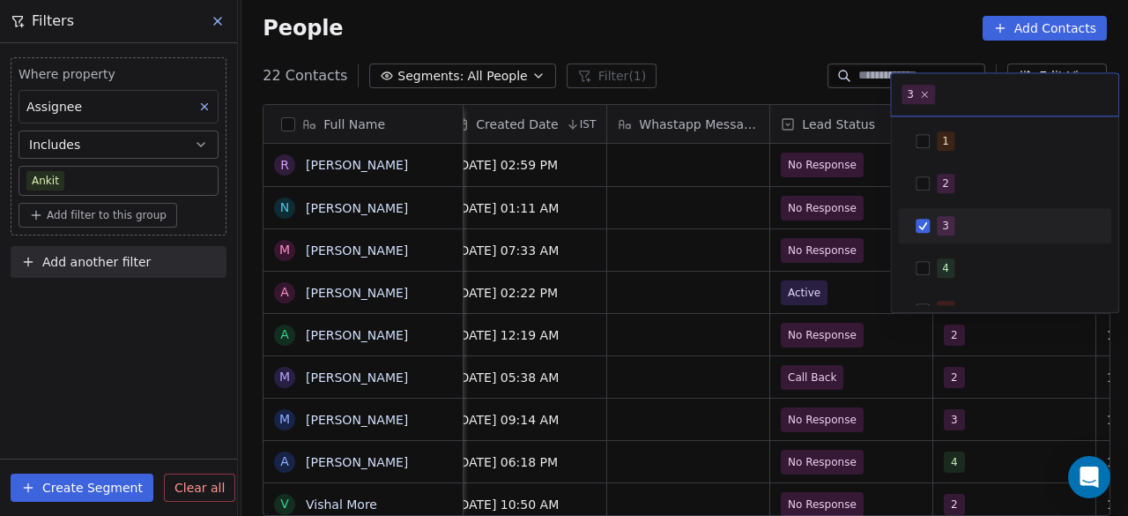
click at [922, 223] on button "Suggestions" at bounding box center [923, 226] width 14 height 14
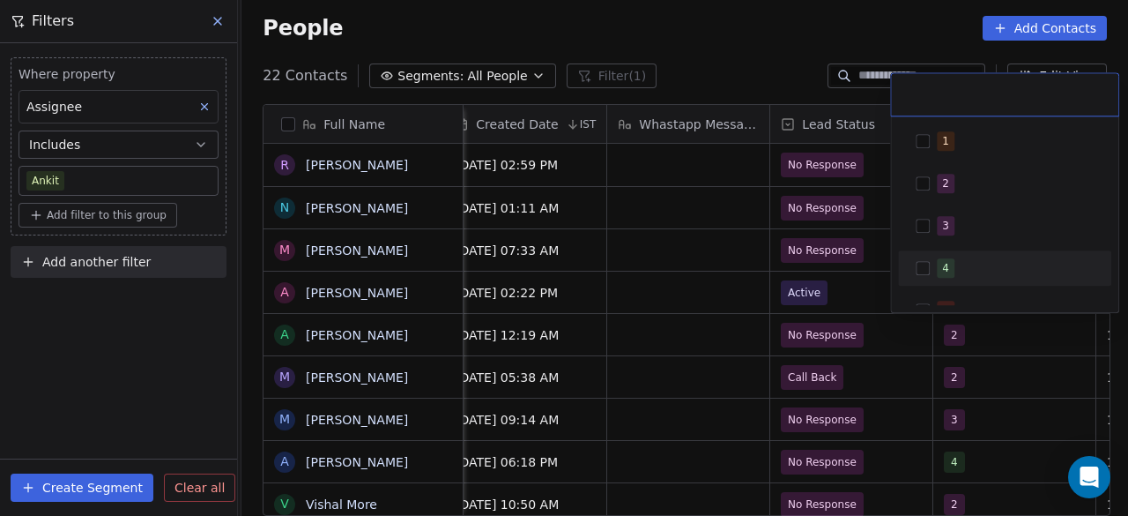
click at [925, 267] on button "Suggestions" at bounding box center [923, 268] width 14 height 14
click at [977, 266] on div "4" at bounding box center [1015, 267] width 157 height 19
click at [922, 270] on button "Suggestions" at bounding box center [923, 268] width 14 height 14
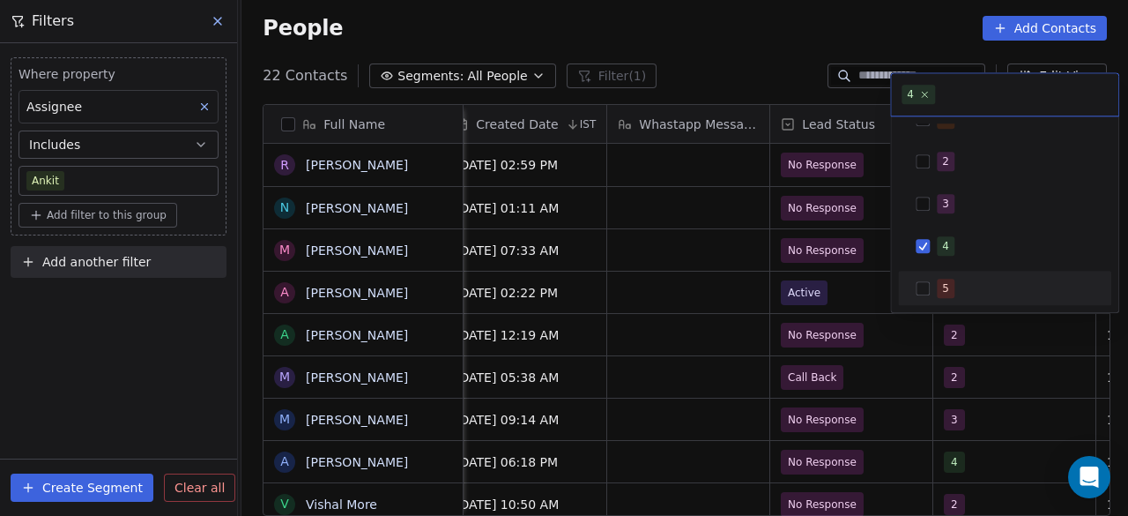
click at [859, 291] on html "On2Cook India Pvt. Ltd. Contacts People Marketing Workflows Campaigns Sales Pip…" at bounding box center [564, 258] width 1128 height 516
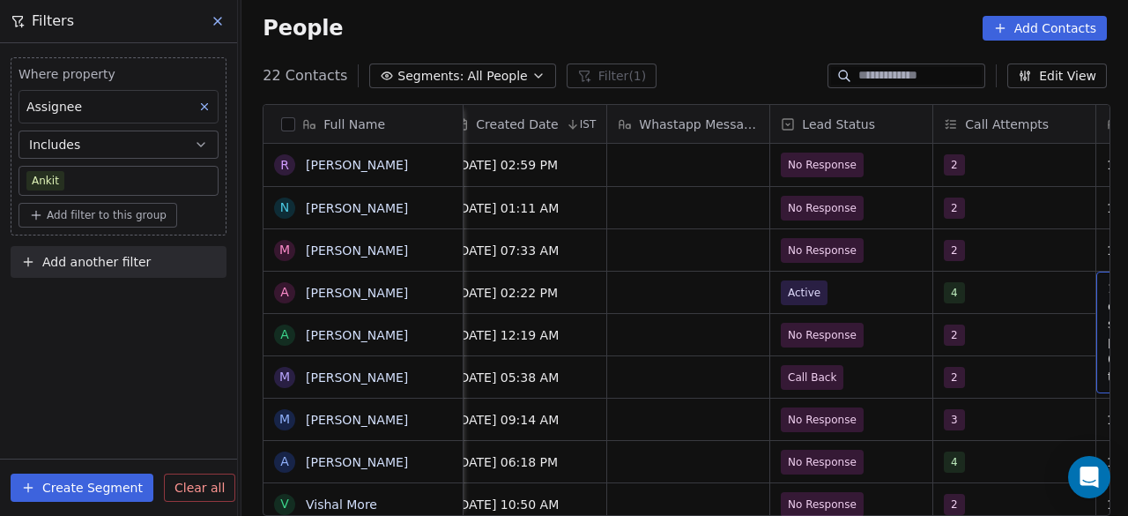
scroll to position [0, 1487]
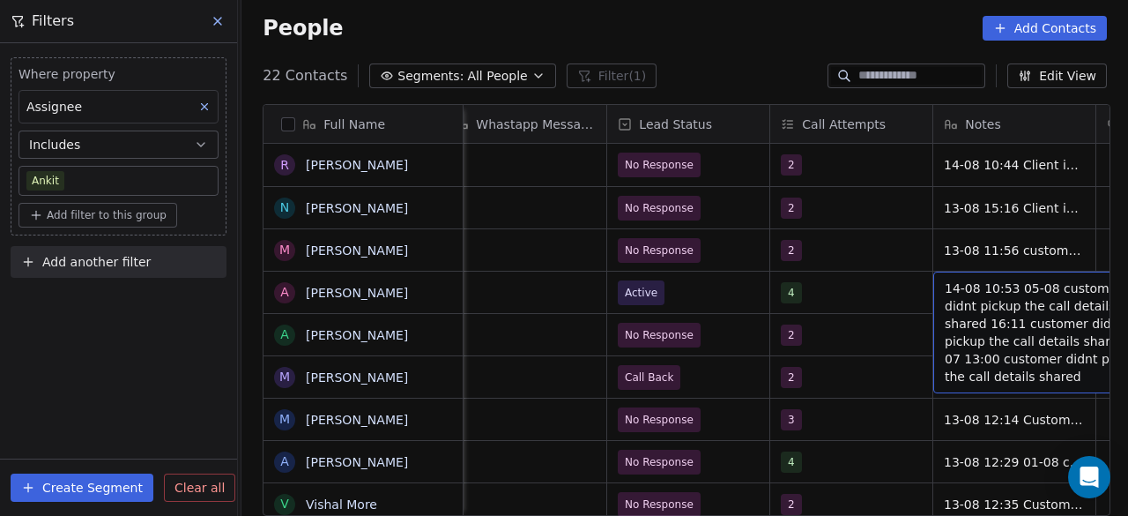
click at [945, 285] on span "14-08 10:53 05-08 customer didnt pickup the call details shared 16:11 customer …" at bounding box center [1050, 332] width 210 height 106
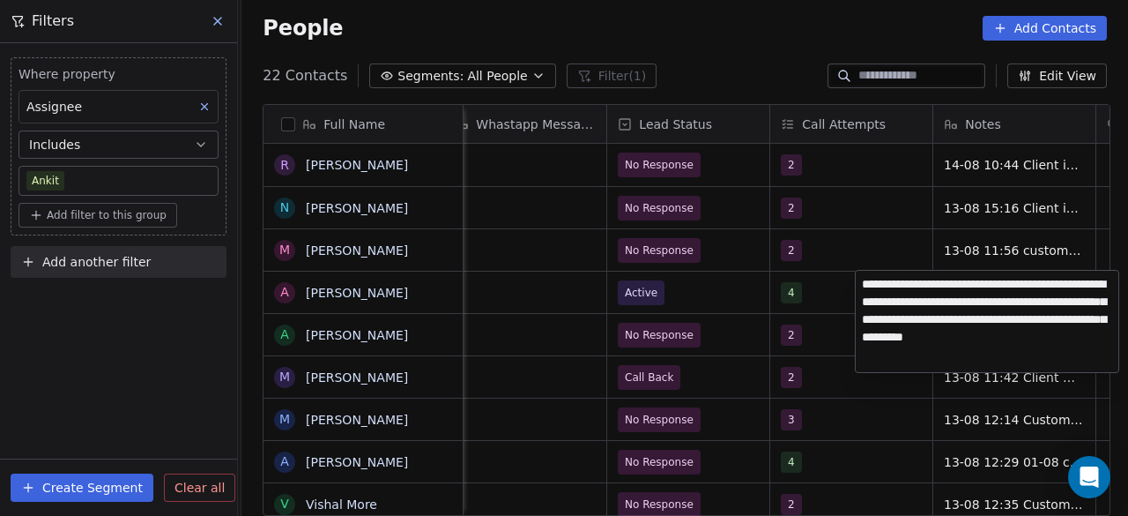
click at [864, 282] on textarea "**********" at bounding box center [987, 321] width 263 height 101
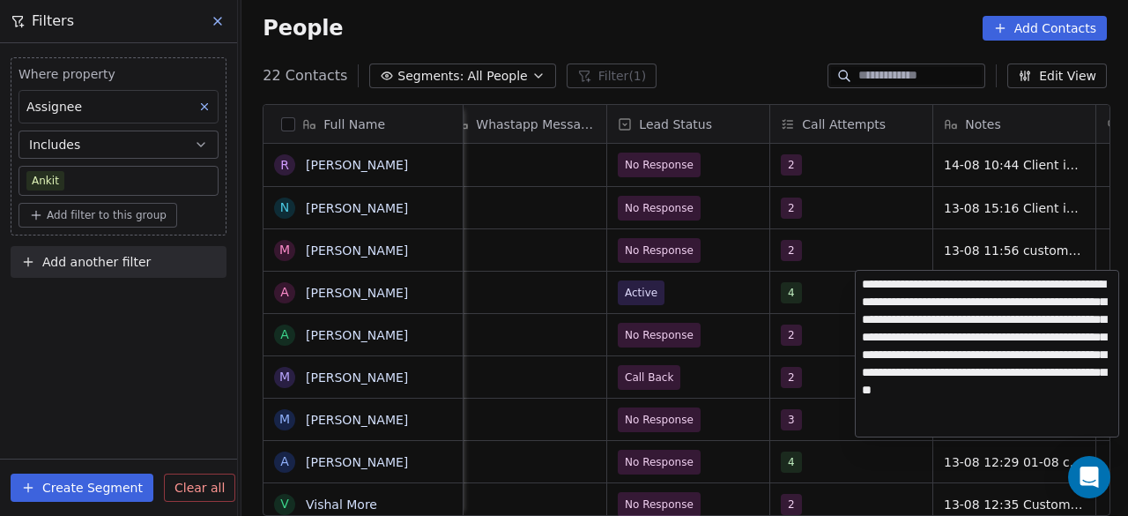
type textarea "**********"
click at [816, 279] on html "On2Cook India Pvt. Ltd. Contacts People Marketing Workflows Campaigns Sales Pip…" at bounding box center [564, 258] width 1128 height 516
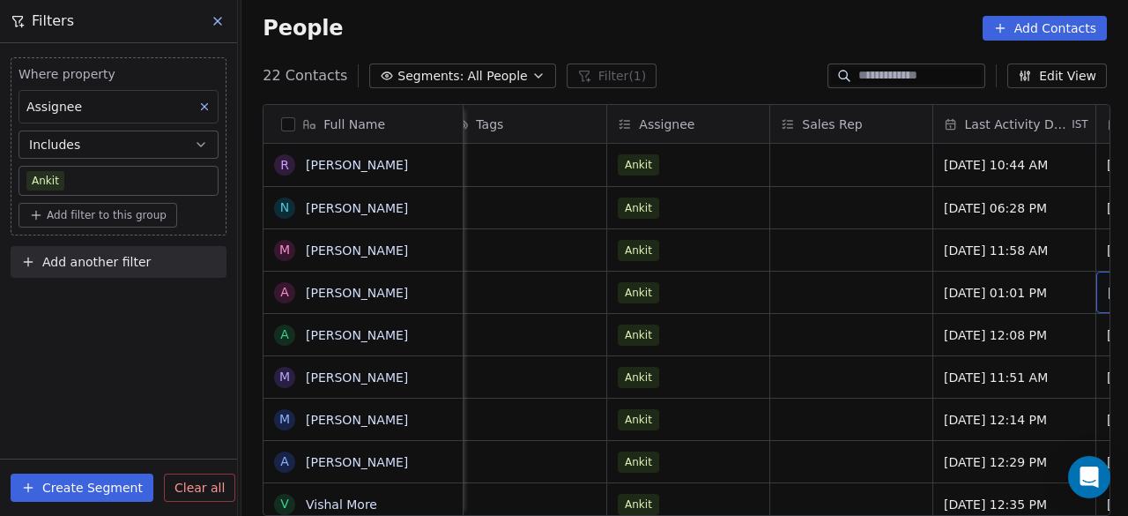
scroll to position [0, 2303]
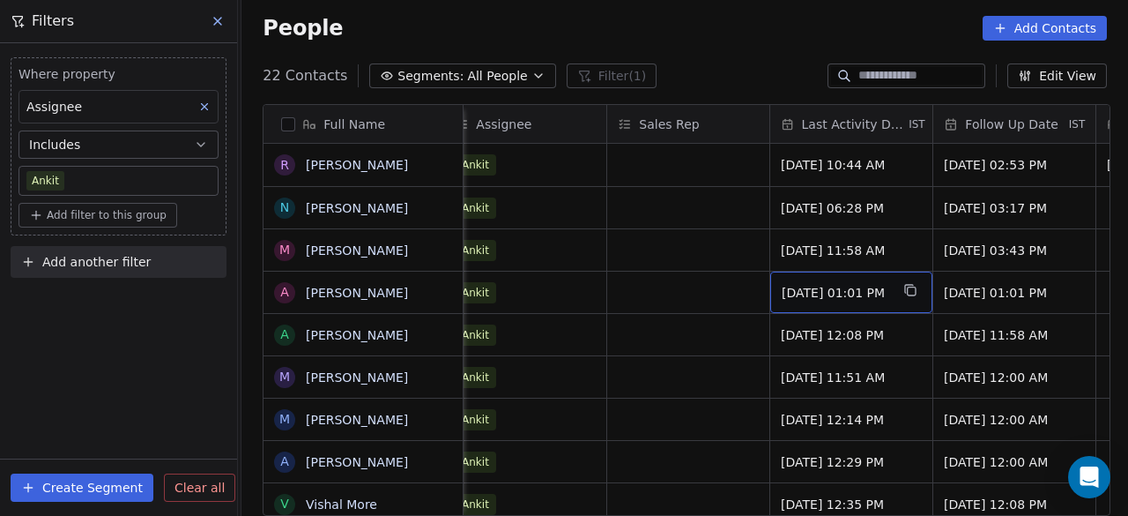
click at [848, 299] on span "Aug 05, 2025 01:01 PM" at bounding box center [836, 293] width 108 height 18
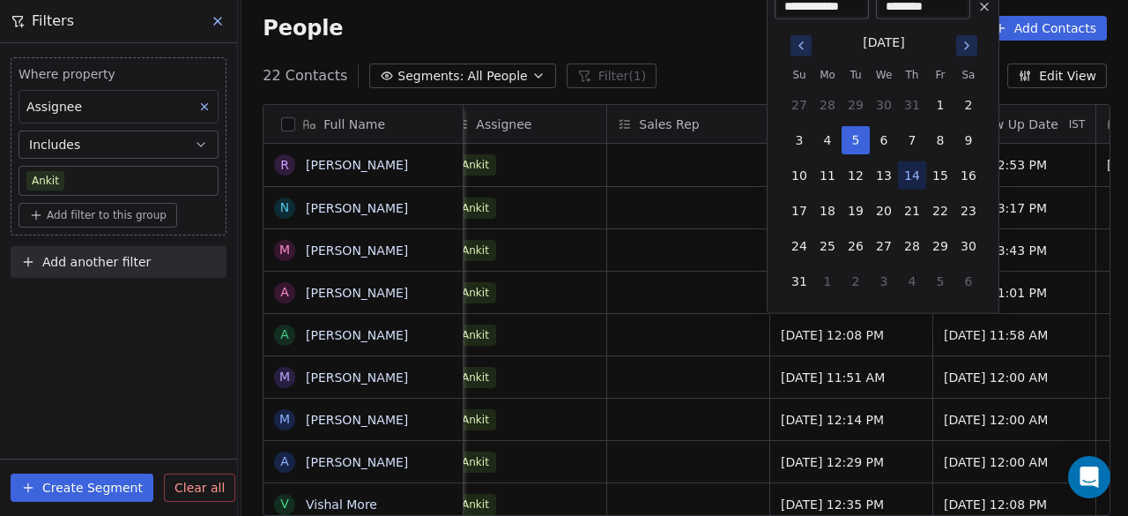
click at [914, 175] on button "14" at bounding box center [912, 175] width 28 height 28
type input "**********"
drag, startPoint x: 901, startPoint y: 2, endPoint x: 908, endPoint y: 99, distance: 97.2
click at [901, 3] on input "********" at bounding box center [923, 7] width 87 height 18
type input "********"
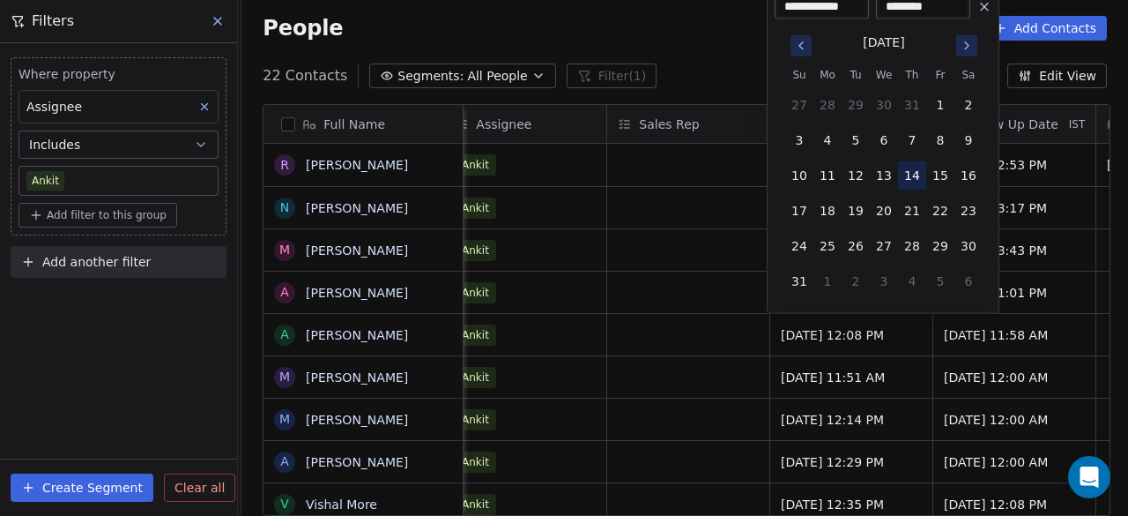
click at [913, 182] on button "14" at bounding box center [912, 175] width 28 height 28
click at [719, 299] on html "On2Cook India Pvt. Ltd. Contacts People Marketing Workflows Campaigns Sales Pip…" at bounding box center [564, 258] width 1128 height 516
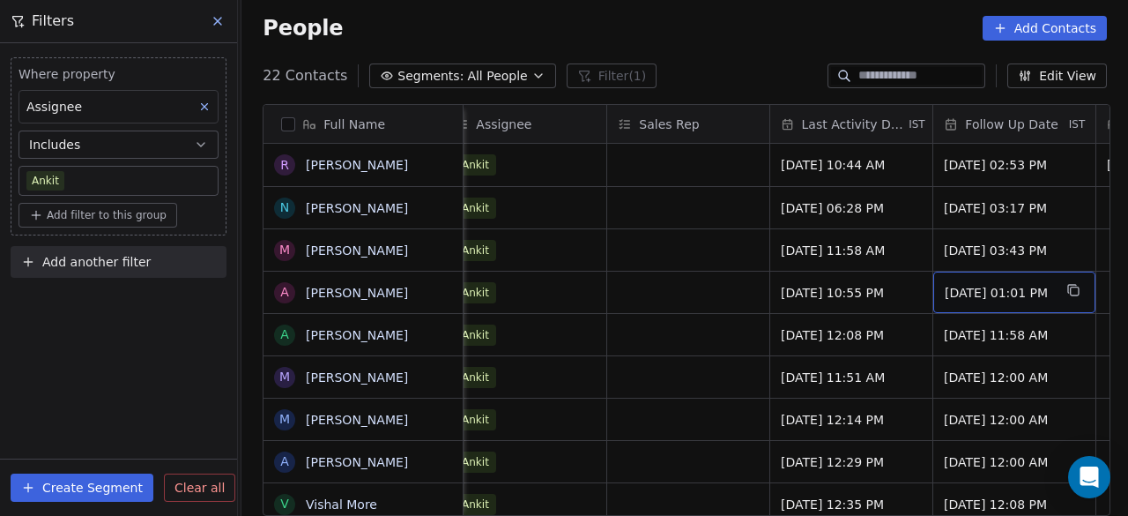
click at [973, 285] on span "19/08/2025 01:01 PM" at bounding box center [999, 293] width 108 height 18
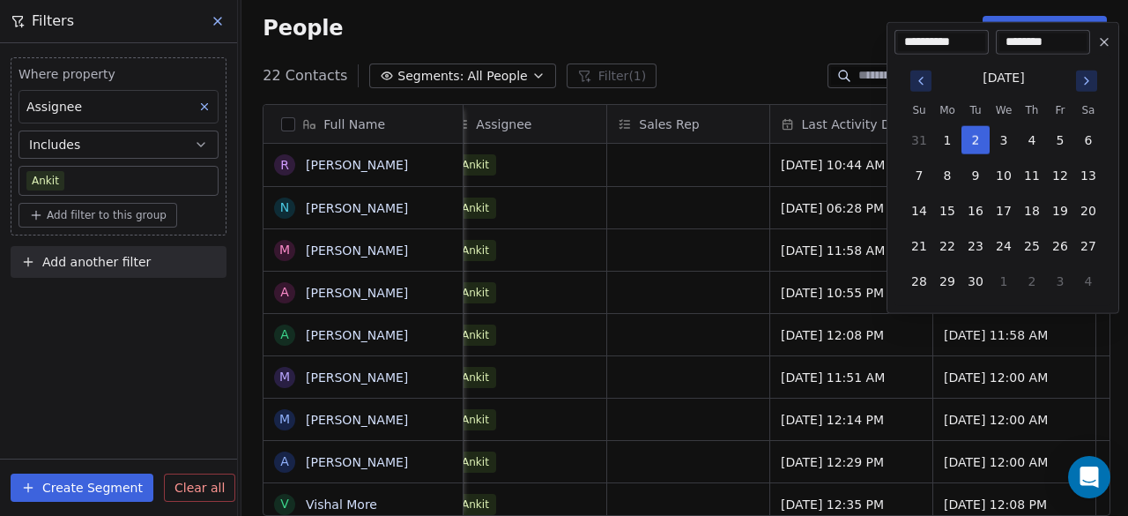
click at [920, 71] on button "Go to previous month" at bounding box center [921, 81] width 21 height 21
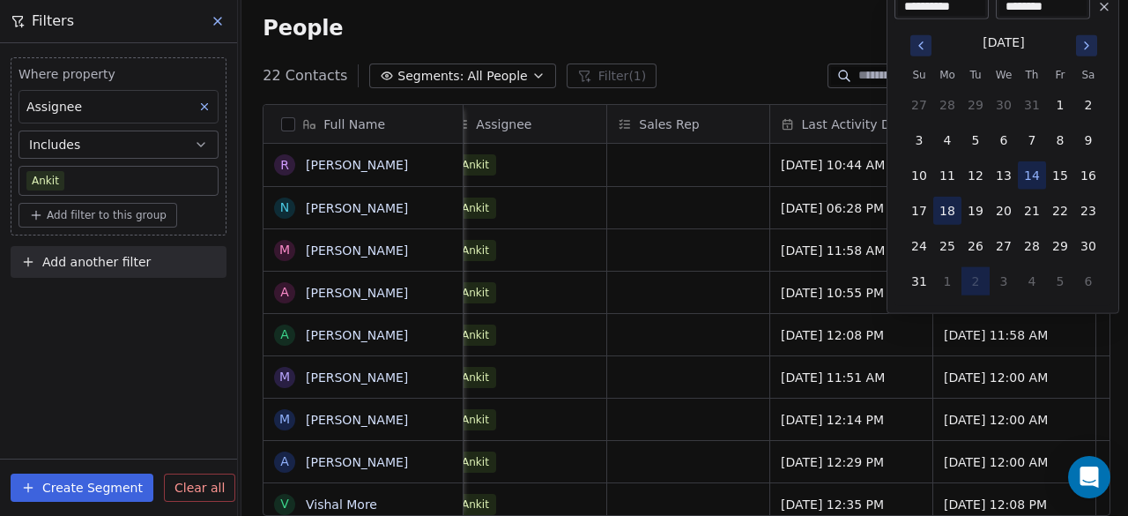
click at [954, 205] on button "18" at bounding box center [948, 211] width 28 height 28
type input "**********"
click at [1014, 8] on input "********" at bounding box center [1043, 7] width 87 height 18
type input "********"
click at [949, 212] on button "18" at bounding box center [948, 211] width 28 height 28
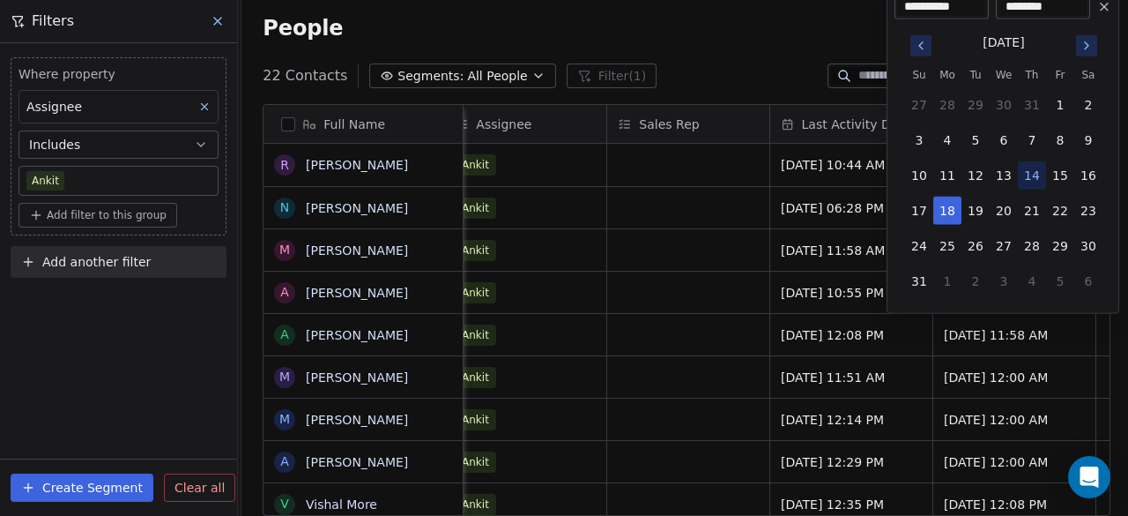
click at [706, 286] on html "On2Cook India Pvt. Ltd. Contacts People Marketing Workflows Campaigns Sales Pip…" at bounding box center [564, 258] width 1128 height 516
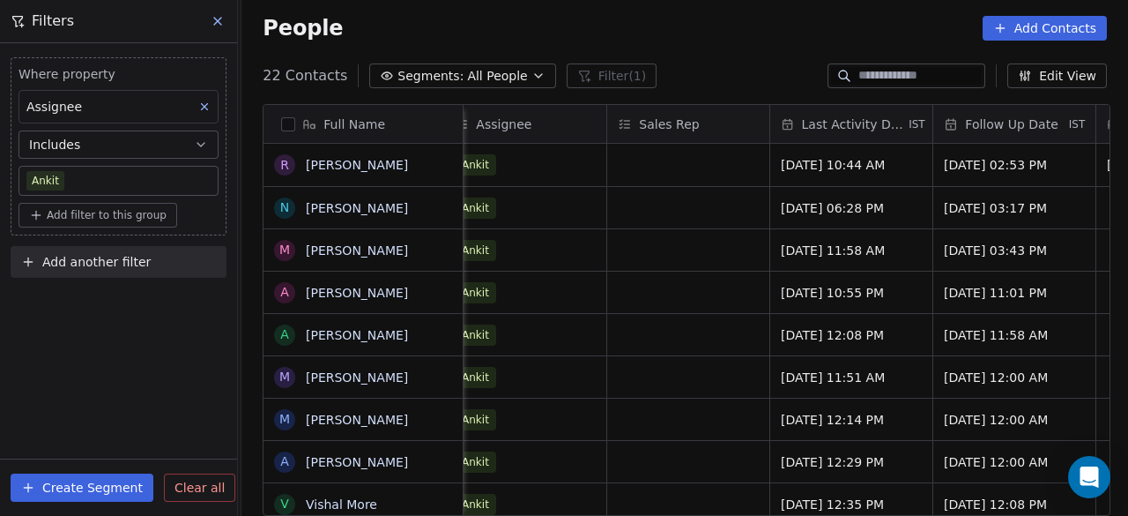
click at [582, 8] on div "People Add Contacts" at bounding box center [685, 28] width 887 height 67
click at [95, 377] on div "Where property Assignee Includes Ankit Add filter to this group Add another fil…" at bounding box center [118, 279] width 237 height 473
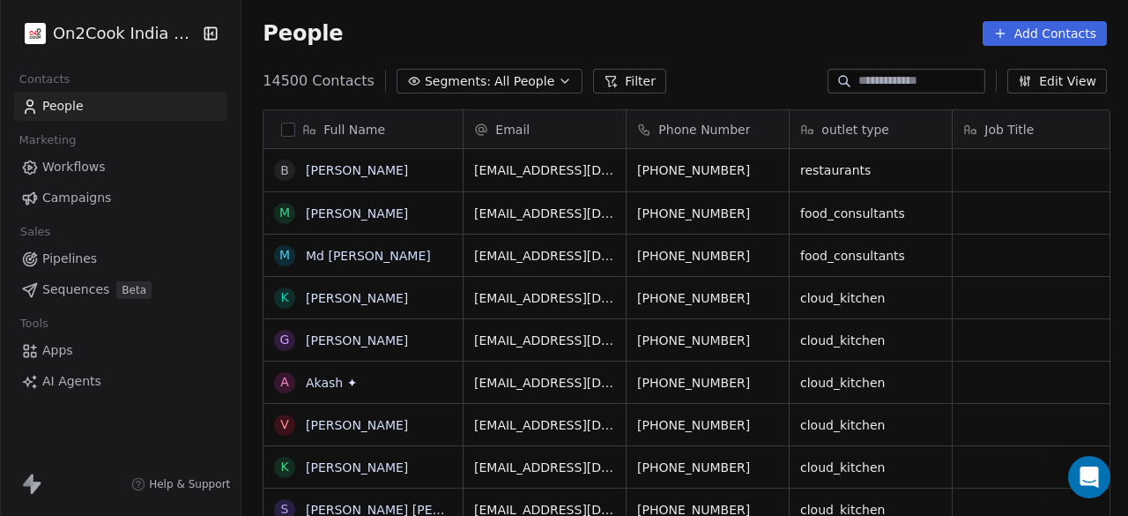
scroll to position [440, 876]
click at [604, 84] on icon at bounding box center [611, 81] width 14 height 14
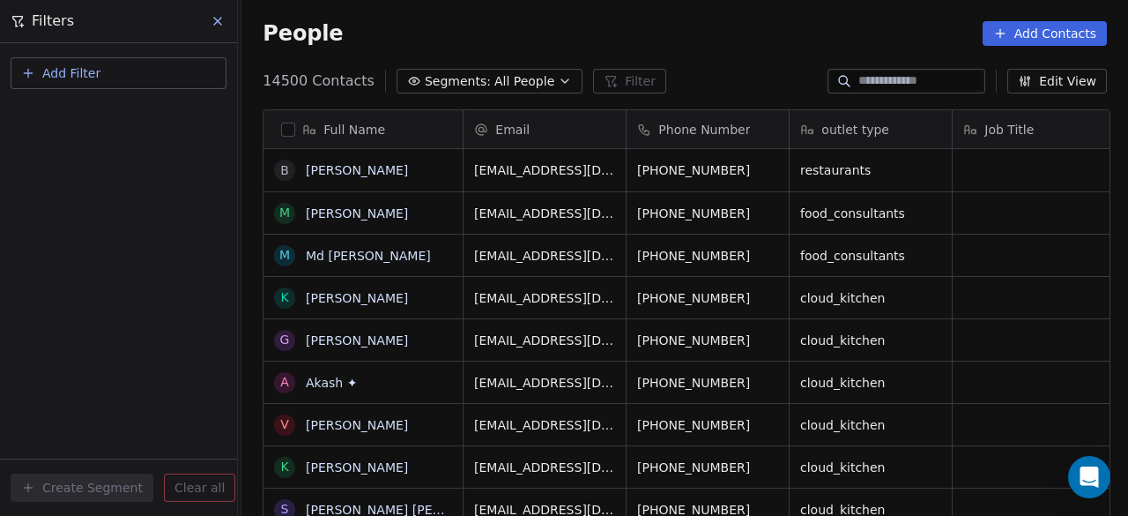
click at [102, 71] on button "Add Filter" at bounding box center [119, 73] width 216 height 32
click at [108, 115] on span "Contact properties" at bounding box center [86, 115] width 115 height 19
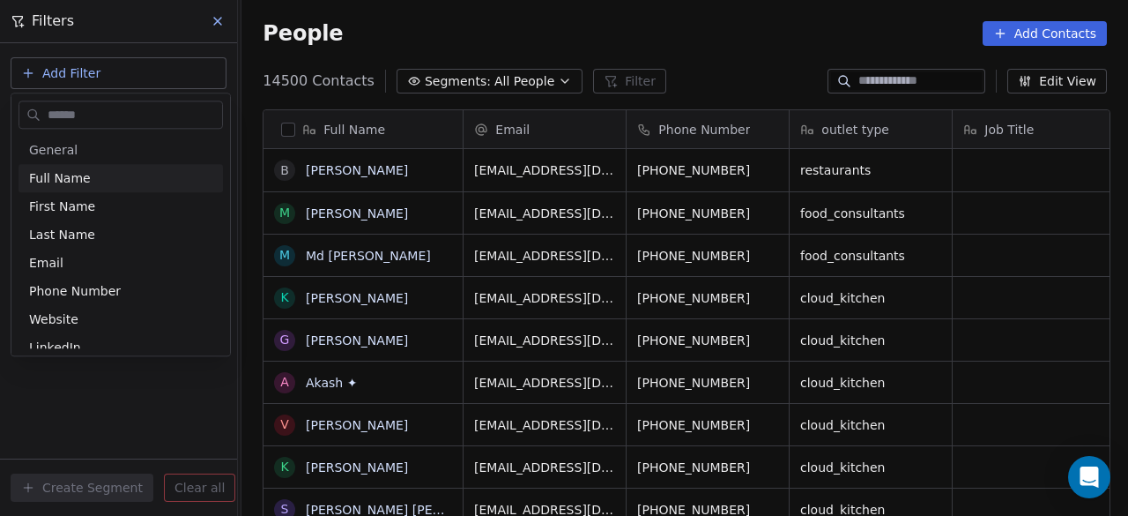
click at [94, 120] on input "text" at bounding box center [133, 115] width 178 height 26
type input "***"
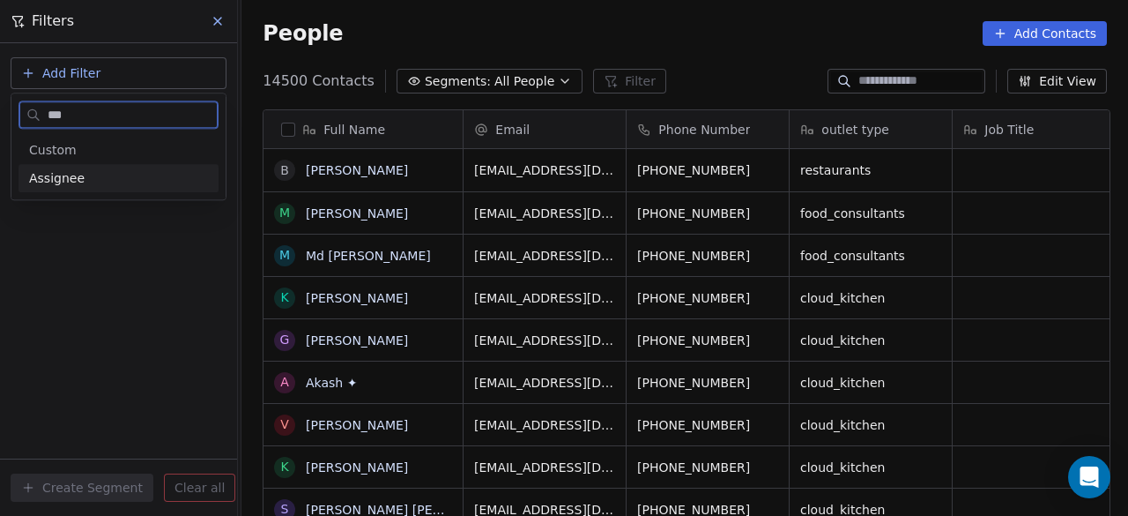
click at [114, 187] on div "Assignee" at bounding box center [119, 178] width 200 height 28
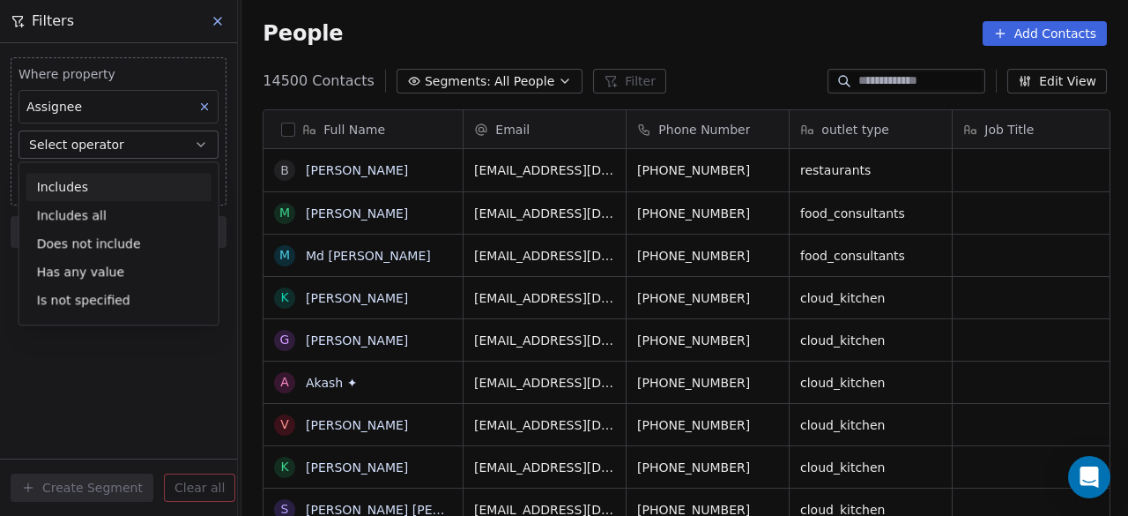
click at [111, 153] on button "Select operator" at bounding box center [119, 144] width 200 height 28
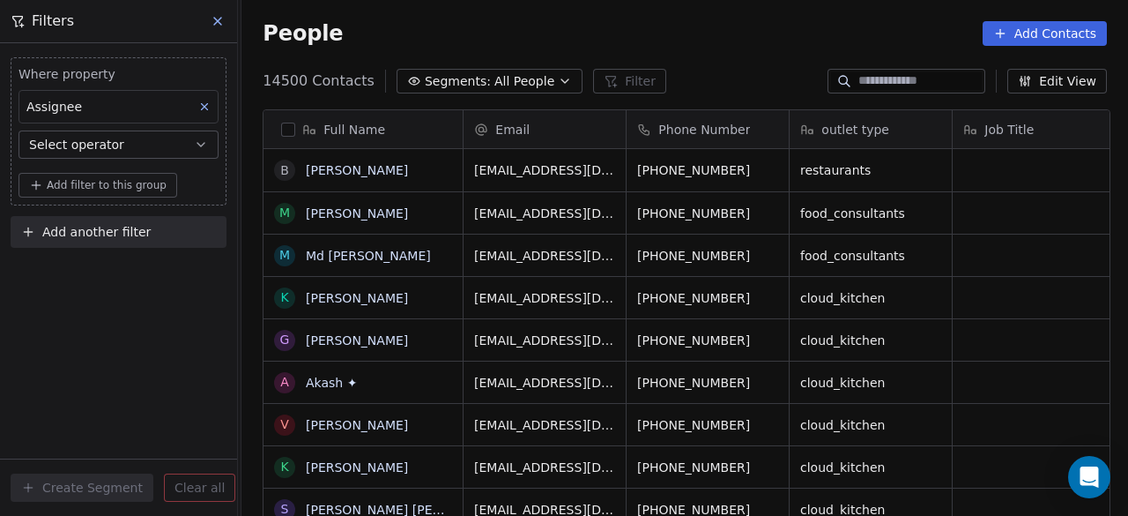
click at [105, 144] on span "Select operator" at bounding box center [76, 145] width 95 height 18
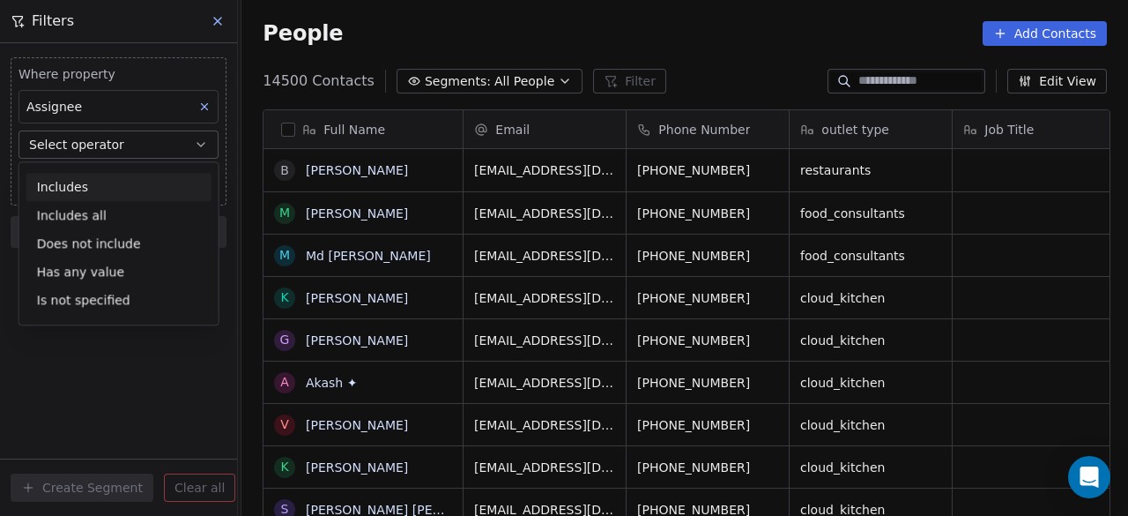
click at [94, 184] on div "Includes" at bounding box center [118, 187] width 185 height 28
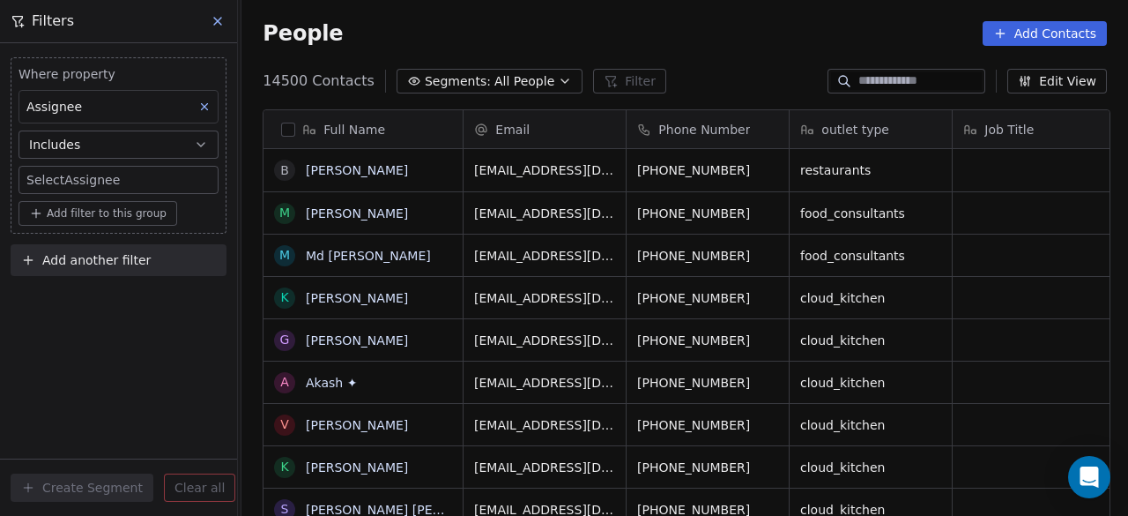
click at [93, 181] on body "On2Cook India Pvt. Ltd. Contacts People Marketing Workflows Campaigns Sales Pip…" at bounding box center [564, 258] width 1128 height 516
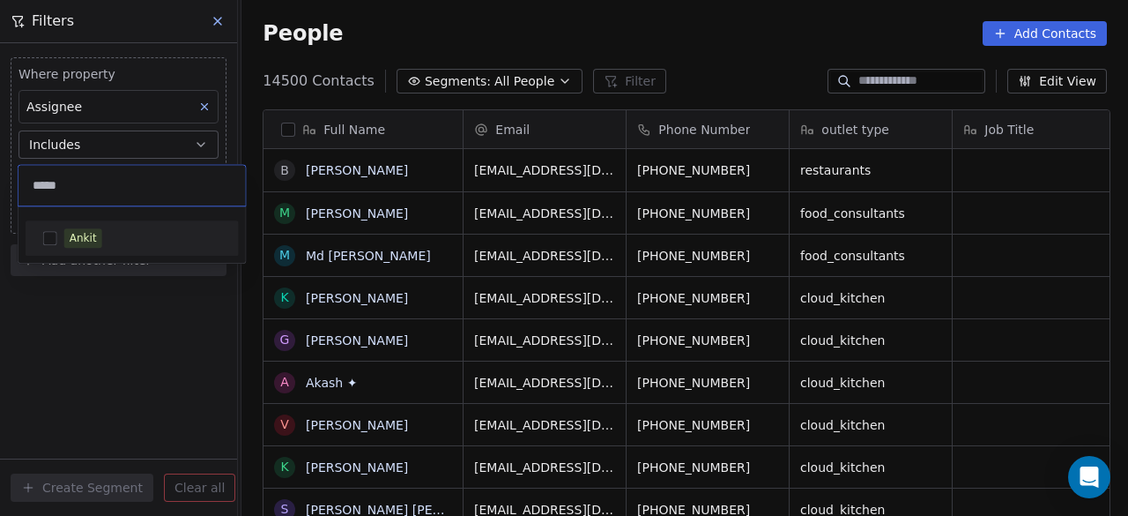
type input "*****"
click at [51, 234] on button "Suggestions" at bounding box center [50, 238] width 14 height 14
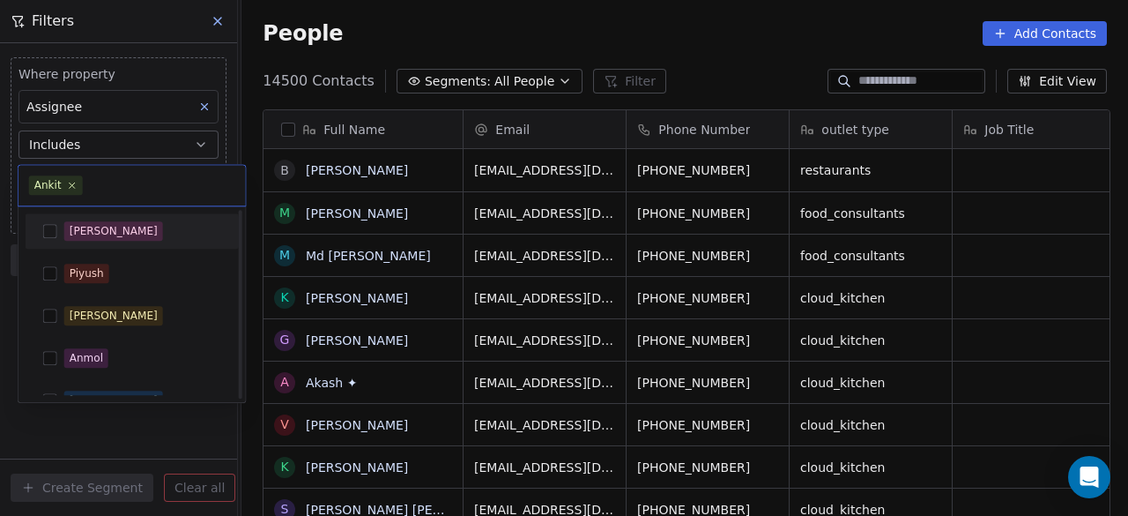
scroll to position [276, 0]
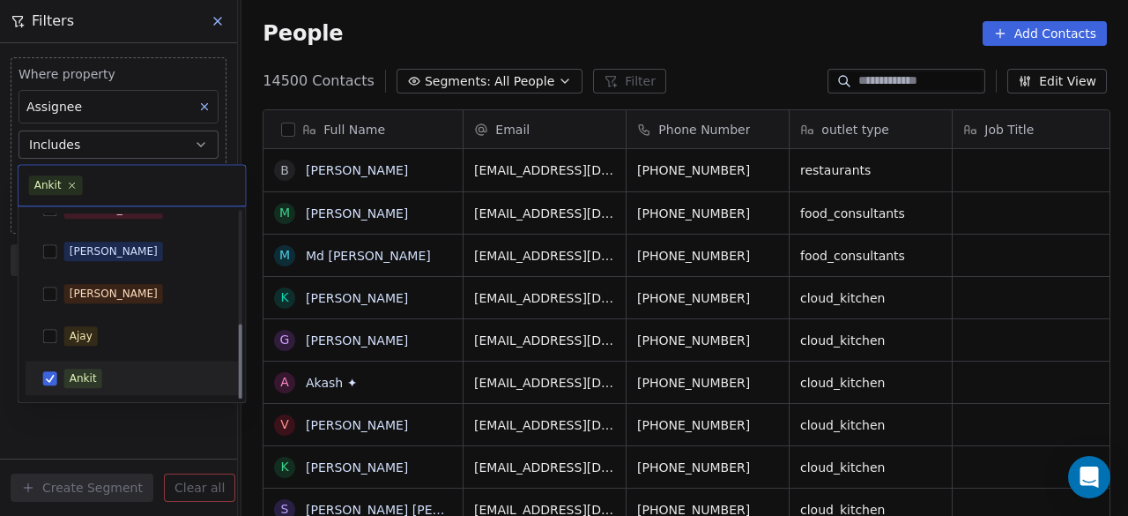
click at [179, 426] on html "On2Cook India Pvt. Ltd. Contacts People Marketing Workflows Campaigns Sales Pip…" at bounding box center [564, 258] width 1128 height 516
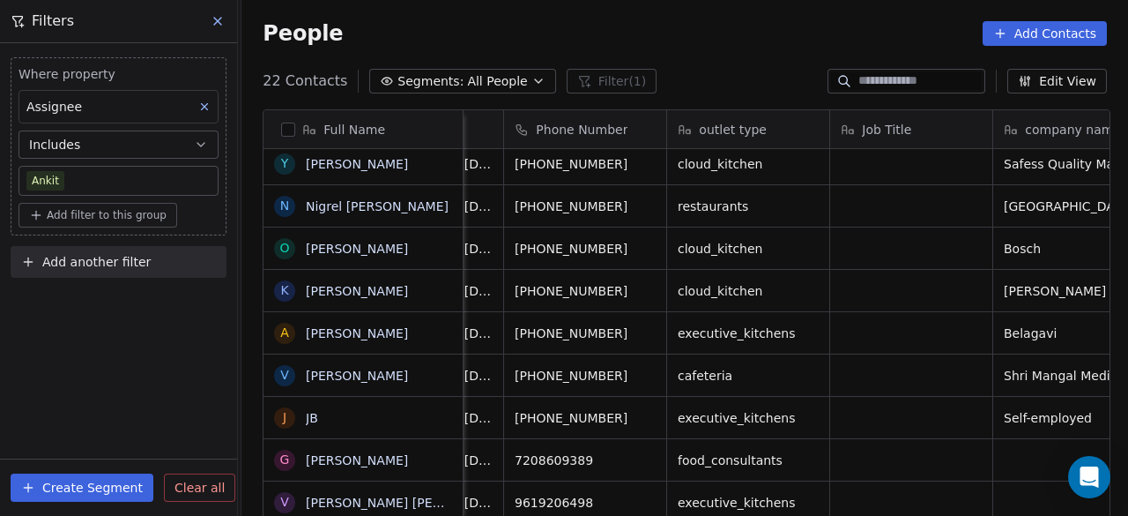
scroll to position [13, 0]
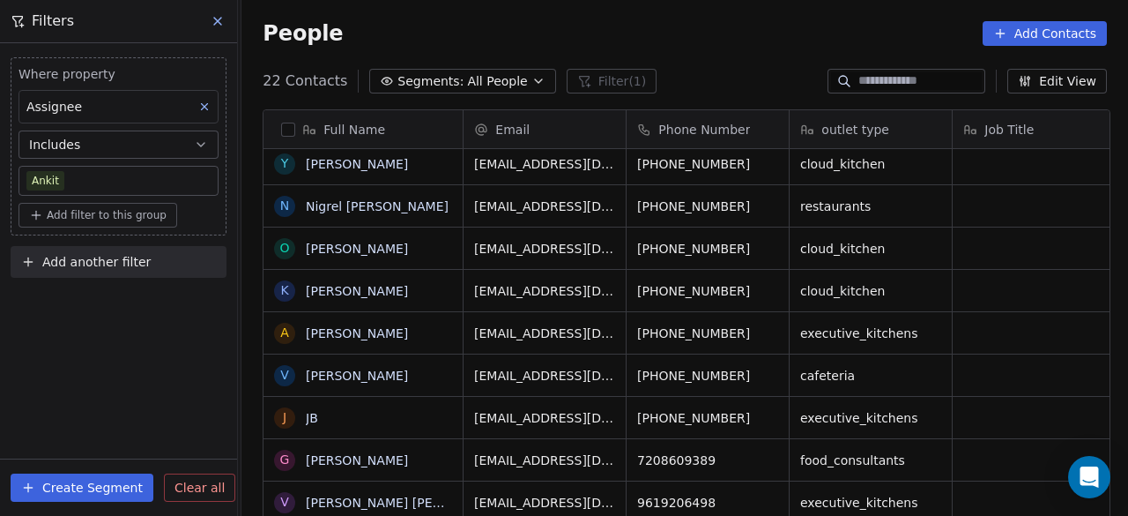
click at [145, 370] on div "Where property Assignee Includes Ankit Add filter to this group Add another fil…" at bounding box center [118, 279] width 237 height 473
